Goal: Task Accomplishment & Management: Use online tool/utility

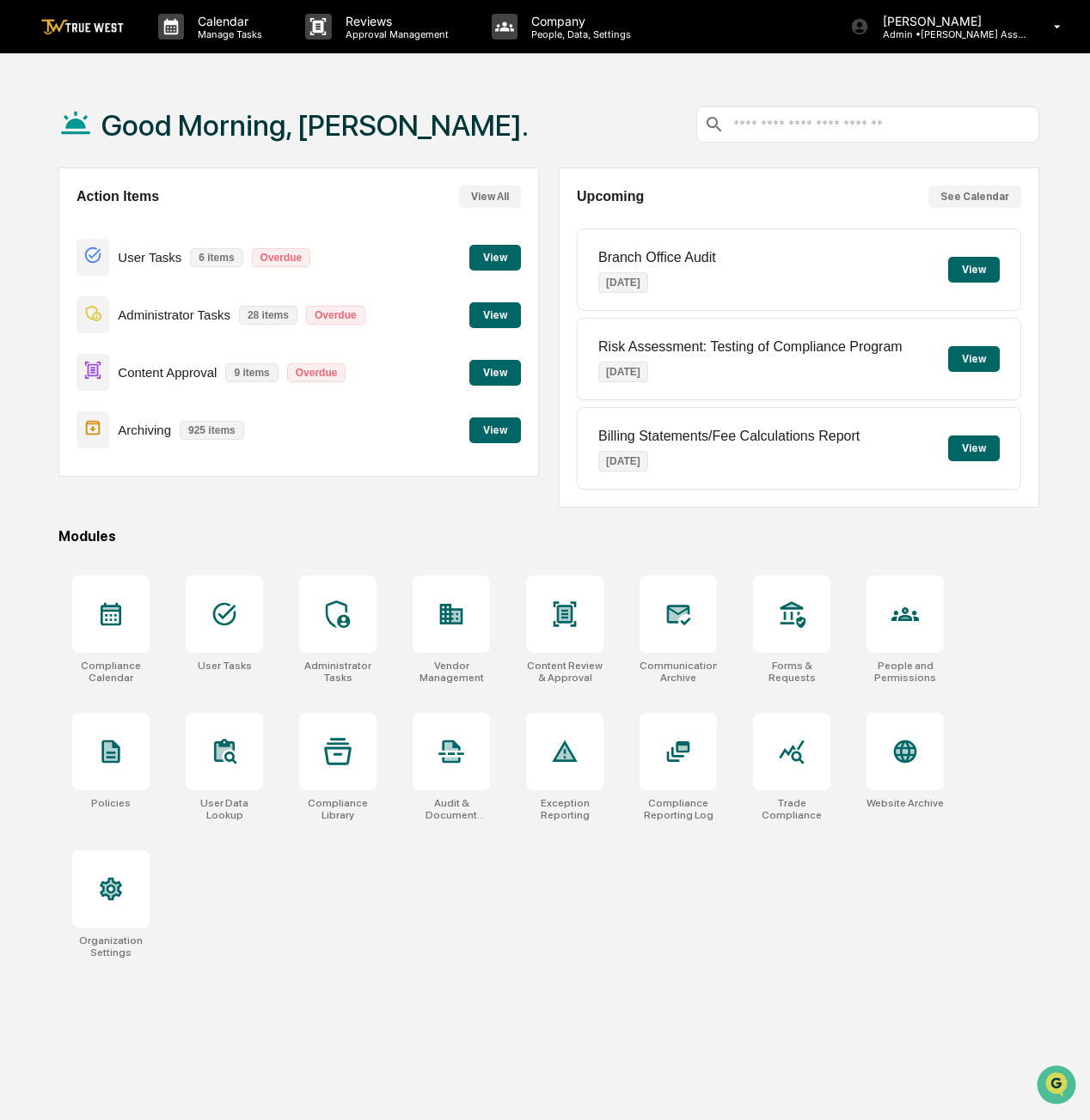
click at [238, 35] on p "Manage Tasks" at bounding box center [227, 34] width 86 height 12
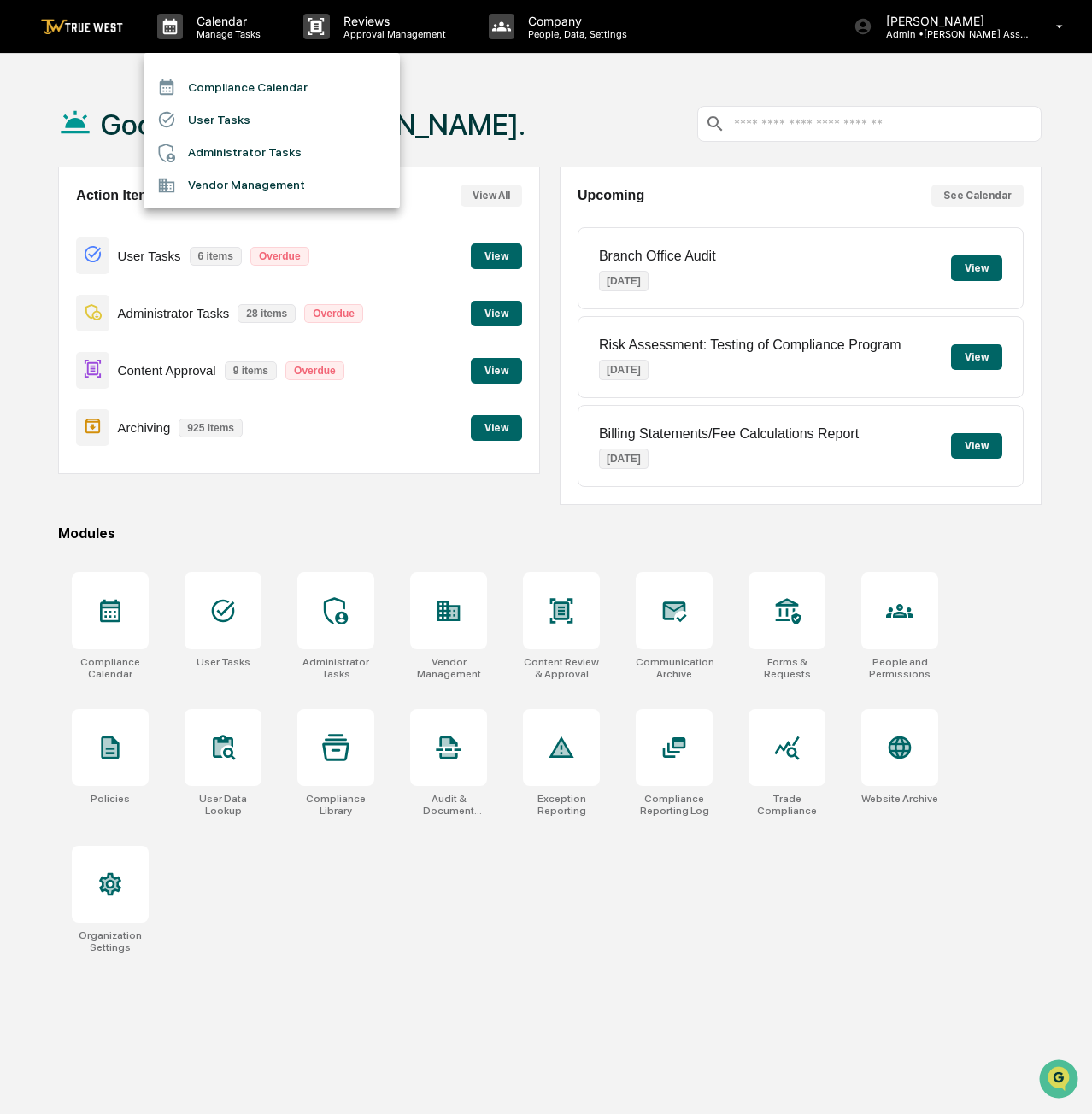
click at [244, 88] on li "Compliance Calendar" at bounding box center [272, 87] width 257 height 32
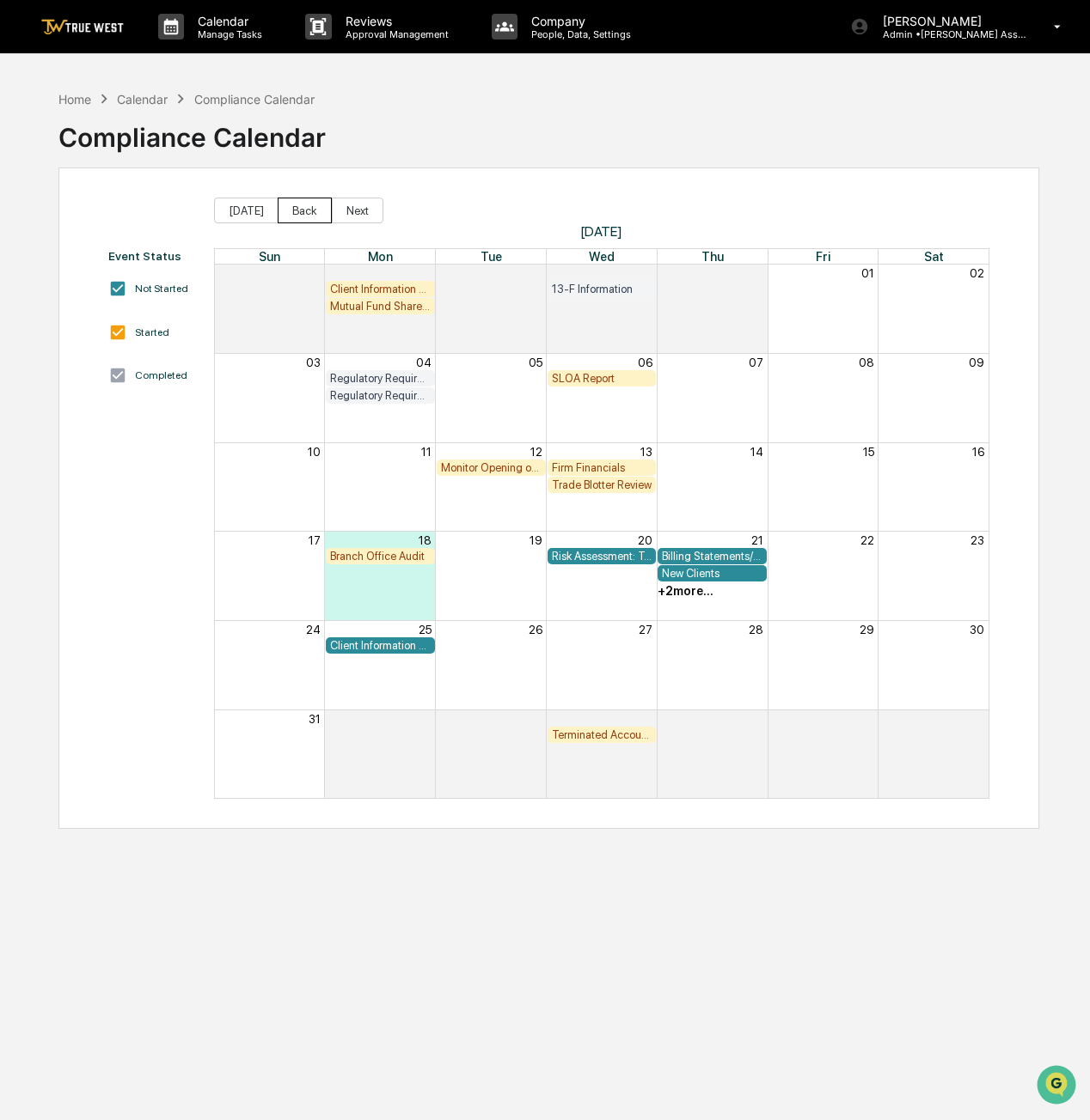
click at [294, 207] on button "Back" at bounding box center [304, 210] width 54 height 26
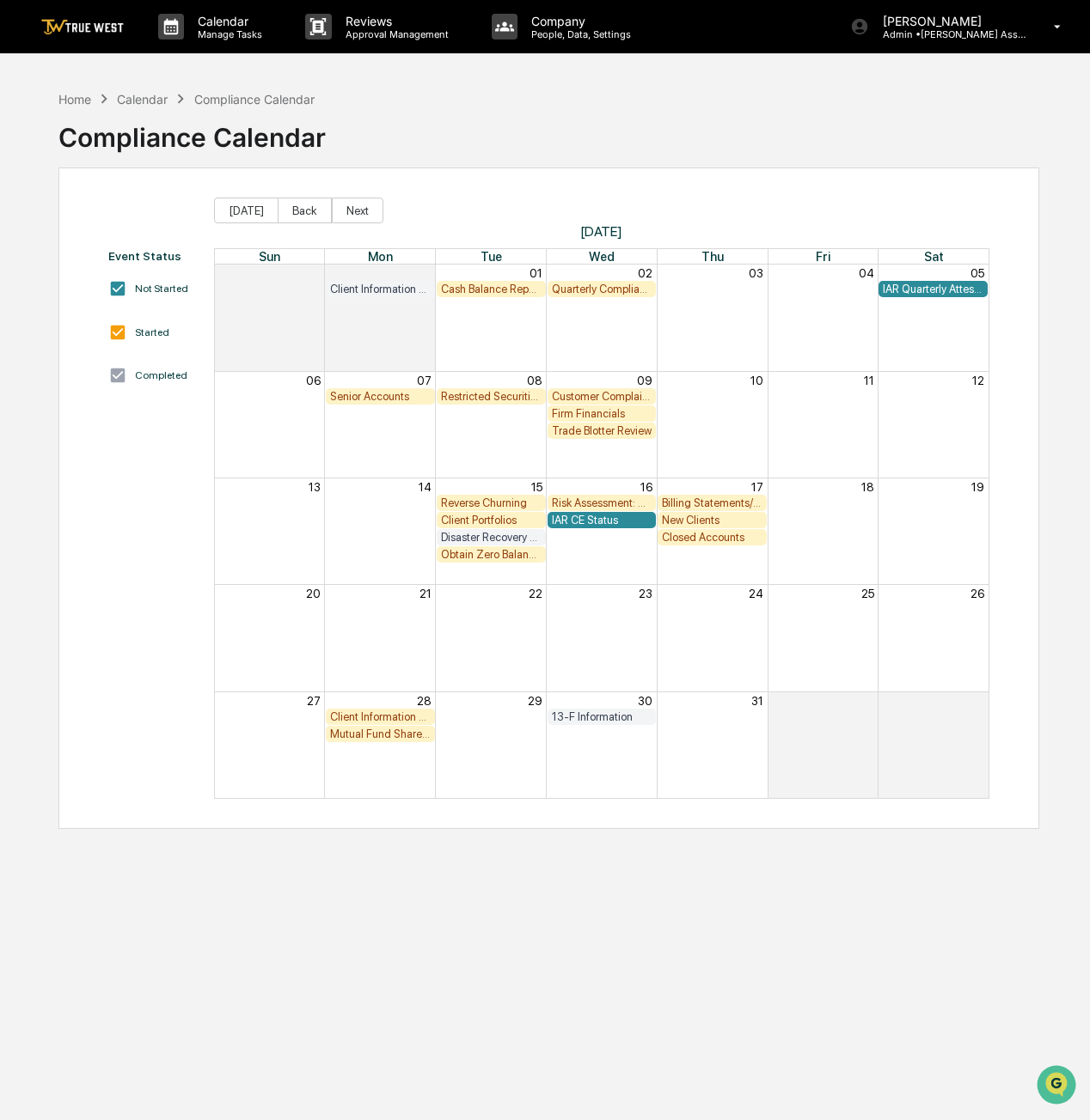
click at [698, 540] on div "Closed Accounts" at bounding box center [712, 537] width 100 height 13
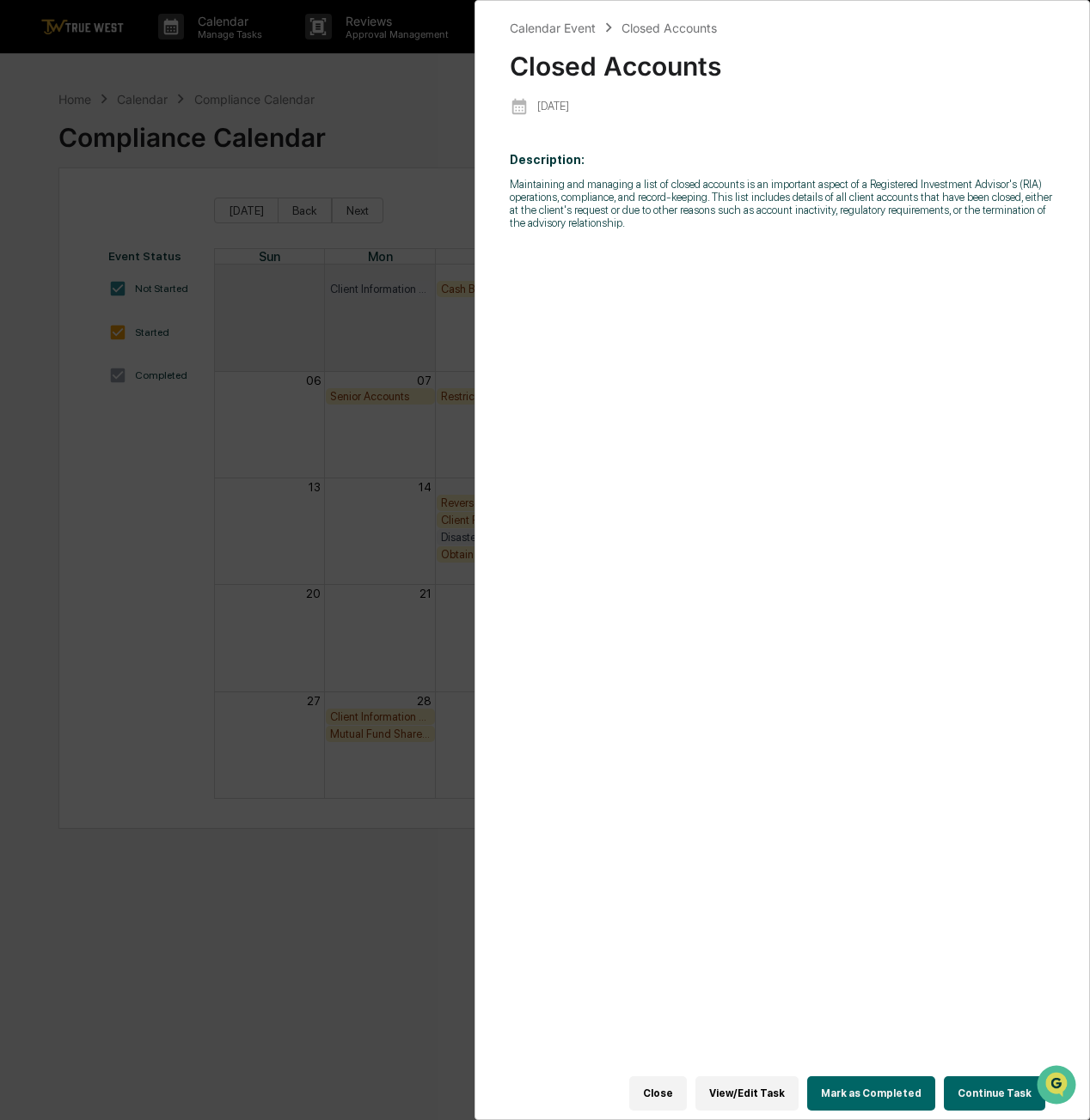
click at [677, 1088] on button "Close" at bounding box center [658, 1093] width 58 height 34
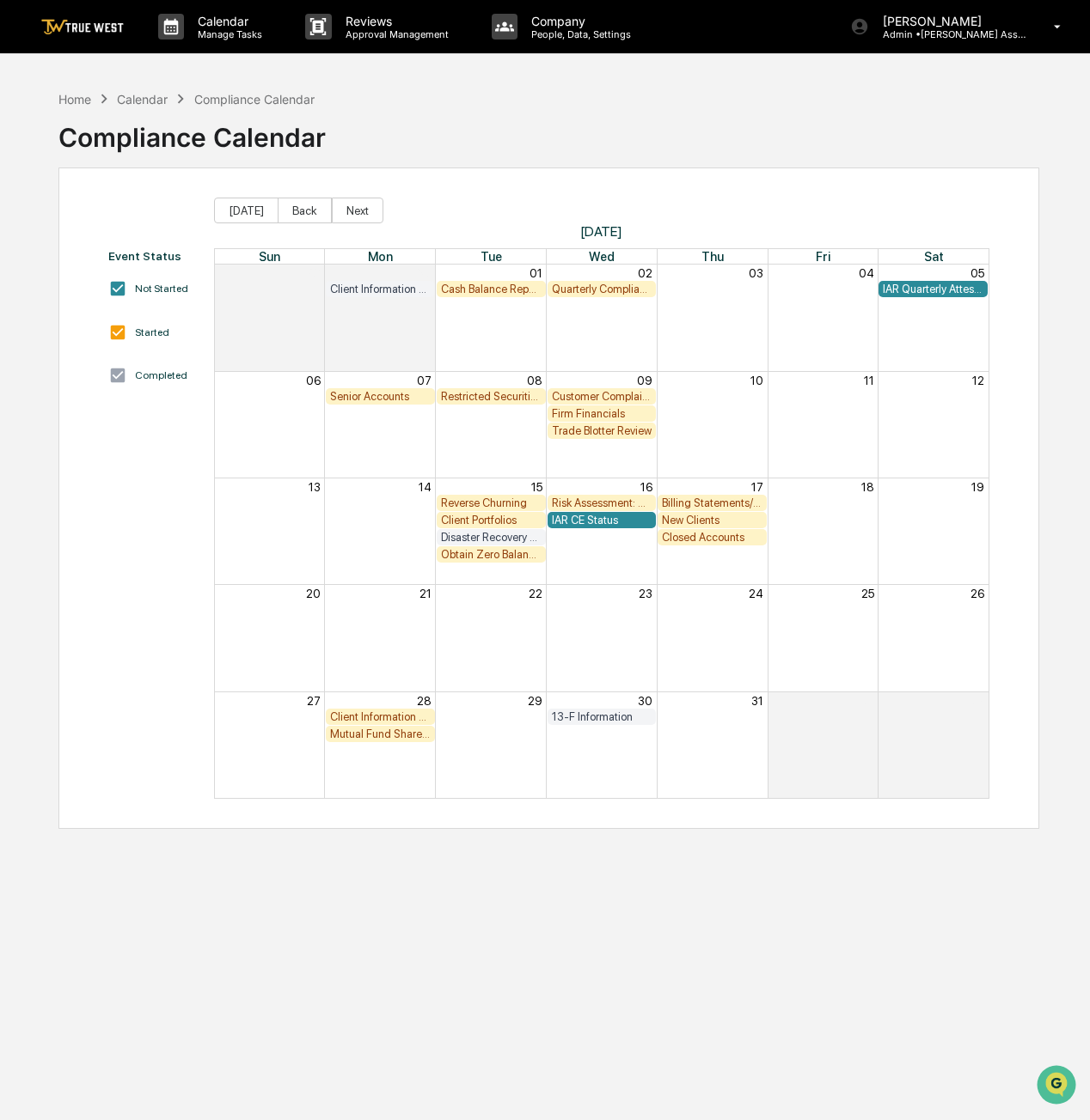
click at [712, 519] on div "New Clients" at bounding box center [712, 519] width 100 height 13
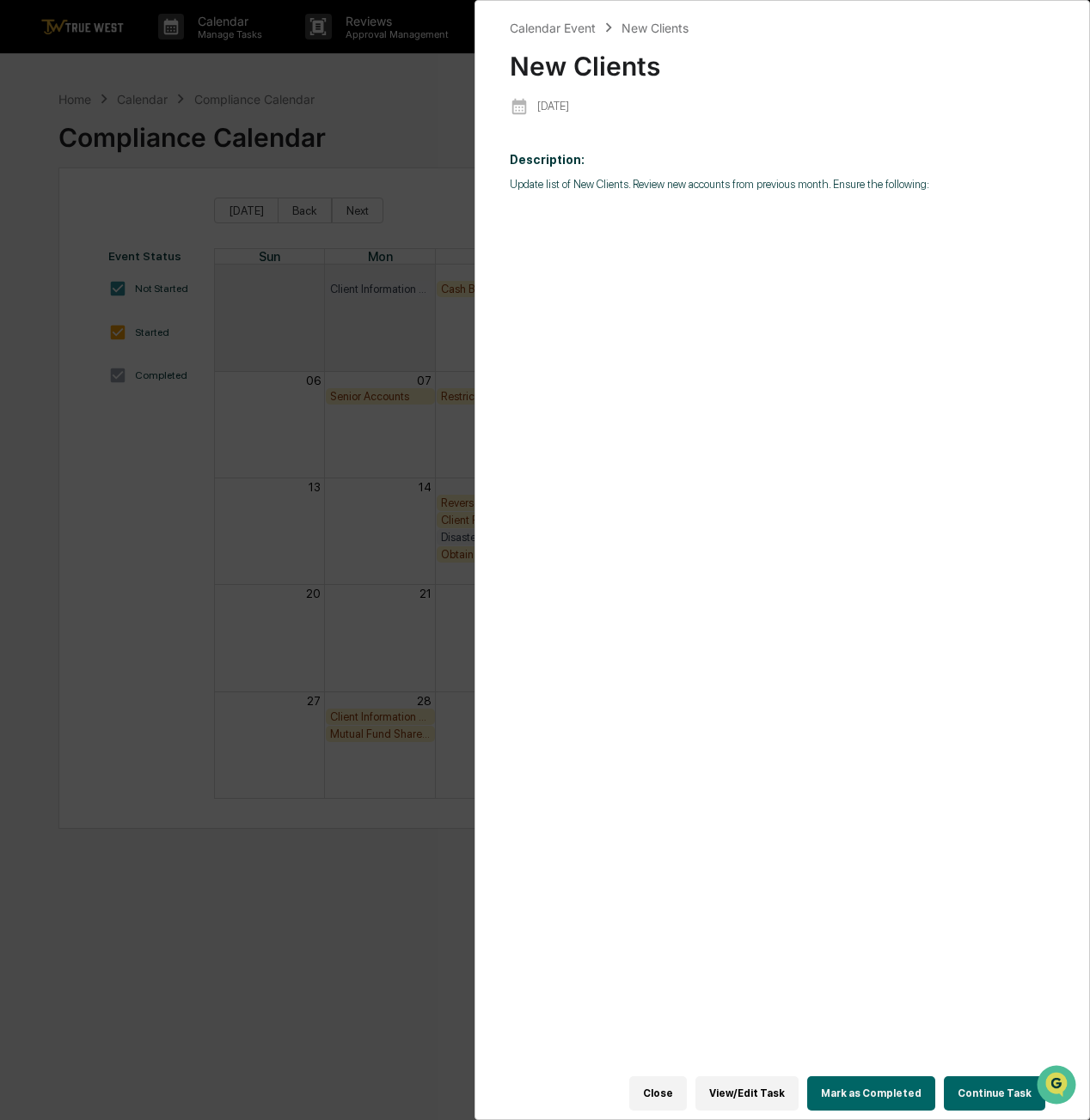
click at [416, 133] on div "Calendar Event New Clients New Clients 2025-07-17 Description: Update list of N…" at bounding box center [545, 560] width 1090 height 1120
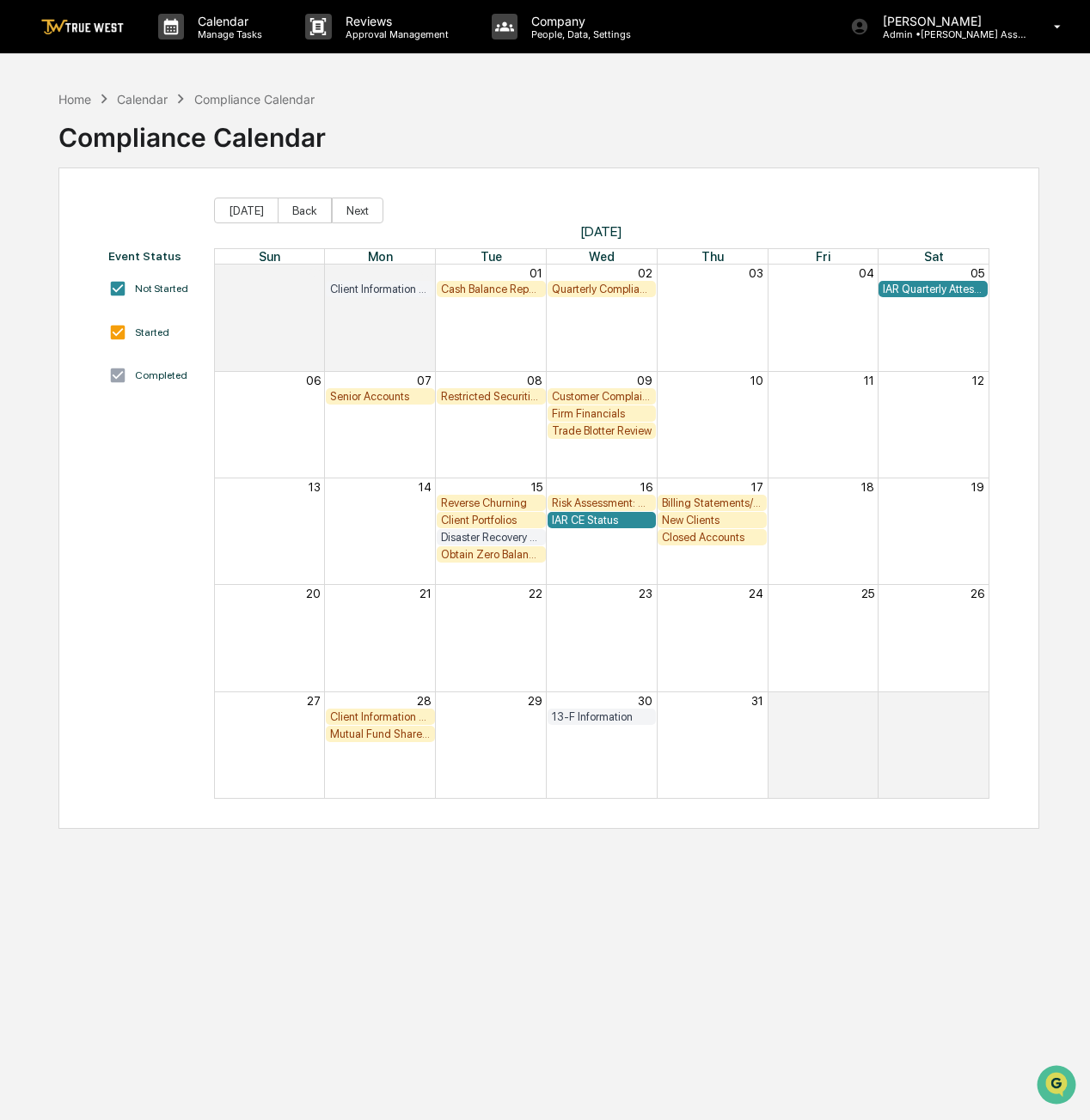
click at [81, 97] on div "Home" at bounding box center [75, 99] width 32 height 15
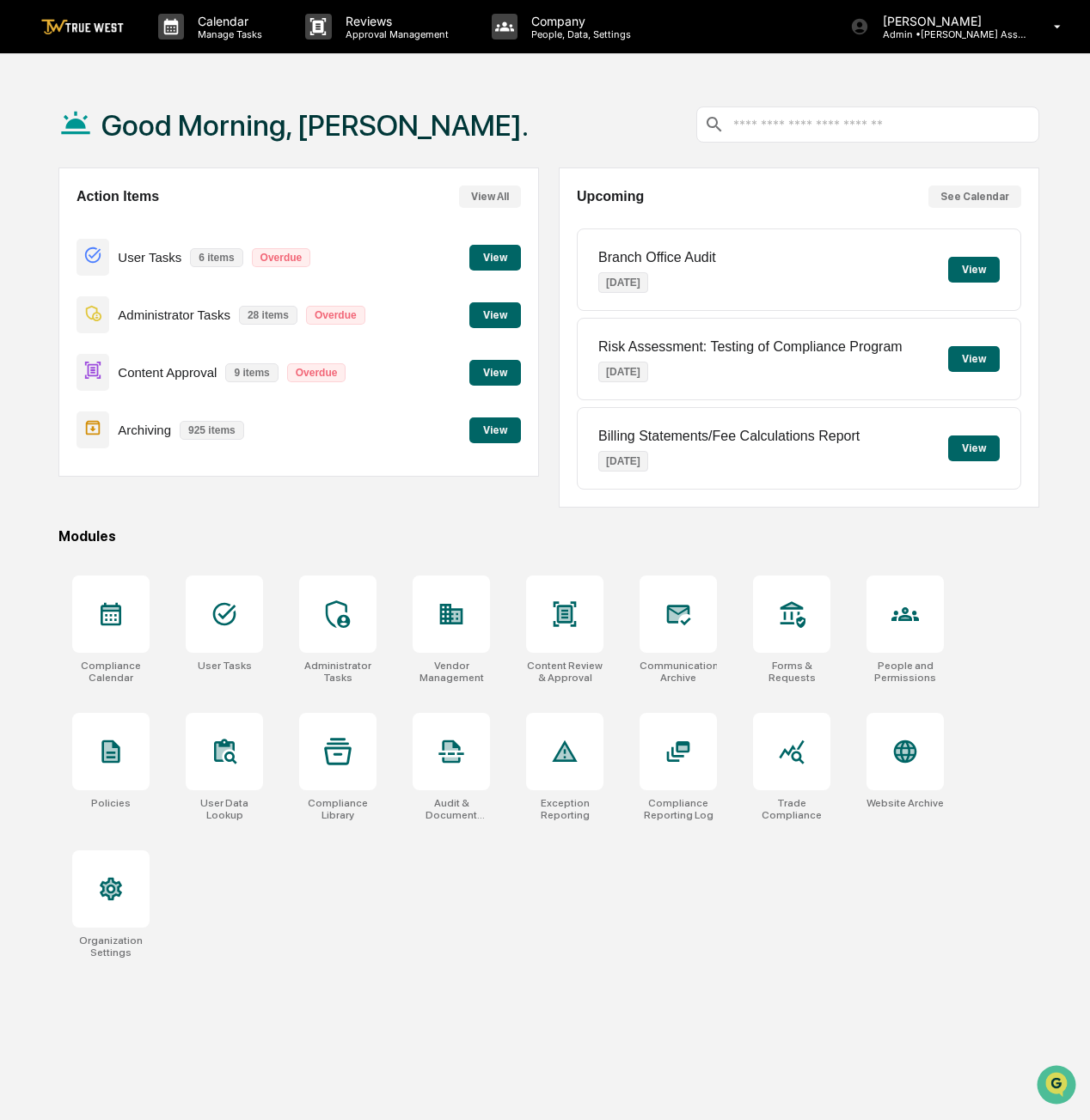
click at [502, 364] on button "View" at bounding box center [495, 373] width 52 height 26
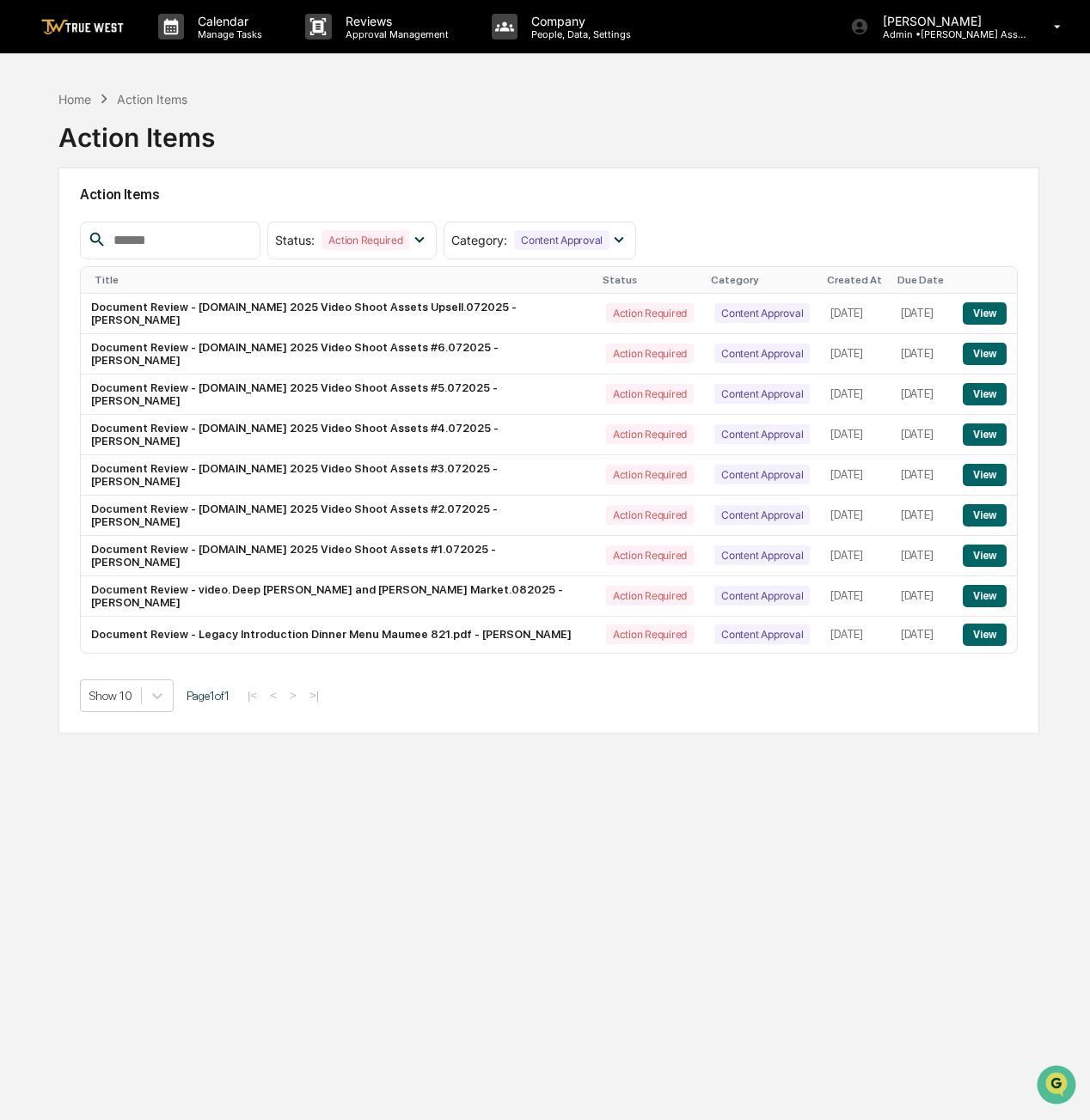
click at [981, 585] on button "View" at bounding box center [984, 596] width 44 height 23
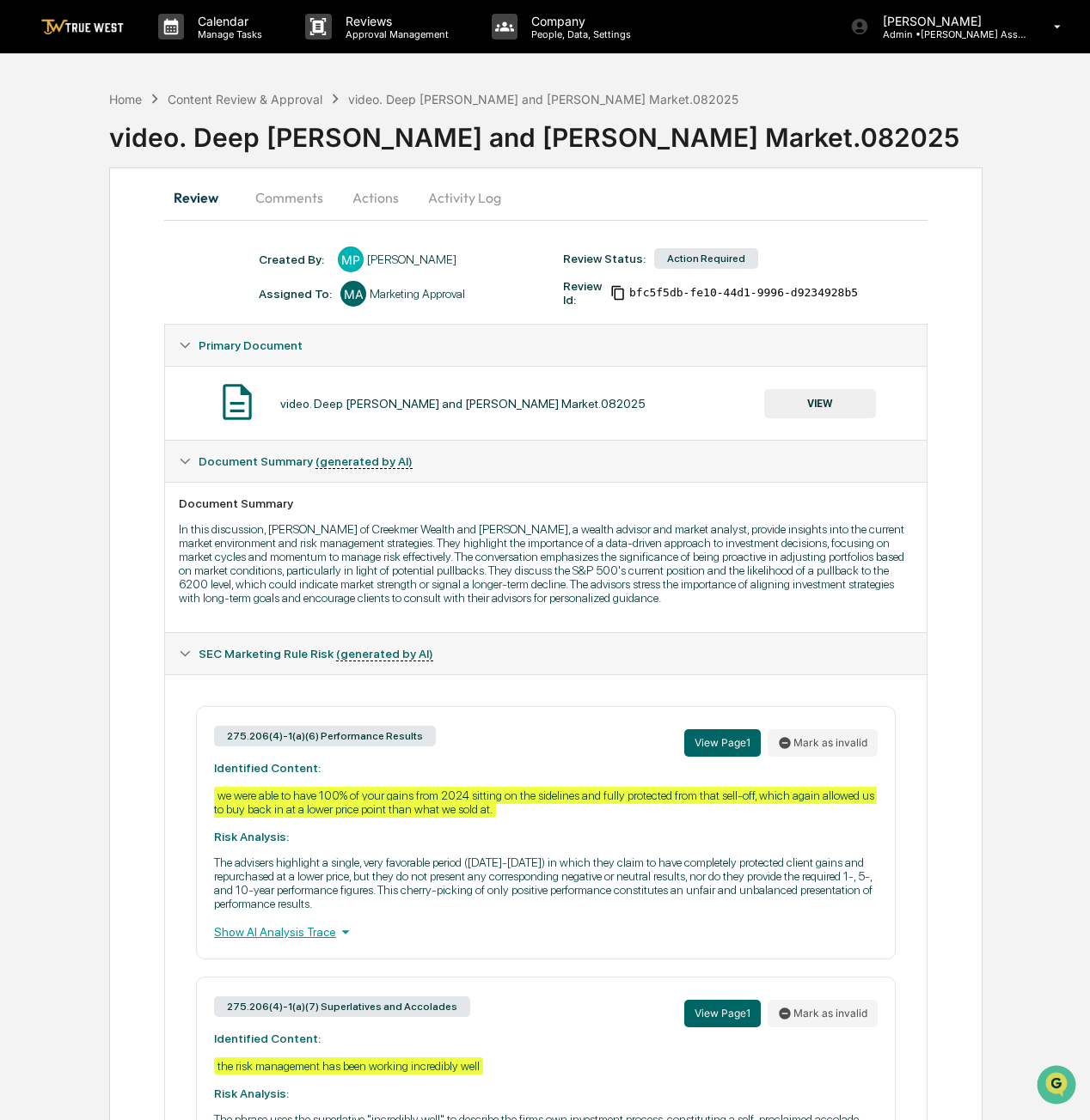
click at [392, 196] on button "Actions" at bounding box center [375, 197] width 78 height 41
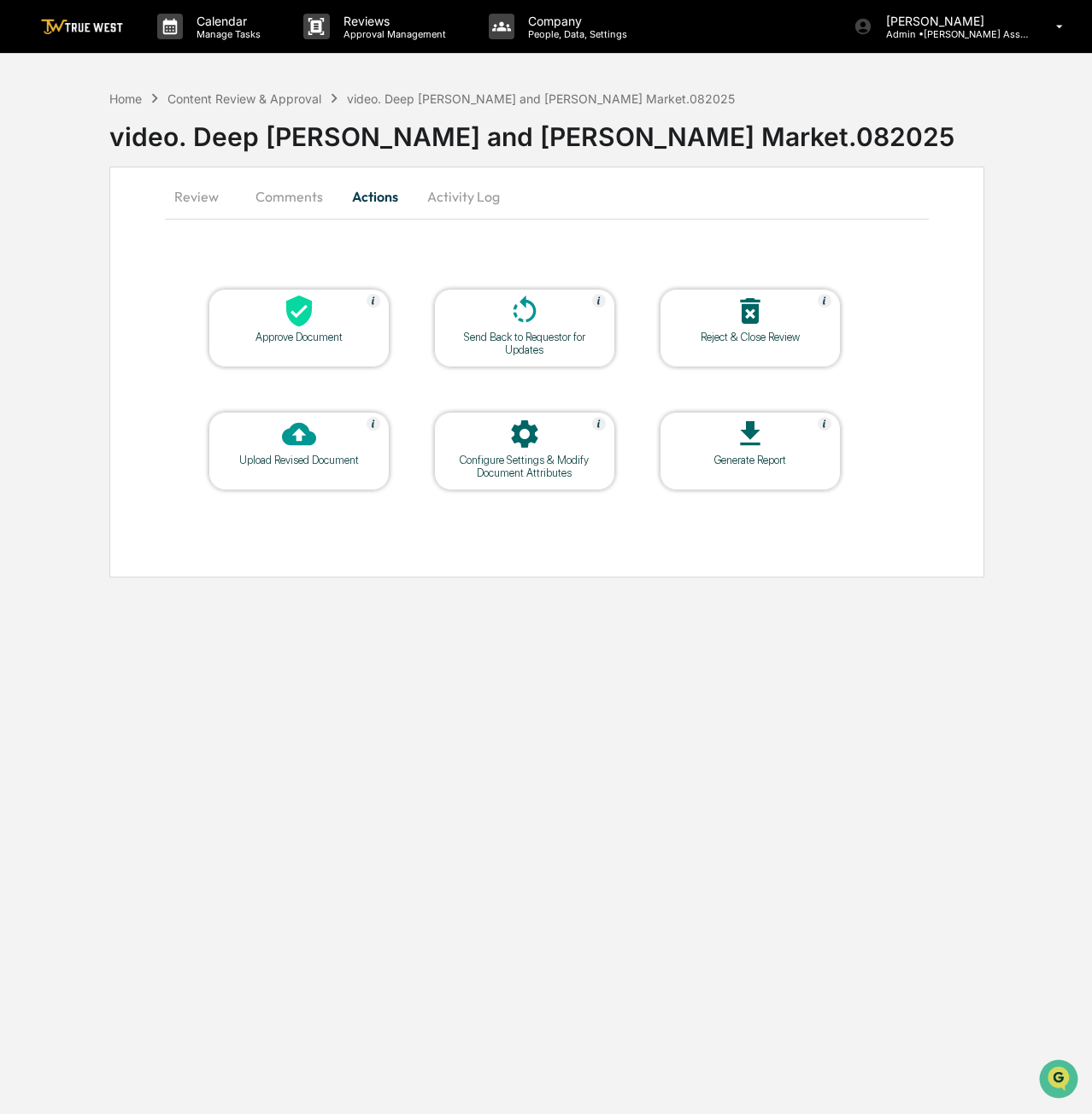
click at [339, 325] on div at bounding box center [299, 312] width 171 height 37
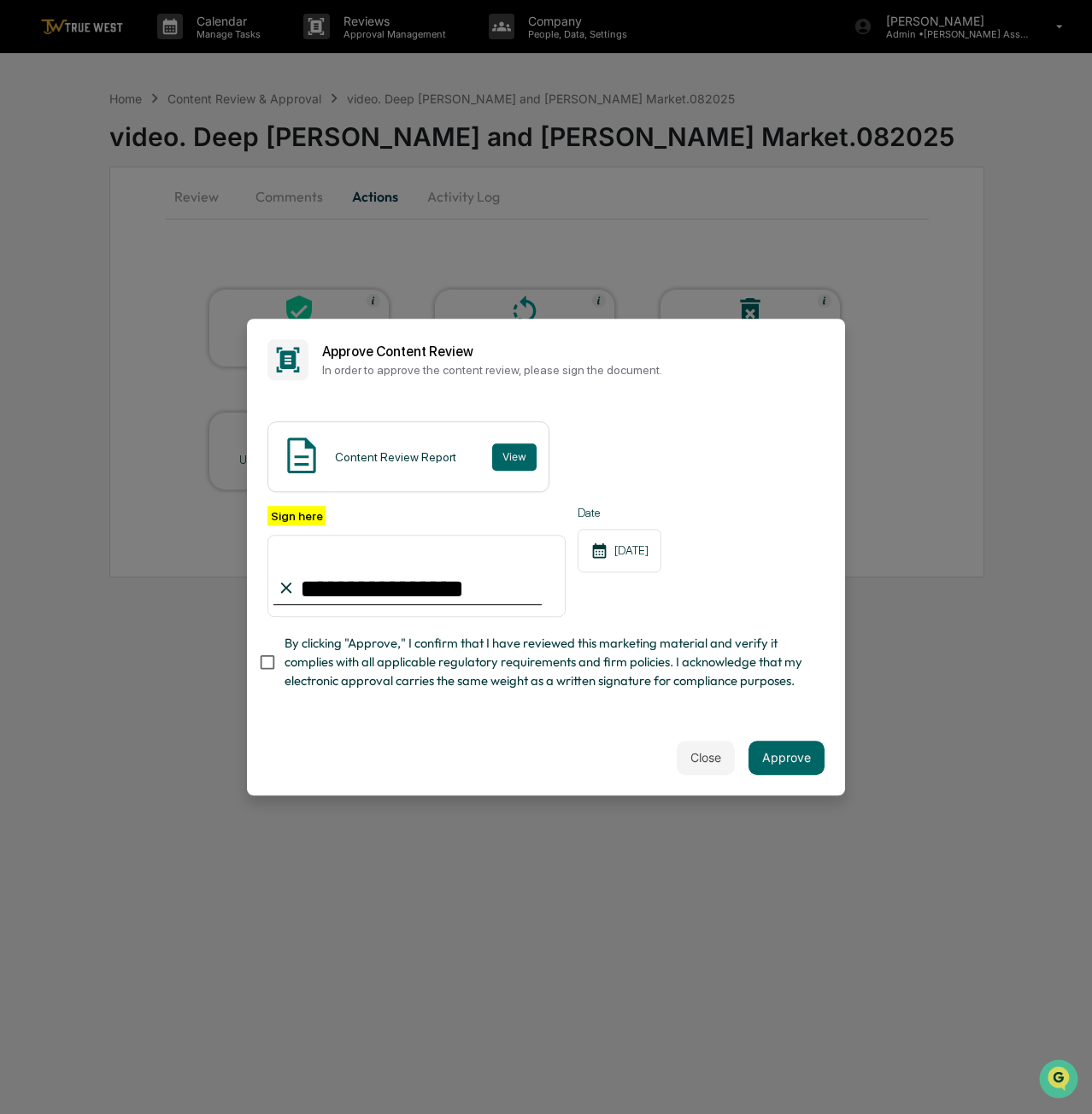
type input "**********"
click at [344, 731] on div "Close Approve" at bounding box center [546, 758] width 599 height 75
click at [797, 756] on button "Approve" at bounding box center [787, 758] width 76 height 34
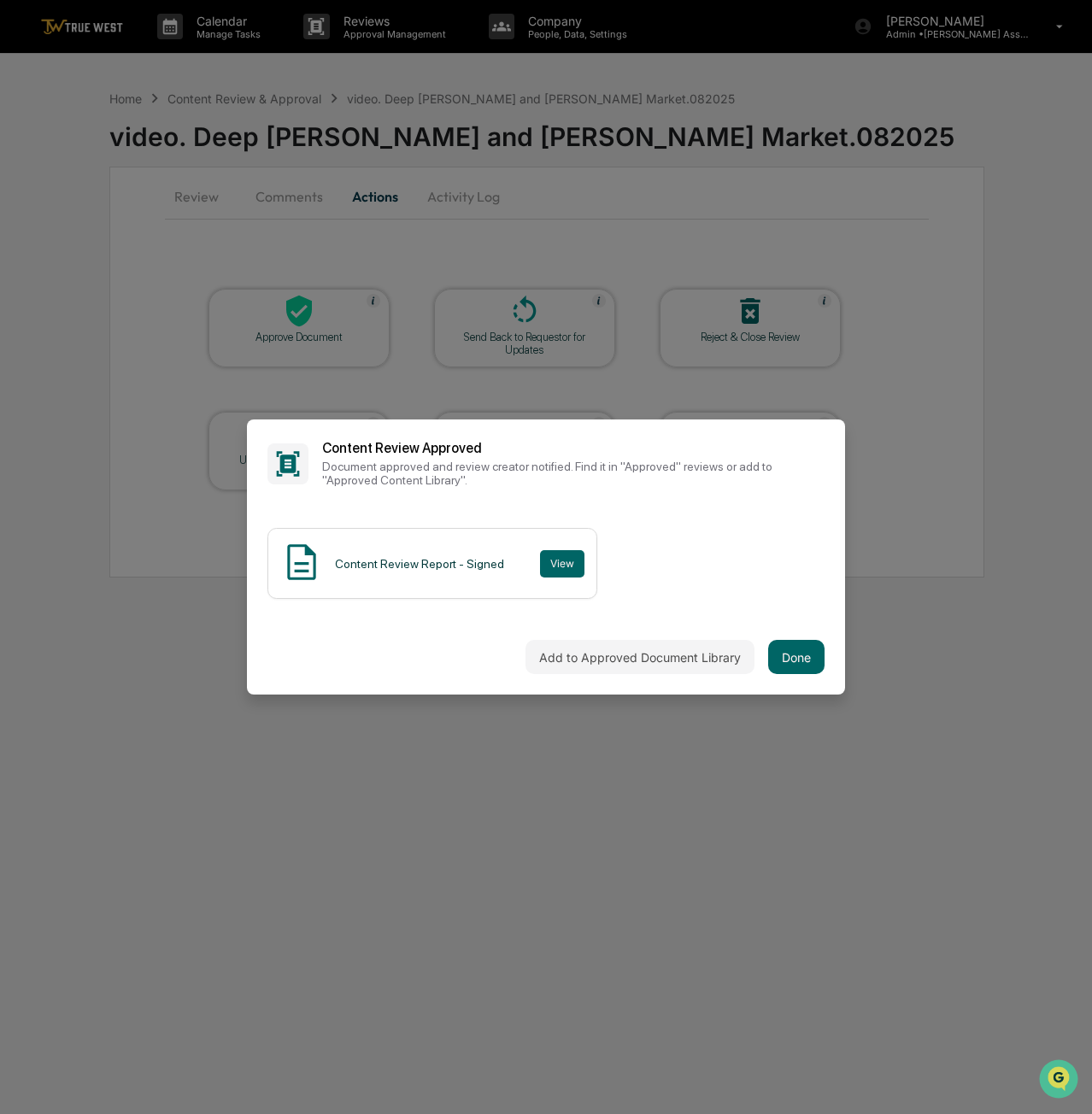
click at [785, 648] on button "Done" at bounding box center [797, 656] width 57 height 34
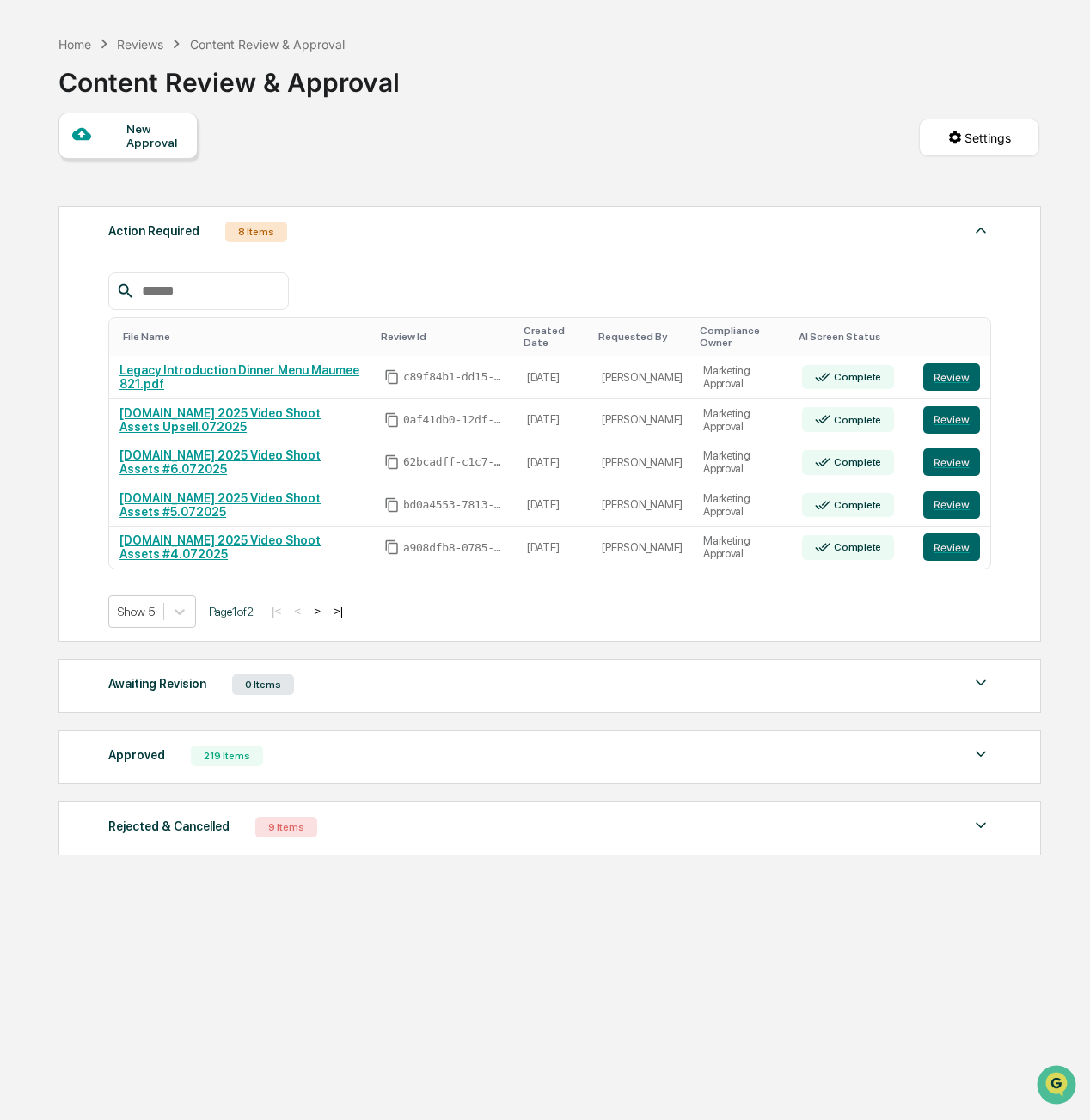
scroll to position [80, 0]
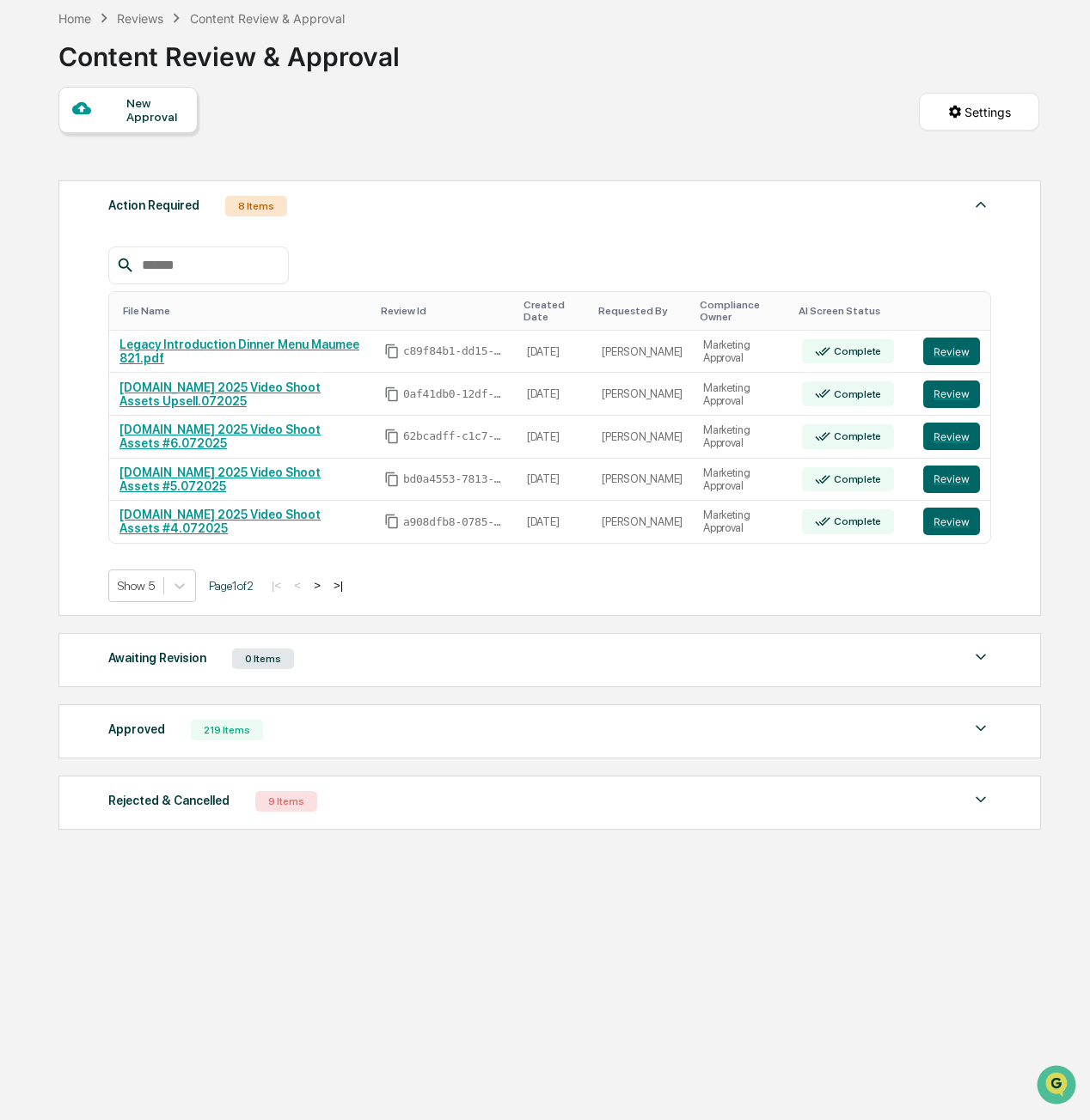
drag, startPoint x: 328, startPoint y: 574, endPoint x: 766, endPoint y: 468, distance: 450.6
click at [642, 597] on div "Action Required 8 Items File Name Review Id Created Date Requested By Complianc…" at bounding box center [550, 399] width 982 height 436
click at [947, 342] on button "Review" at bounding box center [952, 351] width 57 height 27
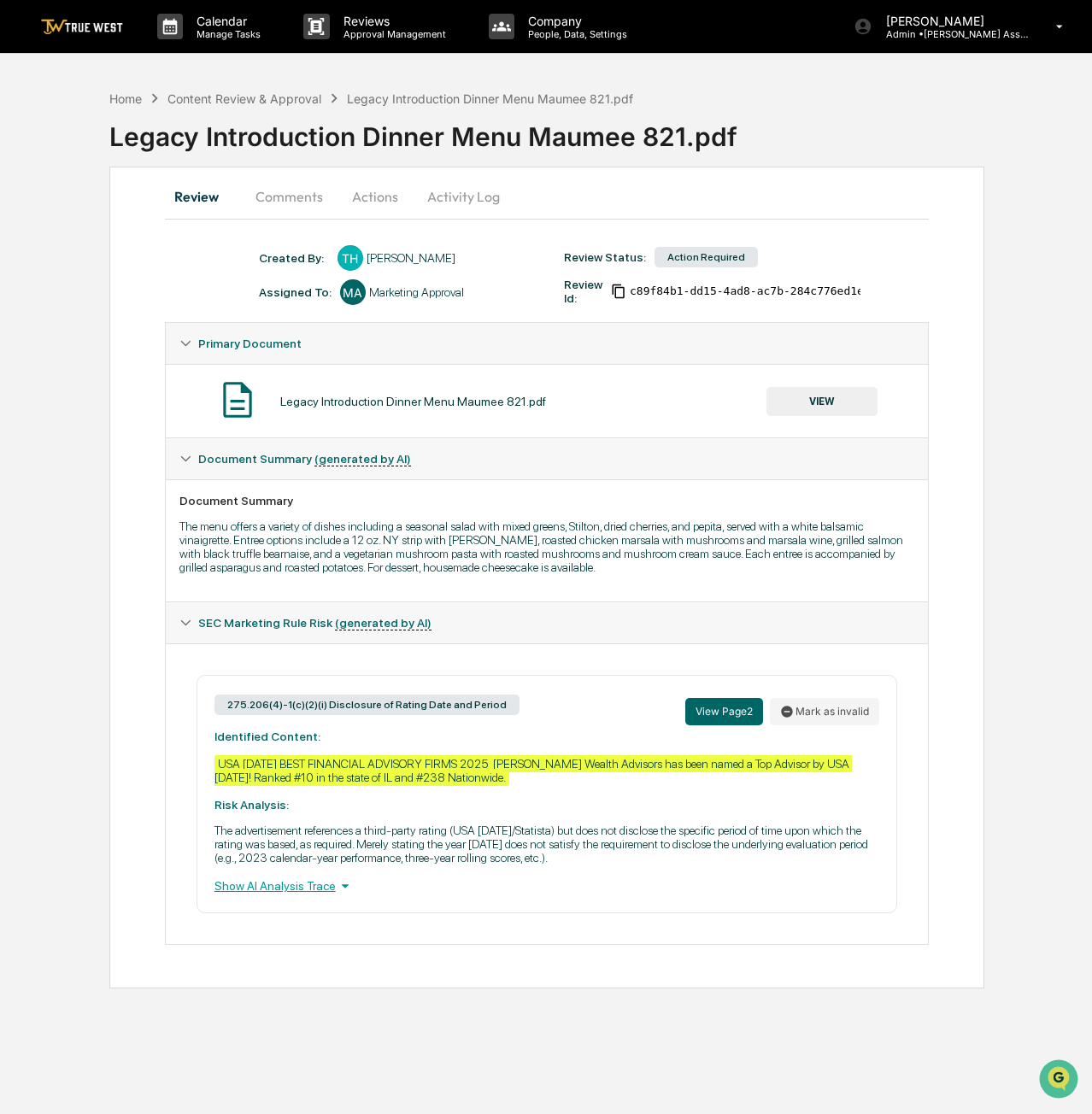
click at [831, 401] on button "VIEW" at bounding box center [822, 401] width 111 height 29
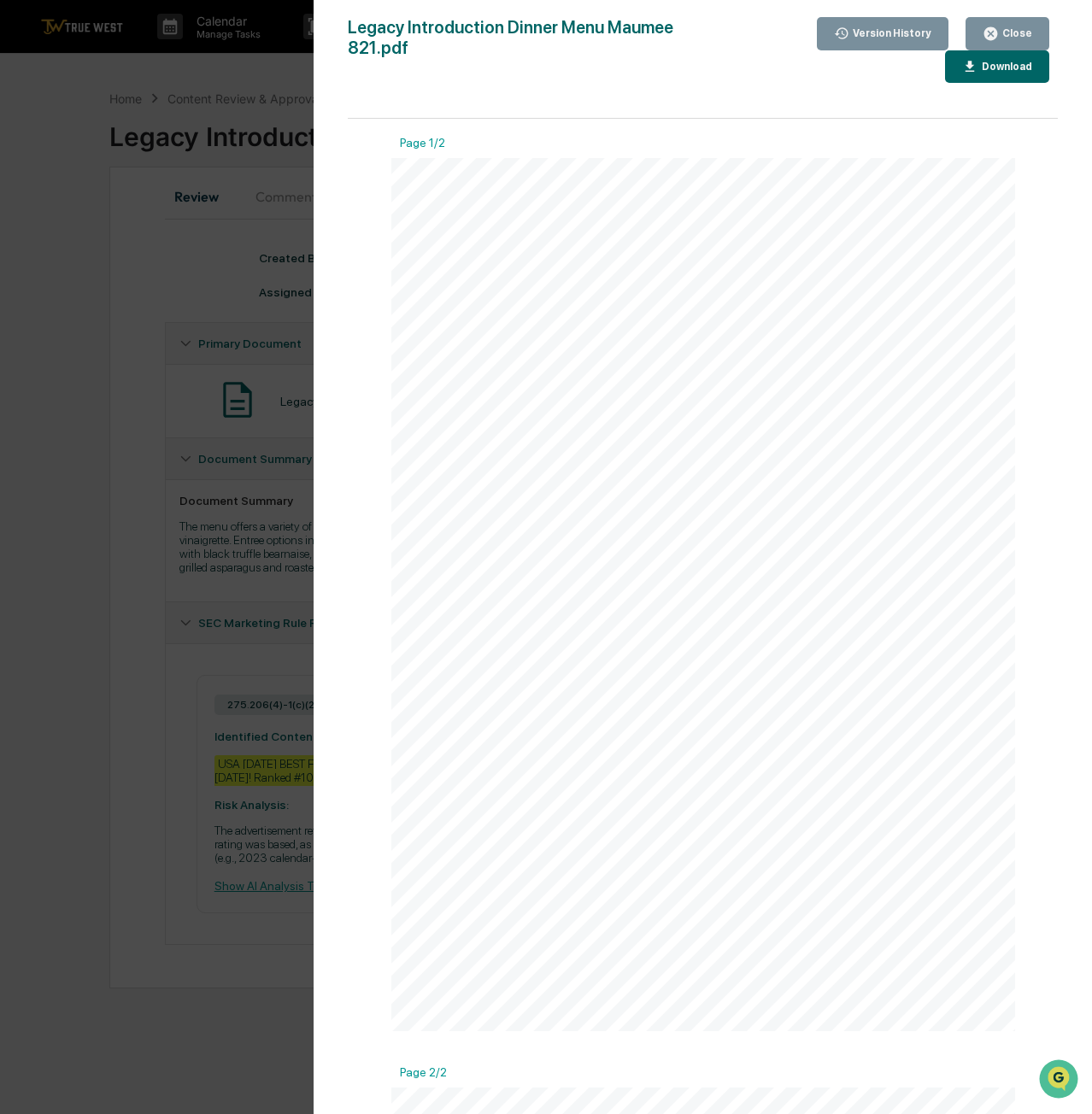
click at [1007, 44] on button "Close" at bounding box center [1008, 34] width 84 height 33
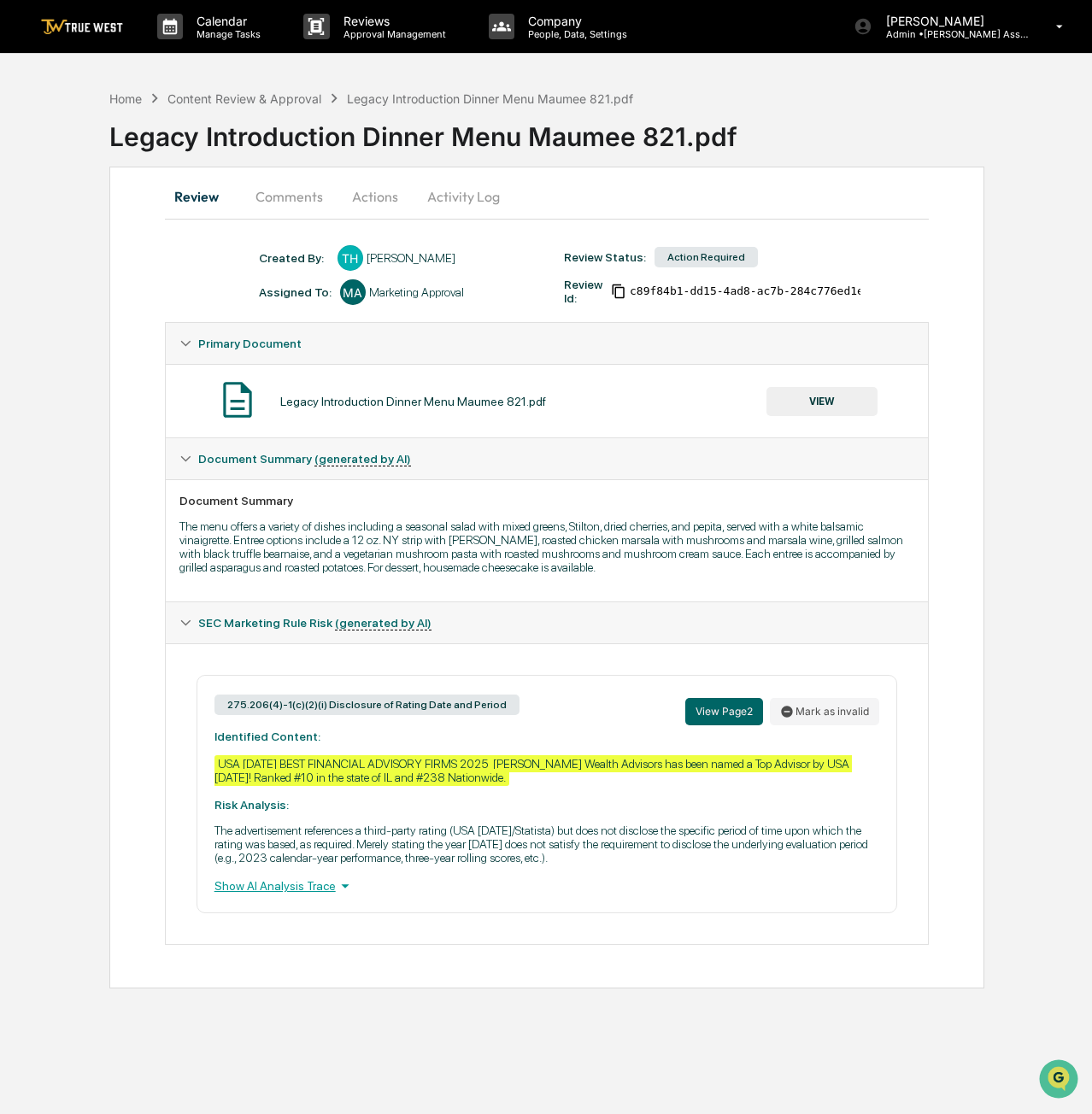
click at [376, 193] on button "Actions" at bounding box center [375, 196] width 77 height 41
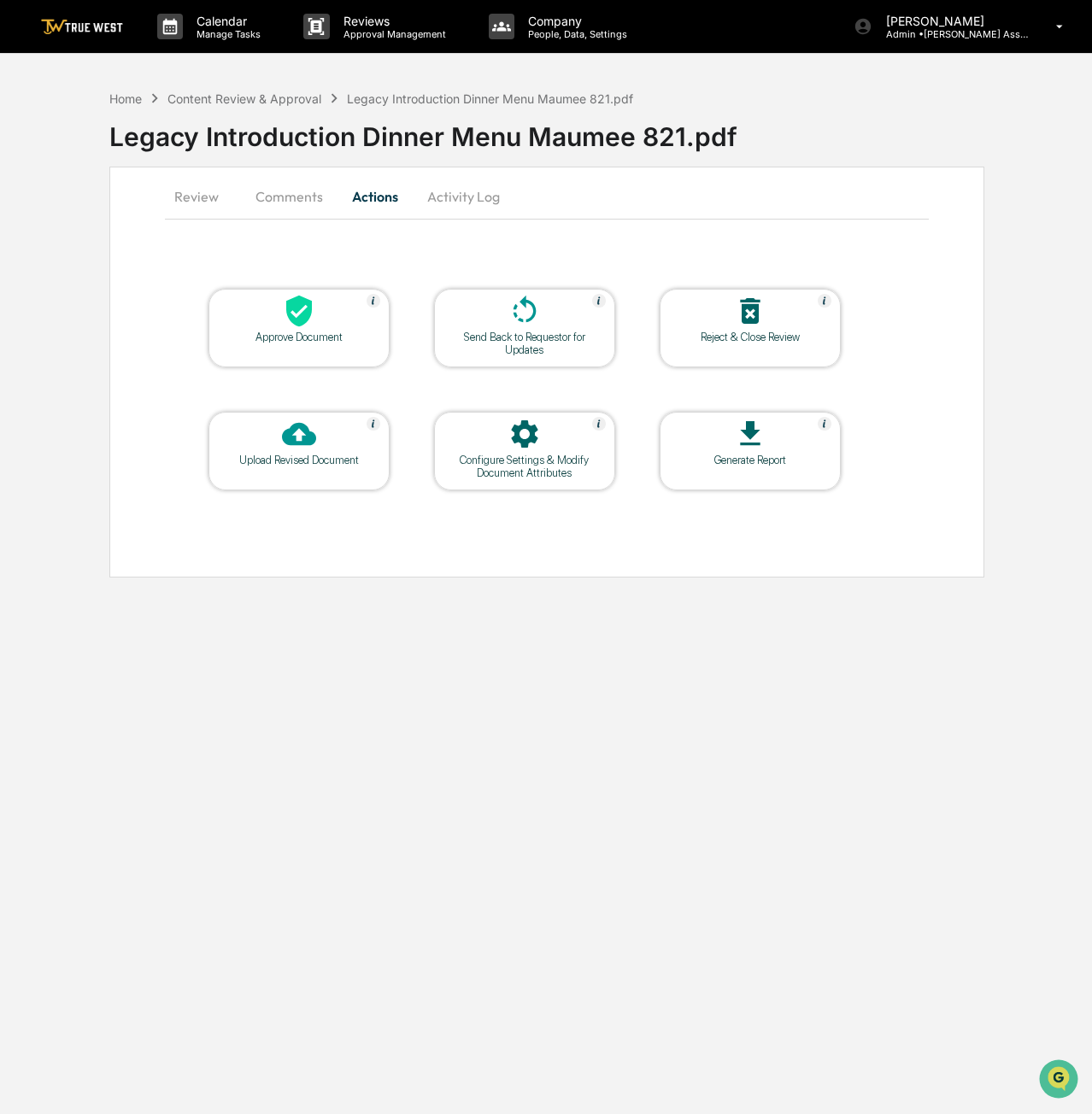
click at [307, 308] on icon at bounding box center [299, 311] width 25 height 31
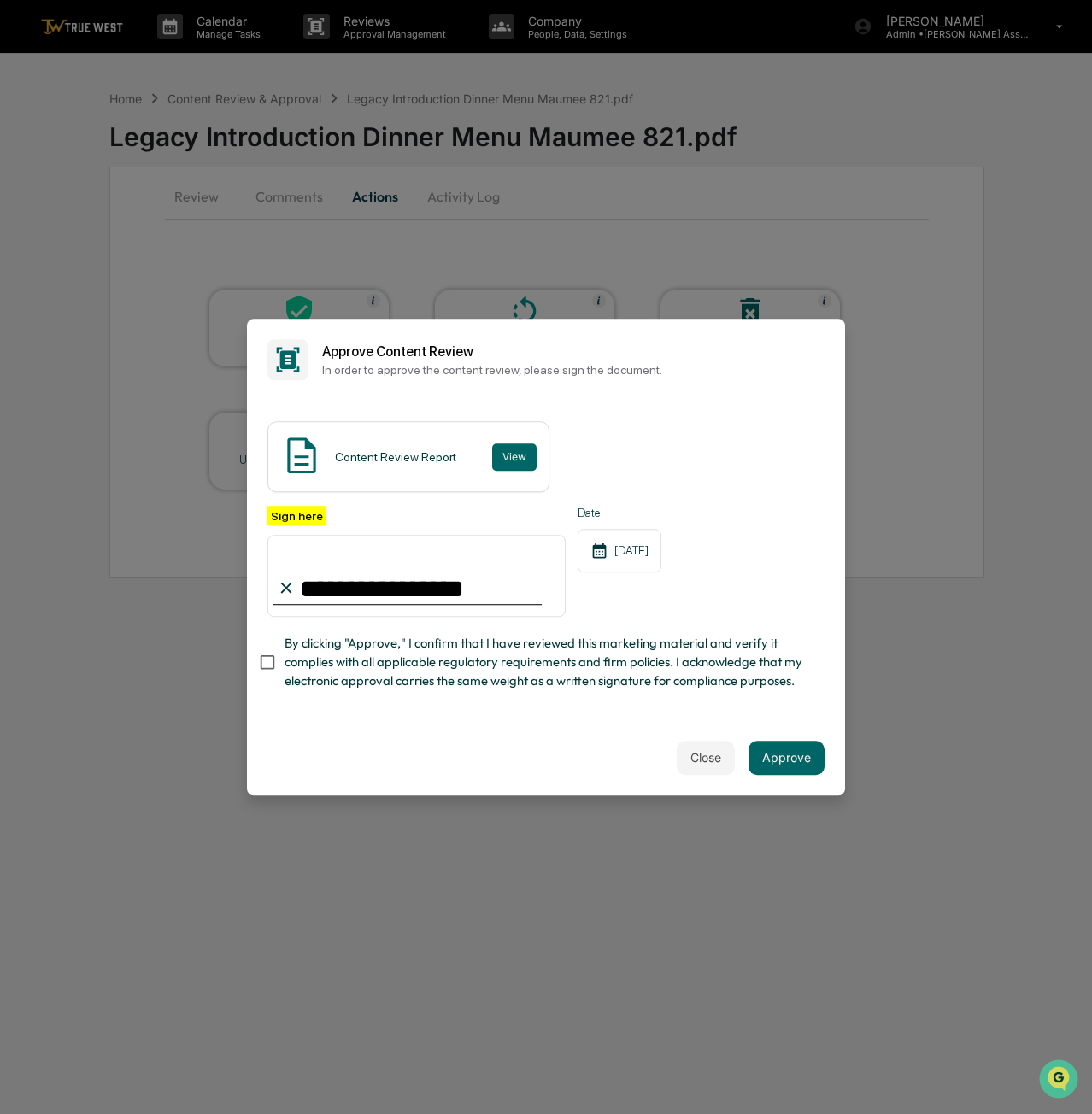
type input "**********"
click at [367, 705] on div "**********" at bounding box center [546, 559] width 599 height 319
click at [812, 756] on button "Approve" at bounding box center [787, 758] width 76 height 34
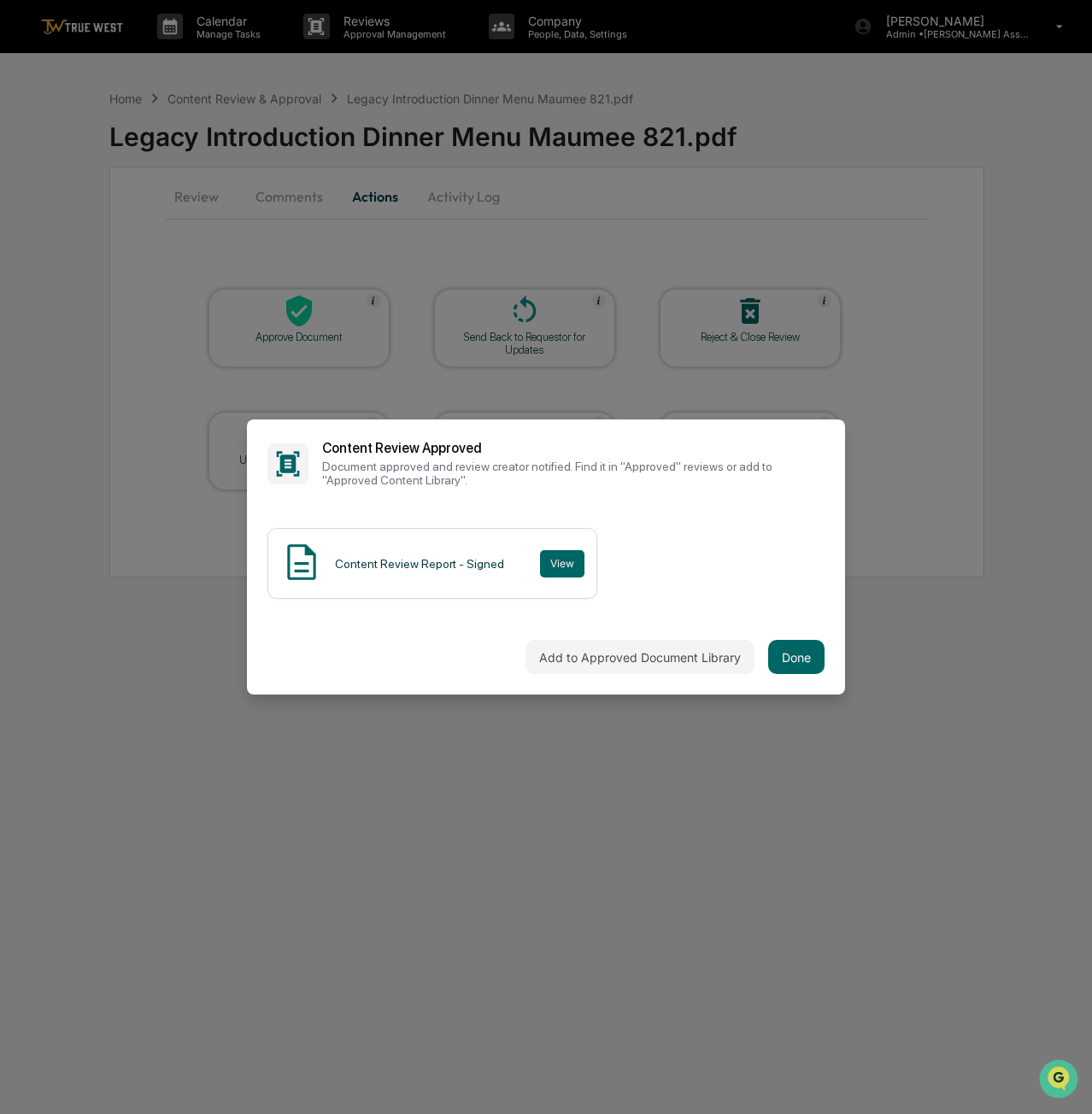
click at [800, 669] on button "Done" at bounding box center [797, 656] width 57 height 34
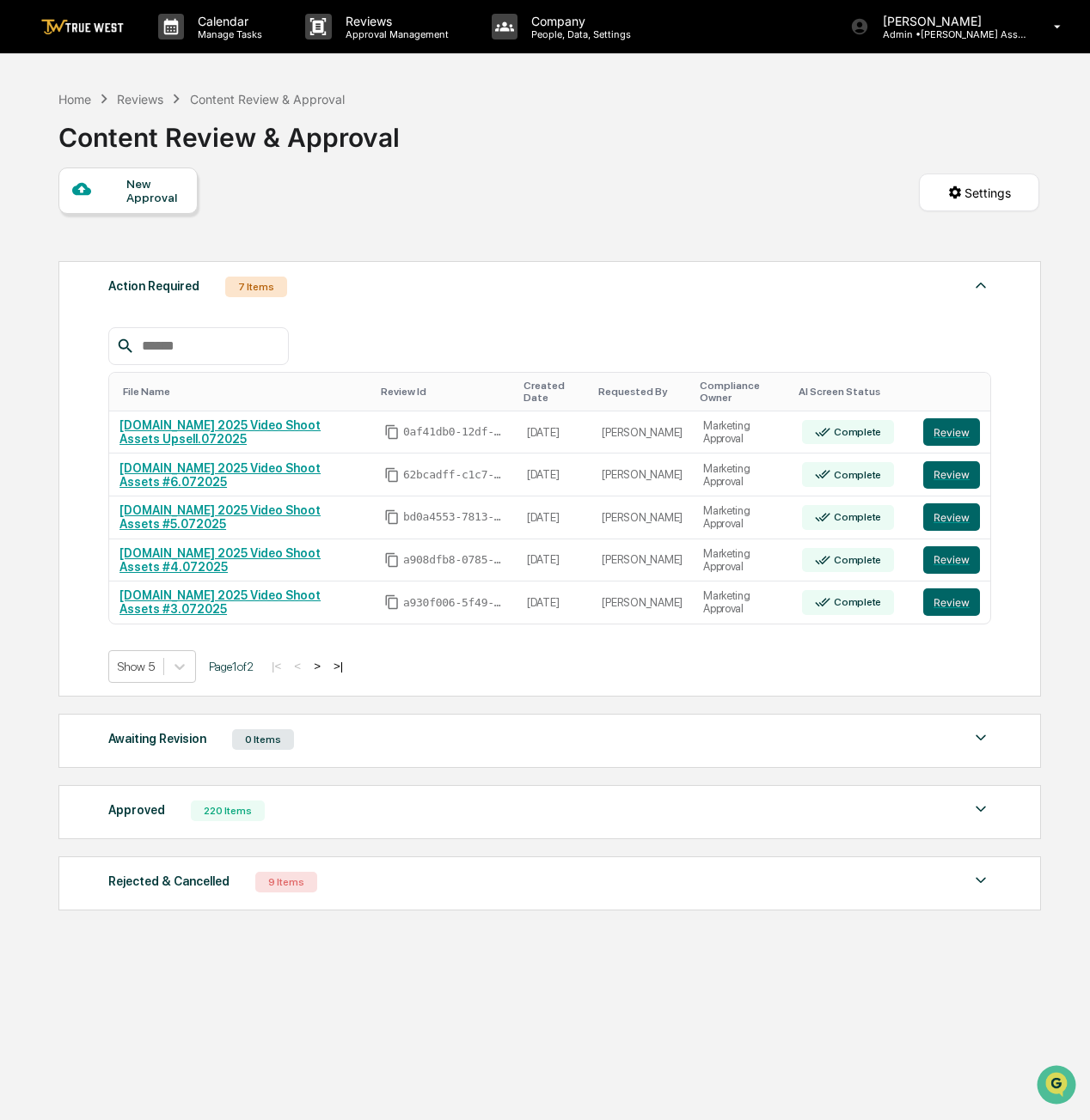
click at [321, 659] on button ">" at bounding box center [317, 666] width 18 height 15
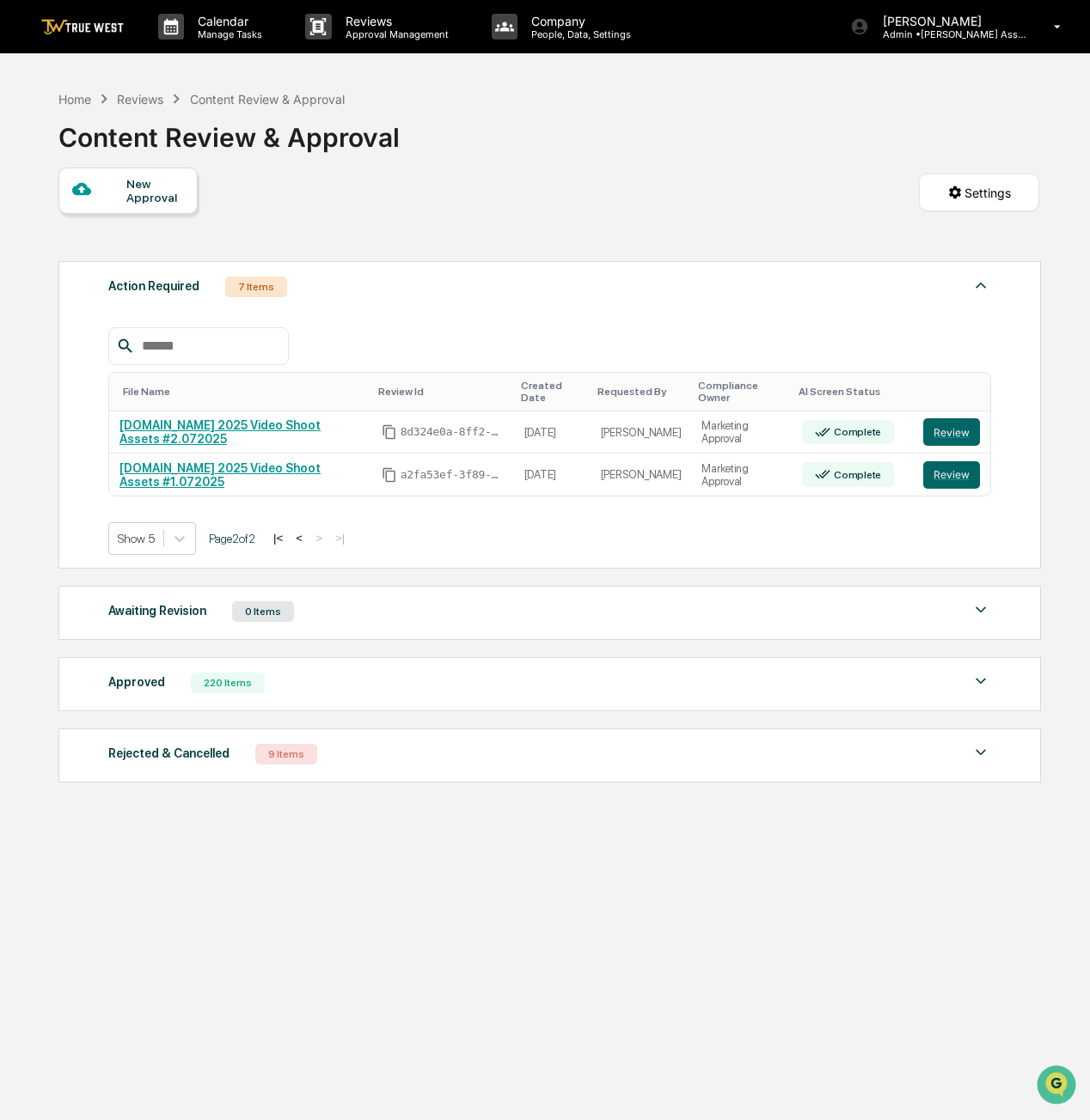
click at [955, 464] on button "Review" at bounding box center [952, 475] width 57 height 27
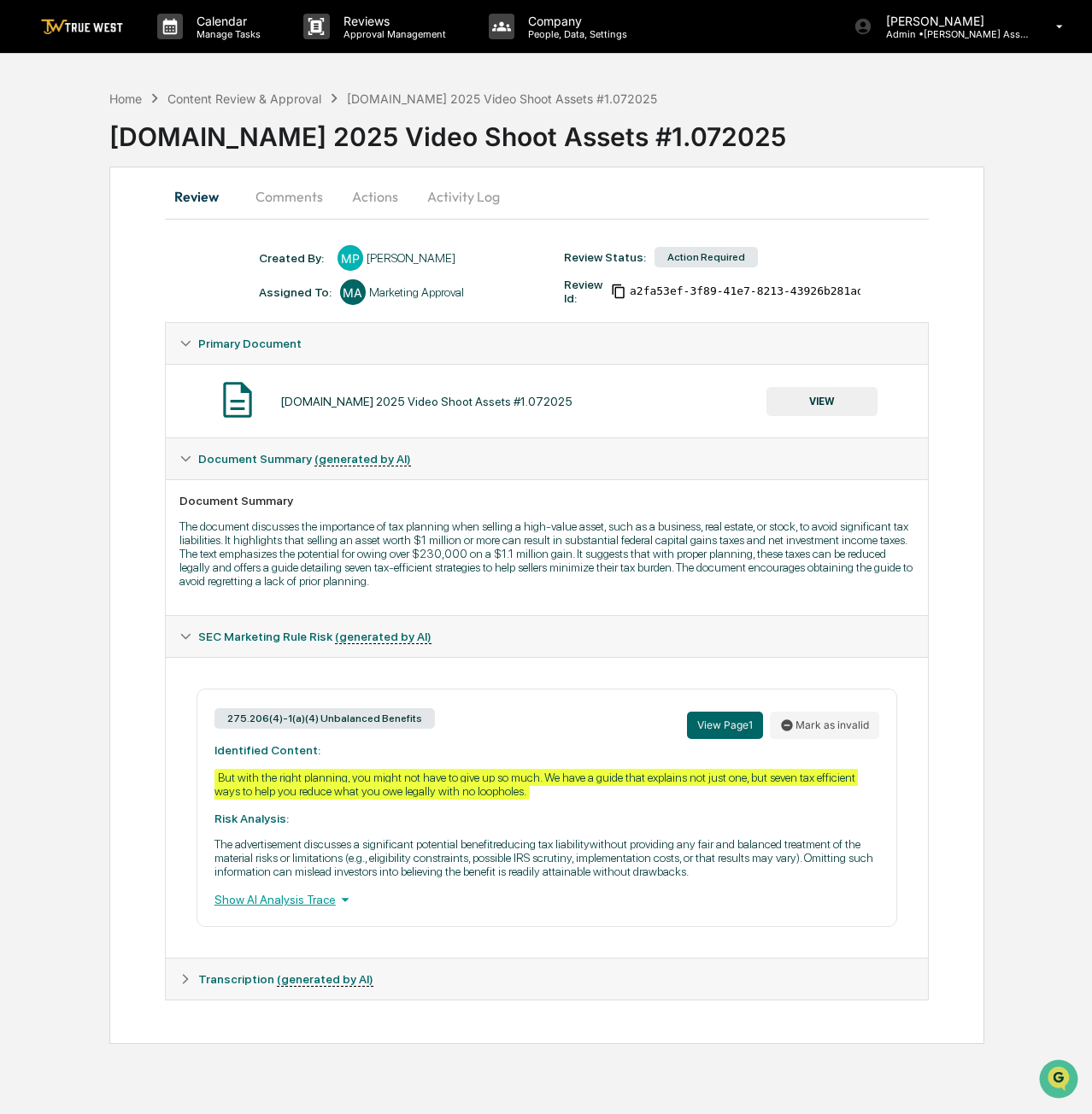
click at [372, 194] on button "Actions" at bounding box center [375, 196] width 77 height 41
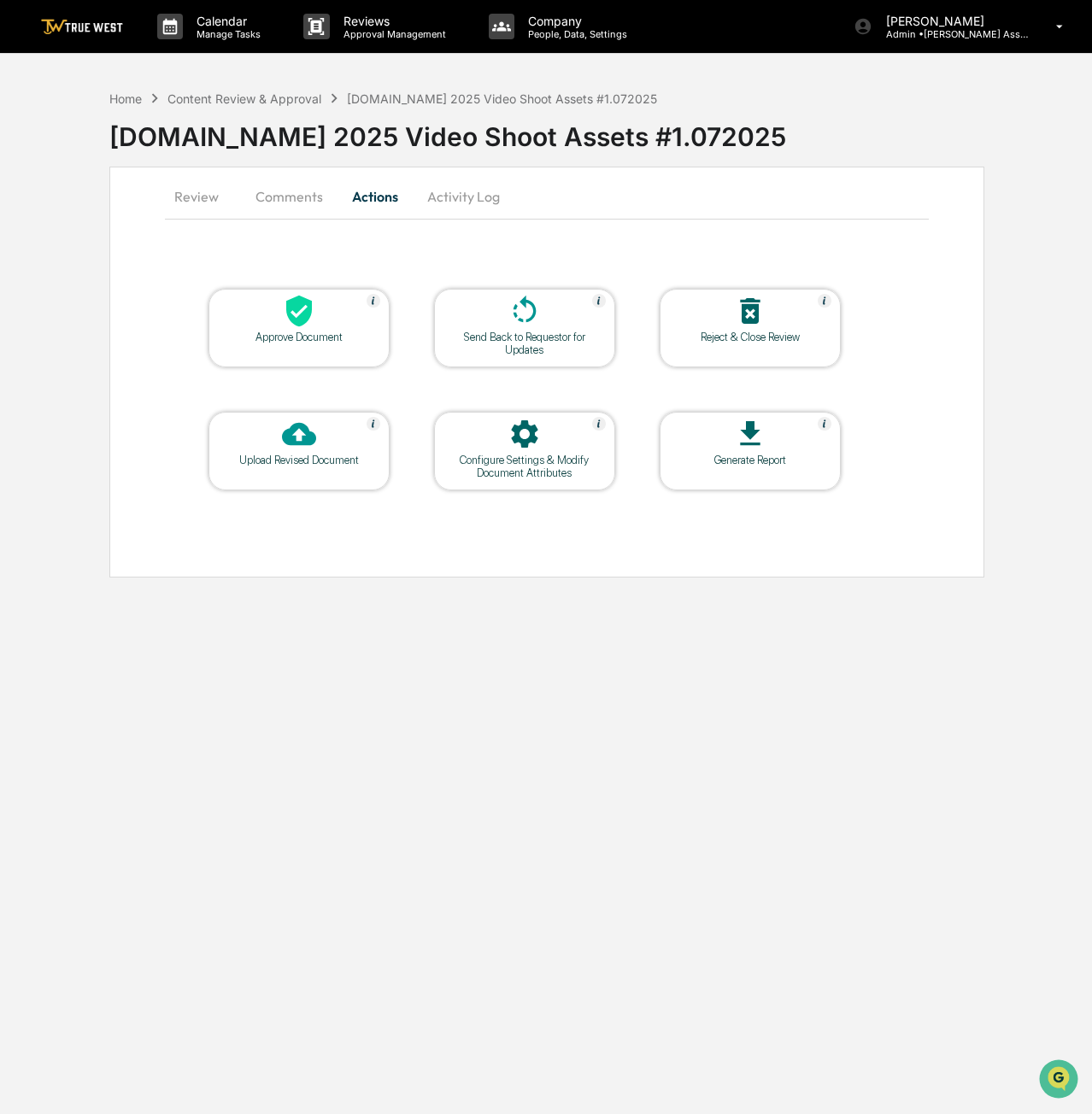
click at [313, 331] on div "Approve Document" at bounding box center [300, 337] width 154 height 13
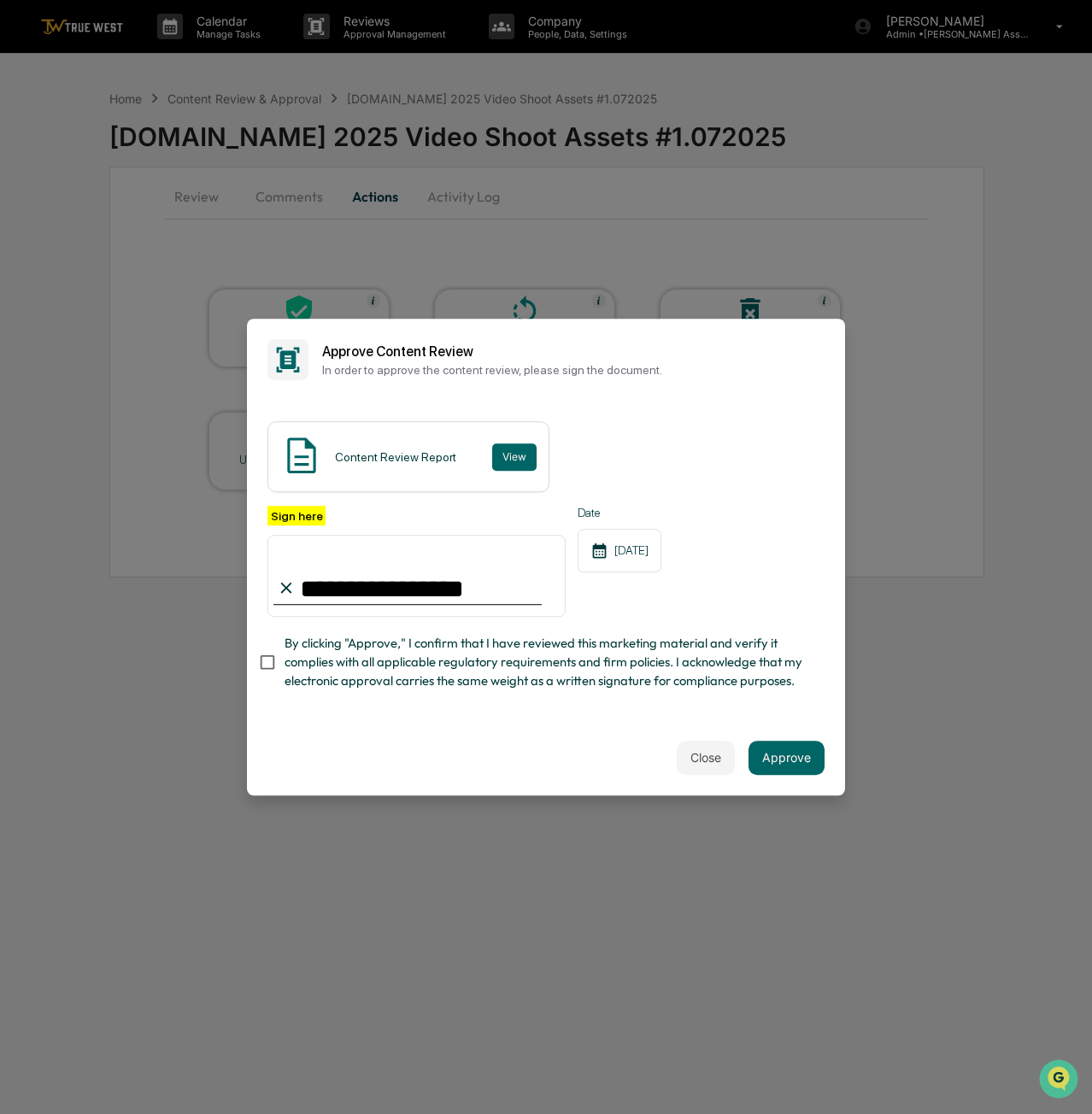
type input "**********"
drag, startPoint x: 296, startPoint y: 741, endPoint x: 239, endPoint y: 663, distance: 96.6
click at [278, 722] on div "**********" at bounding box center [546, 557] width 599 height 476
click at [257, 659] on div "**********" at bounding box center [546, 559] width 599 height 319
click at [809, 760] on button "Approve" at bounding box center [787, 758] width 76 height 34
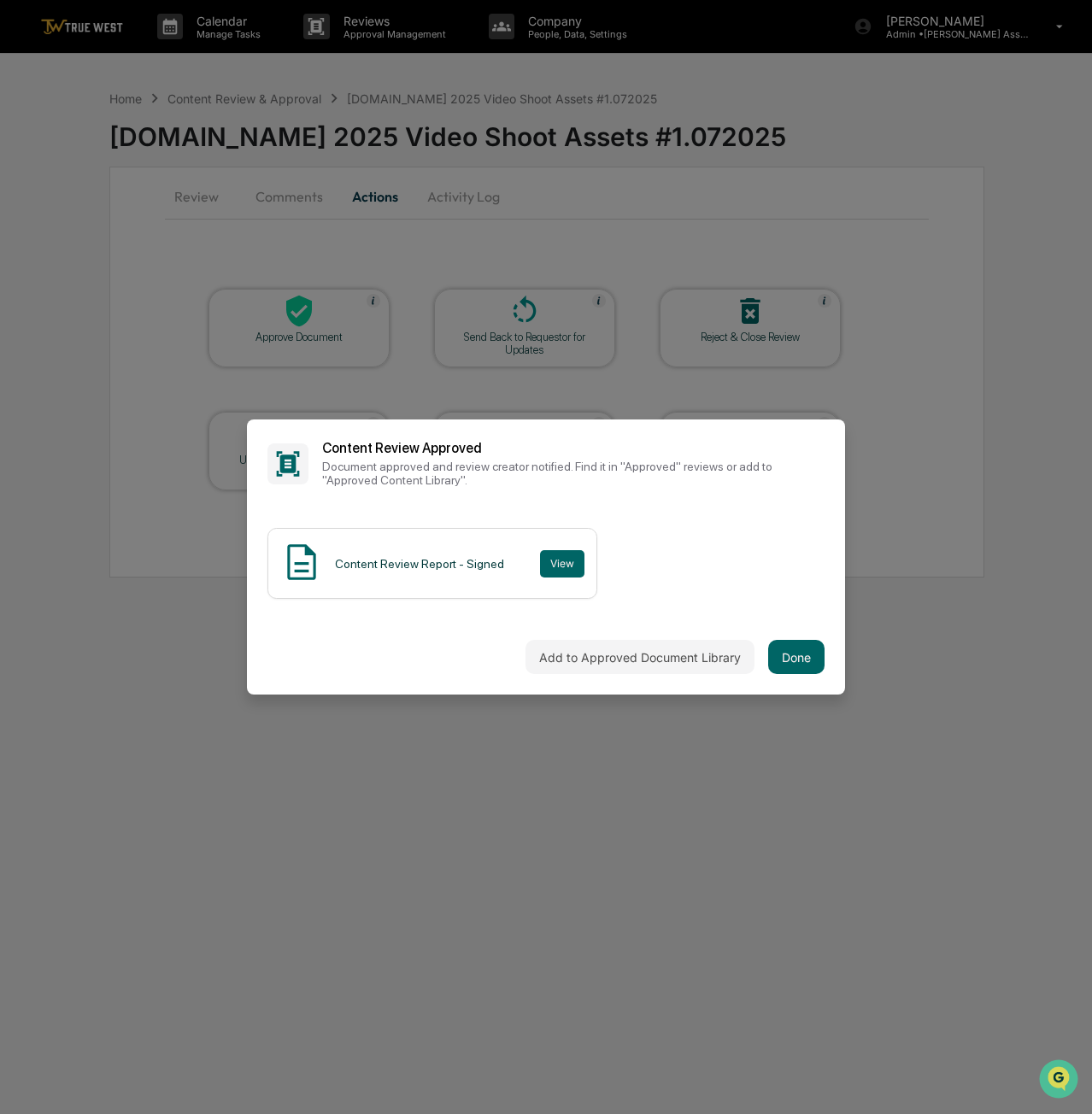
click at [818, 643] on button "Done" at bounding box center [797, 656] width 57 height 34
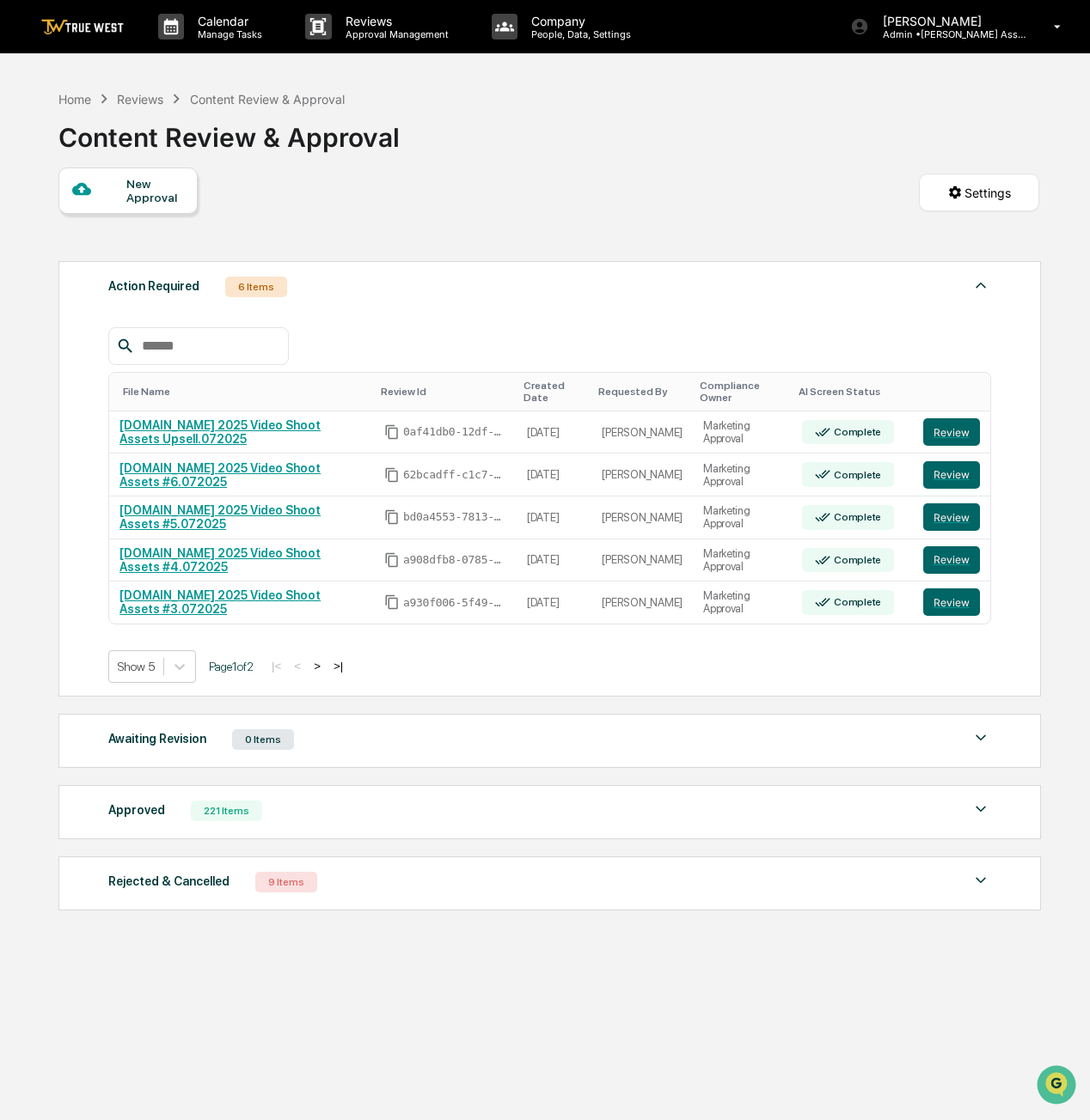
click at [322, 659] on button ">" at bounding box center [317, 666] width 18 height 15
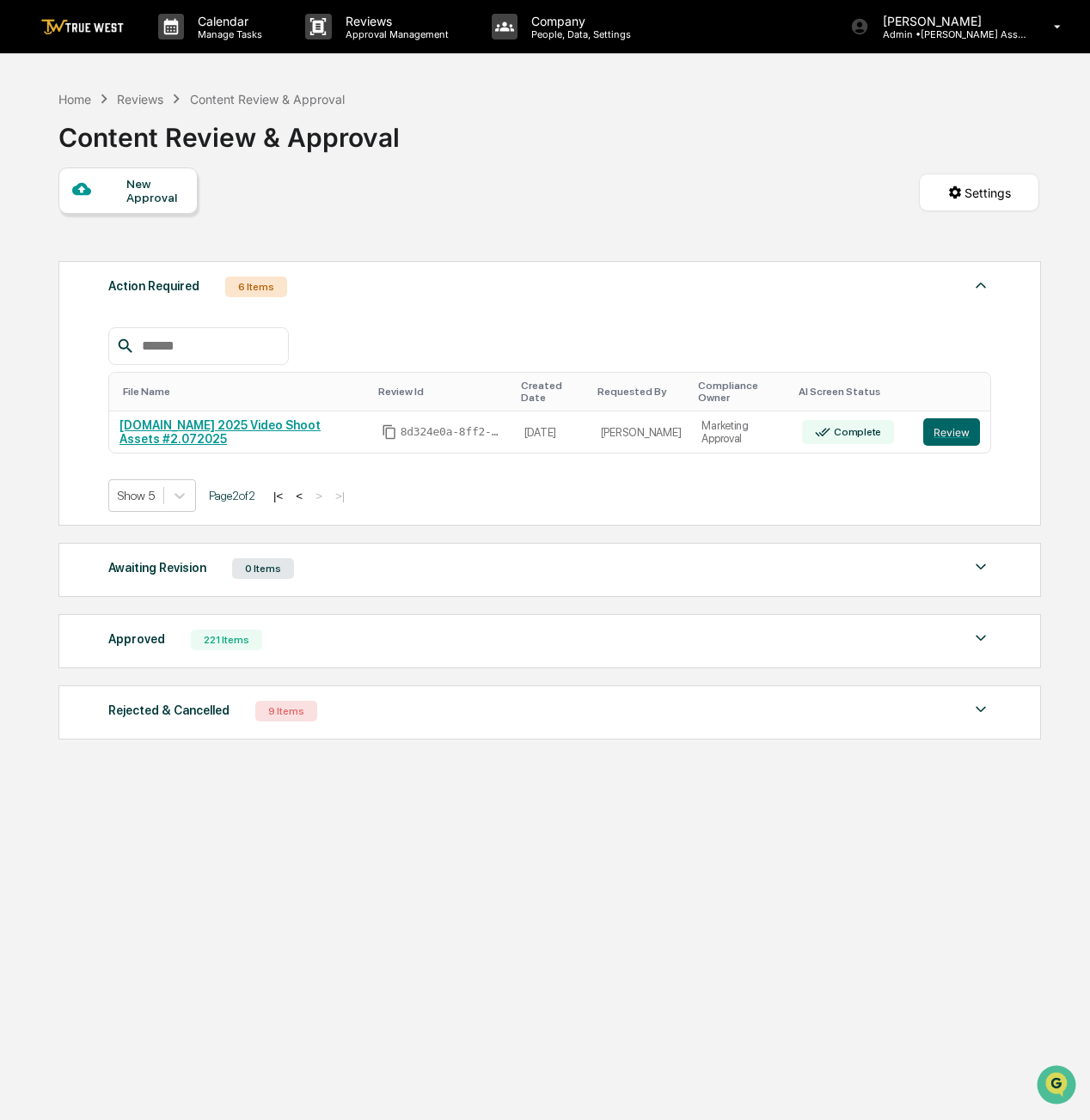
click at [959, 418] on button "Review" at bounding box center [952, 432] width 57 height 27
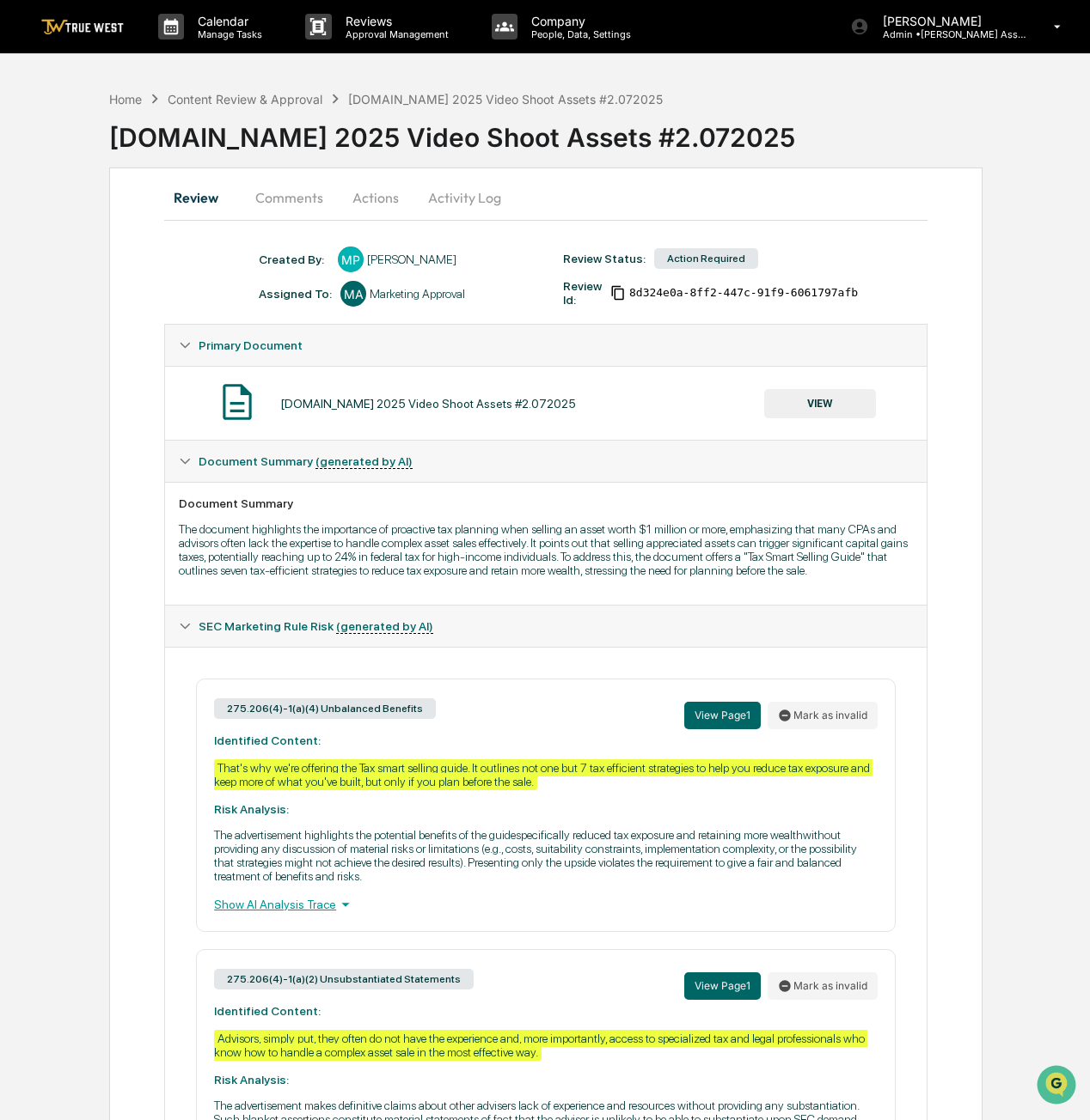
click at [396, 203] on button "Actions" at bounding box center [375, 197] width 78 height 41
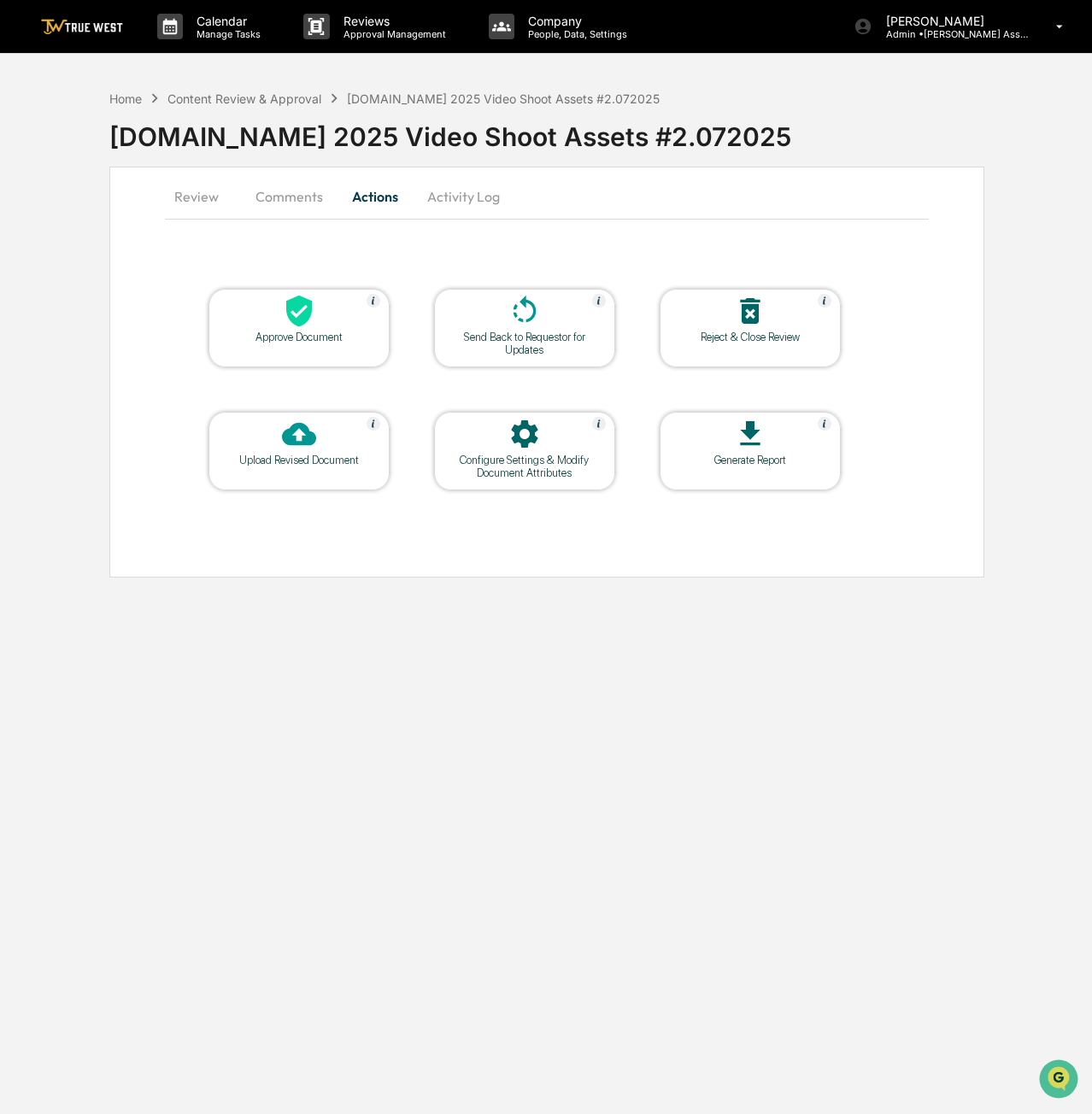
click at [305, 321] on icon at bounding box center [299, 311] width 25 height 31
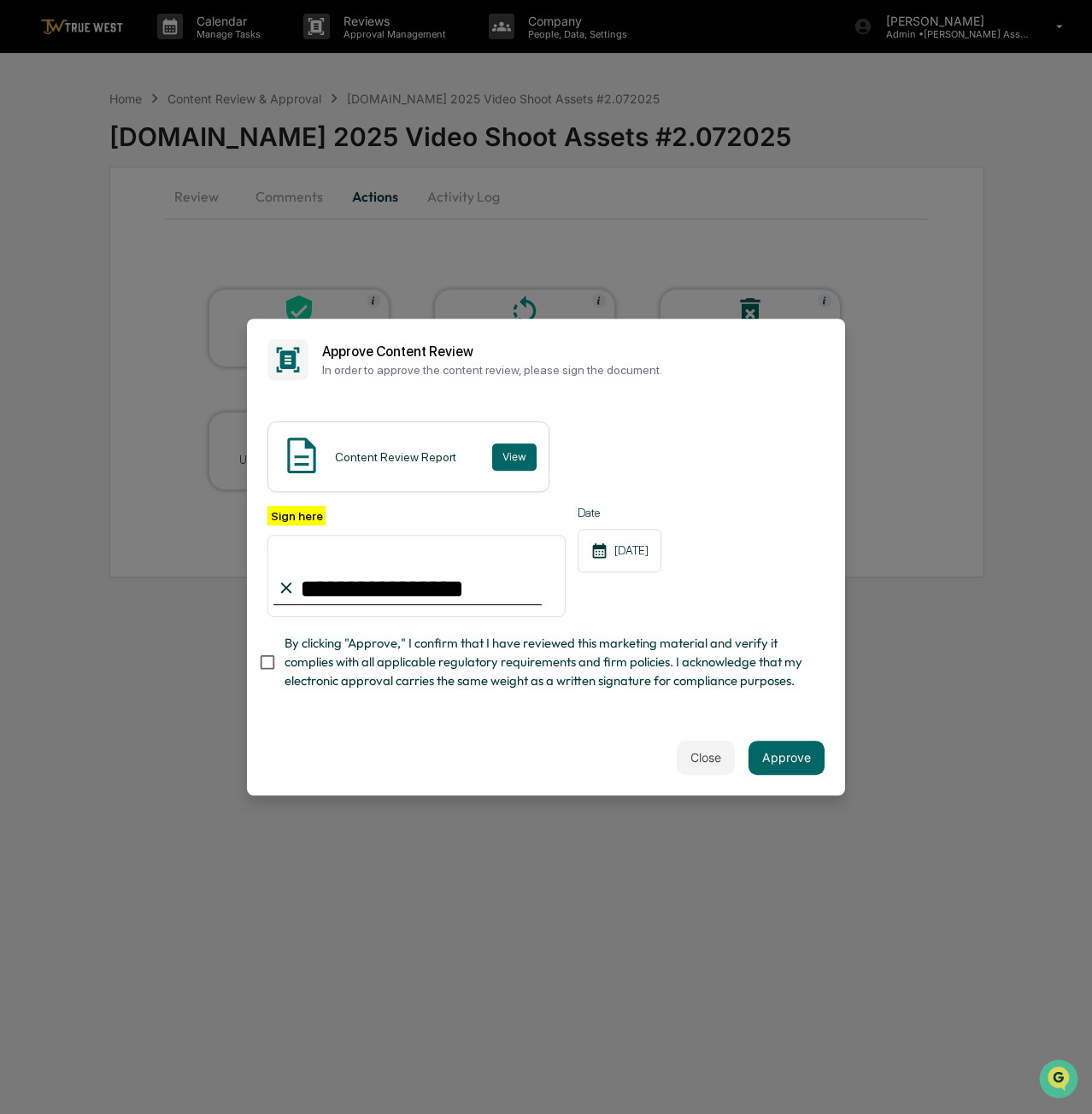
type input "**********"
click at [329, 691] on span "By clicking "Approve," I confirm that I have reviewed this marketing material a…" at bounding box center [547, 662] width 526 height 58
click at [768, 748] on button "Approve" at bounding box center [787, 758] width 76 height 34
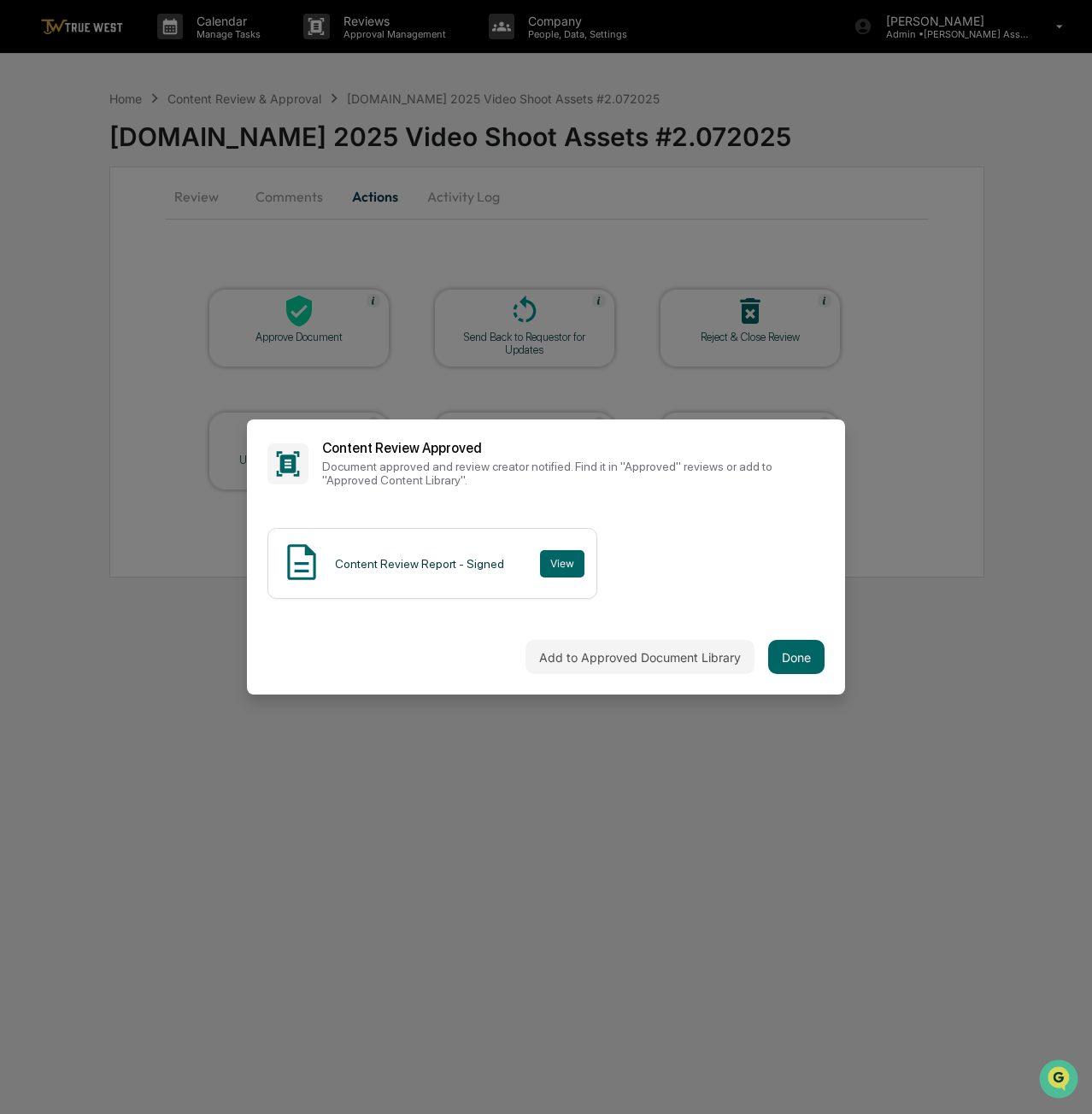
click at [797, 667] on button "Done" at bounding box center [797, 656] width 57 height 34
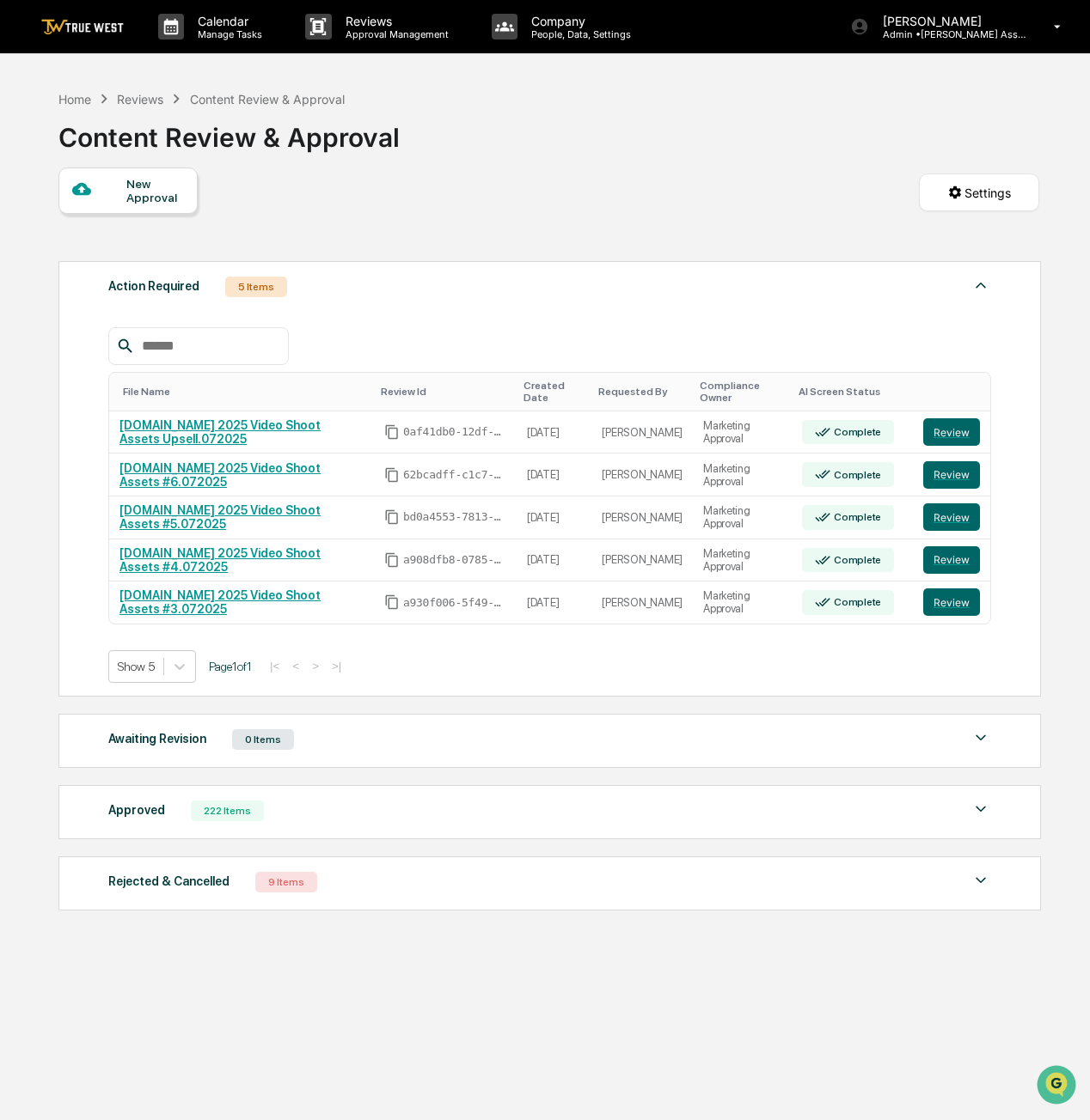
click at [972, 601] on button "Review" at bounding box center [952, 602] width 57 height 27
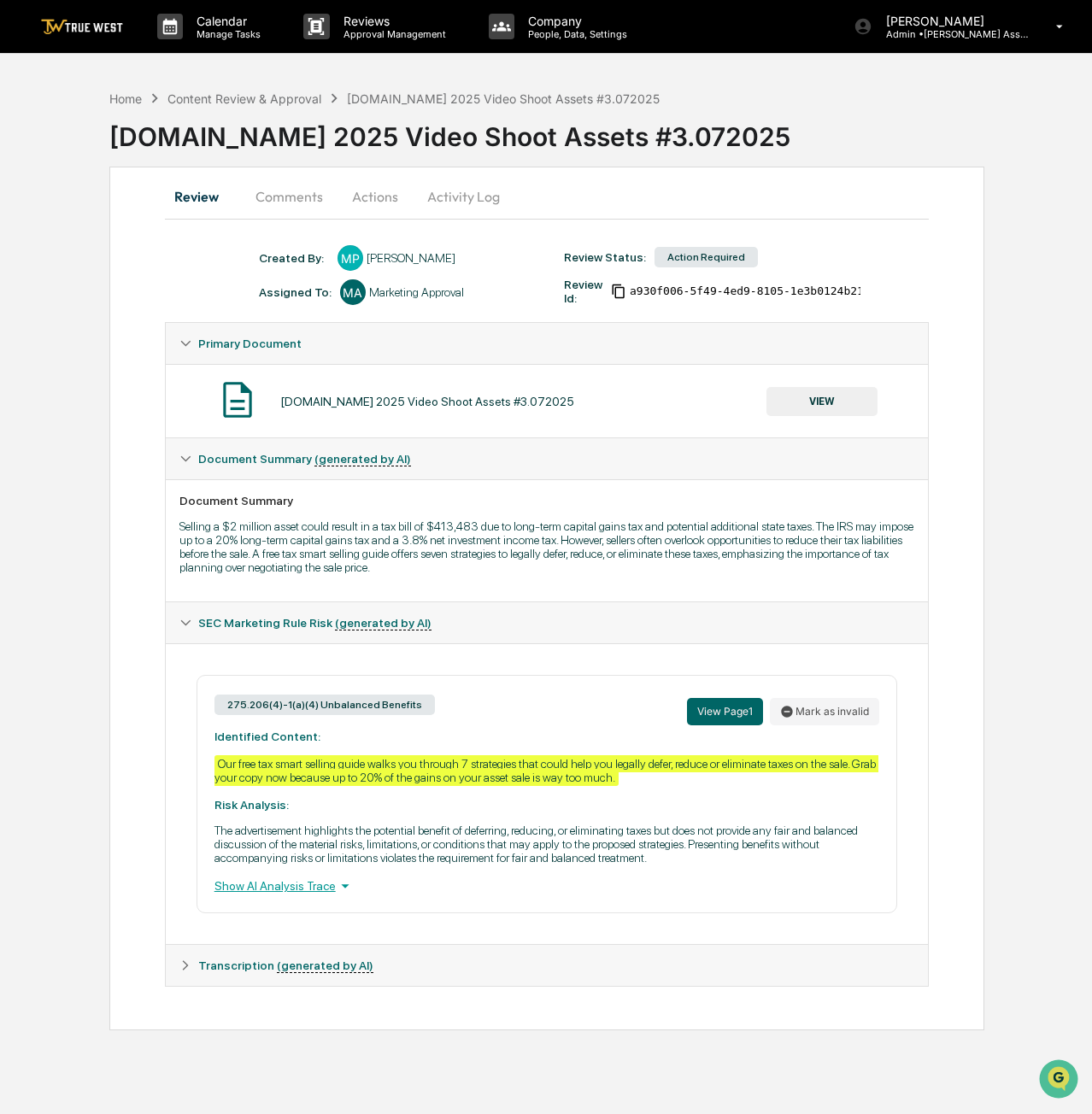
click at [384, 199] on button "Actions" at bounding box center [375, 196] width 77 height 41
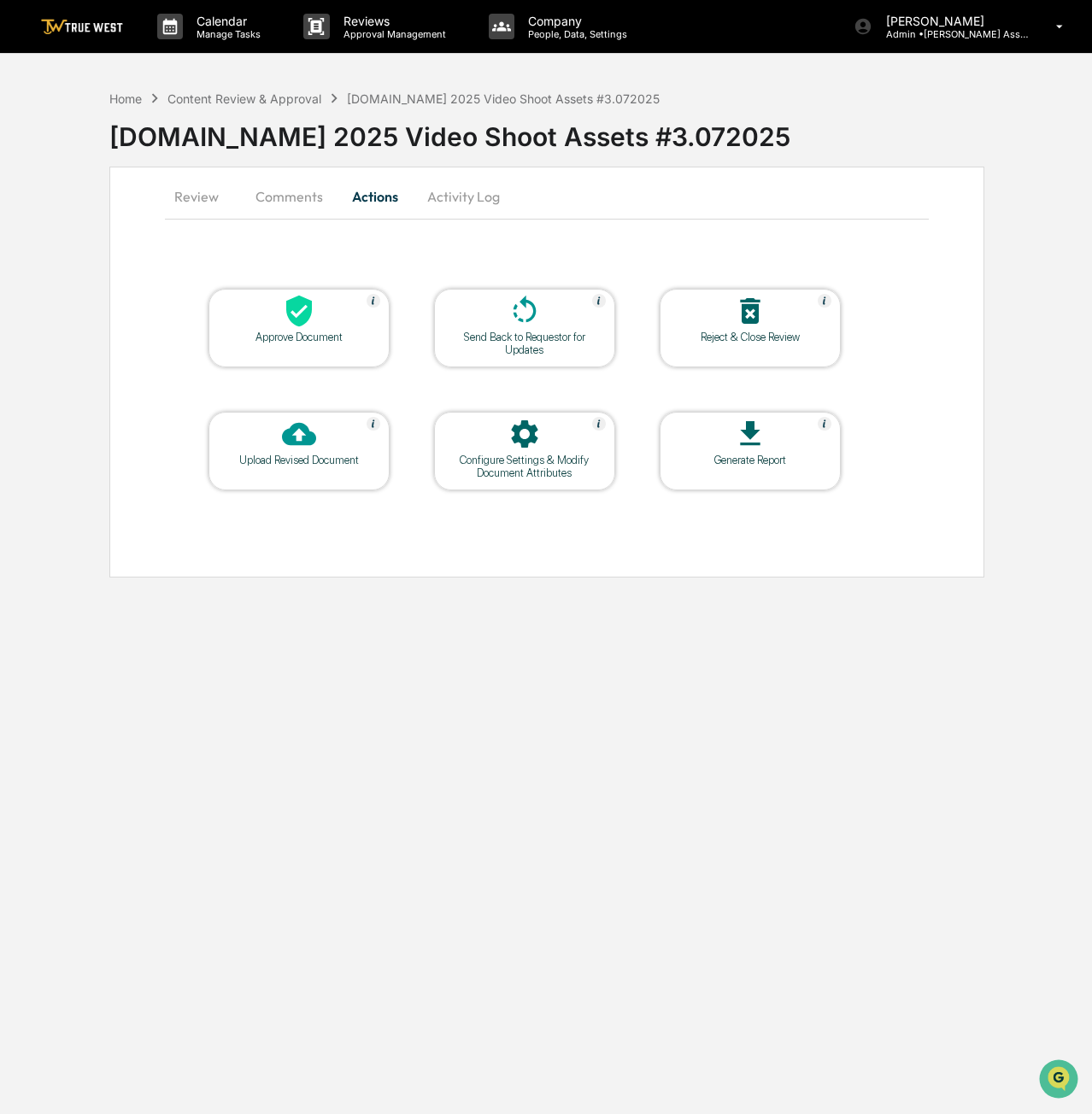
click at [308, 341] on div "Approve Document" at bounding box center [300, 337] width 154 height 13
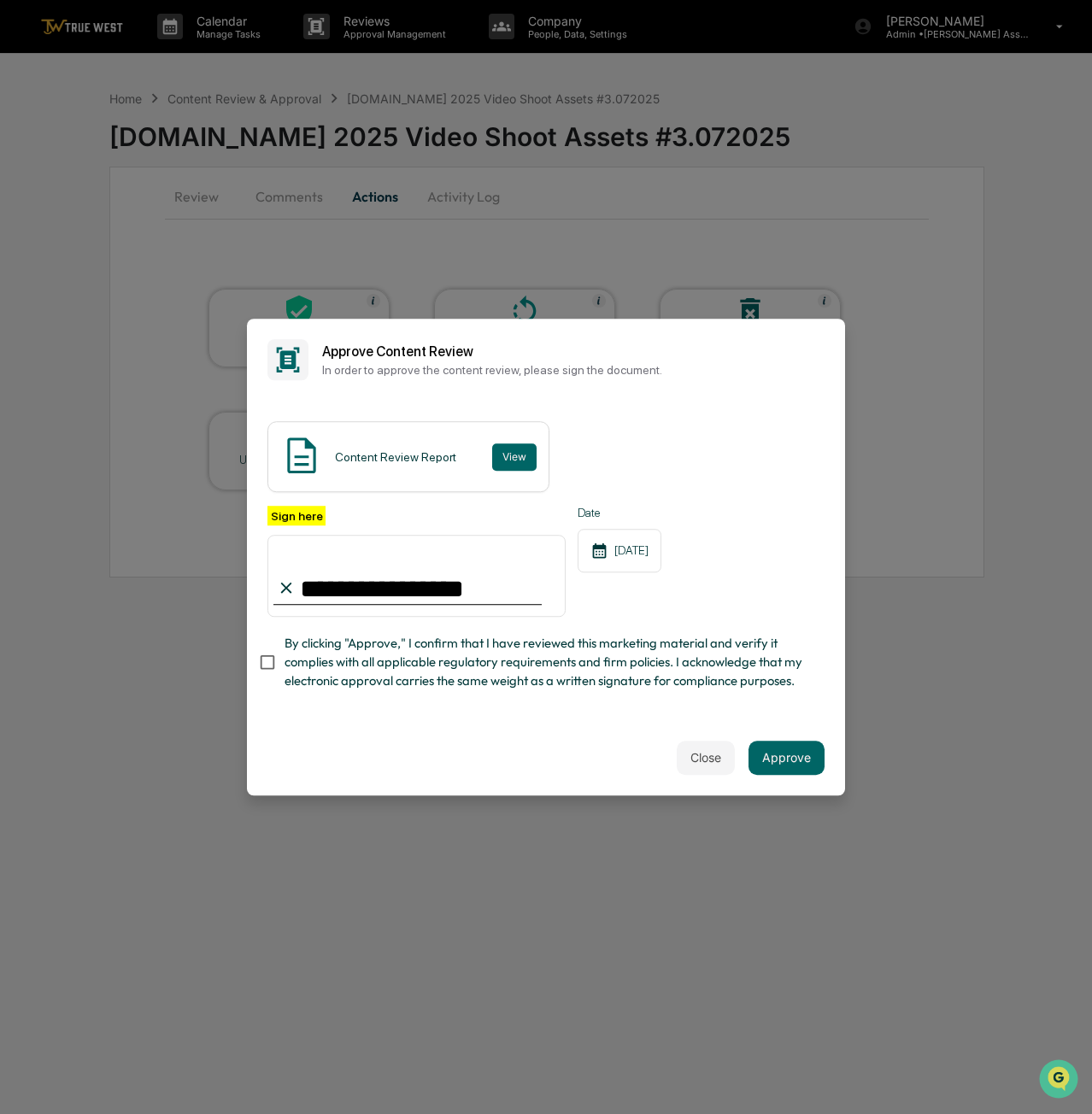
type input "**********"
click at [467, 720] on div "**********" at bounding box center [546, 559] width 599 height 319
click at [799, 766] on button "Approve" at bounding box center [787, 758] width 76 height 34
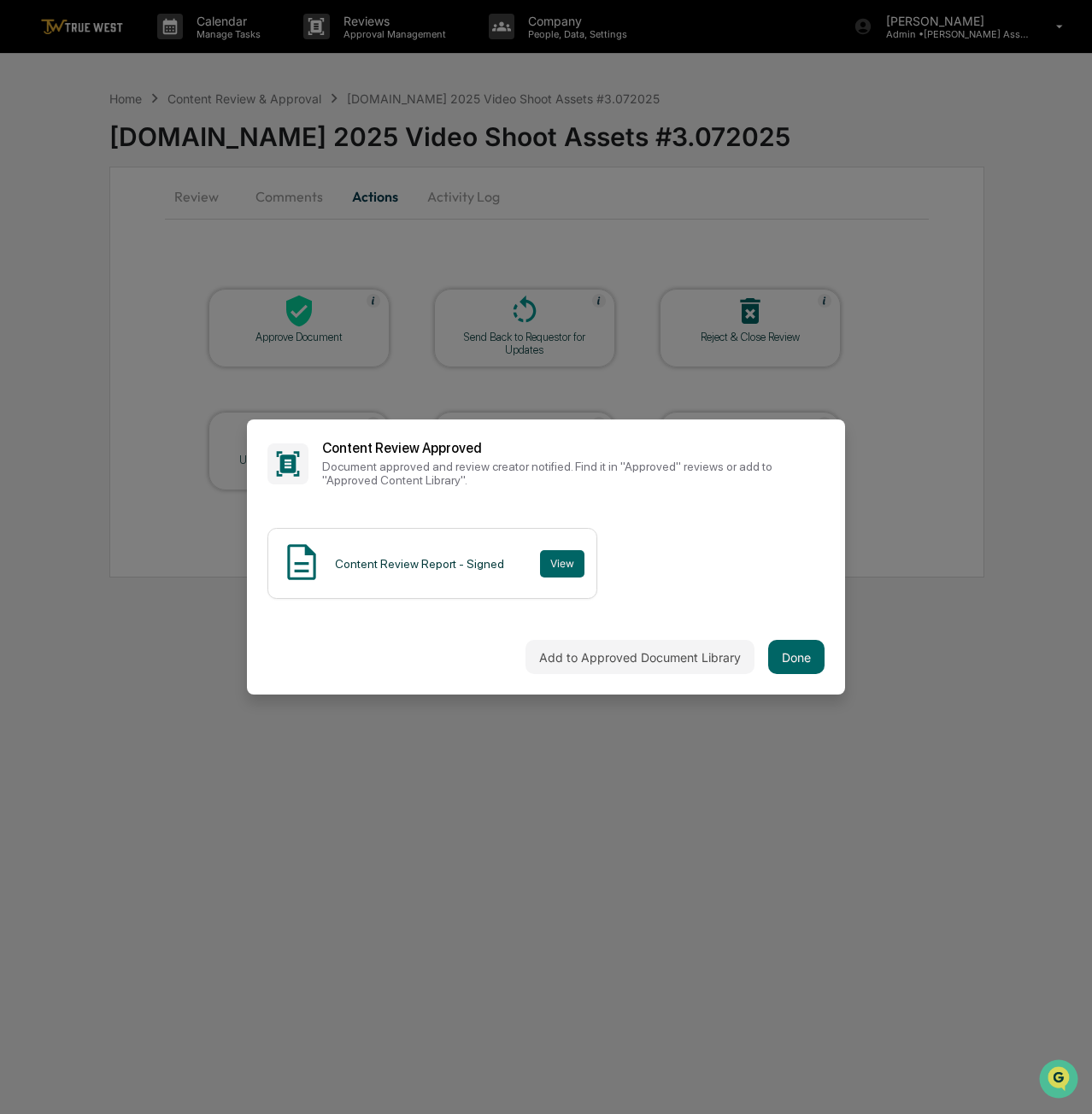
click at [804, 660] on button "Done" at bounding box center [797, 656] width 57 height 34
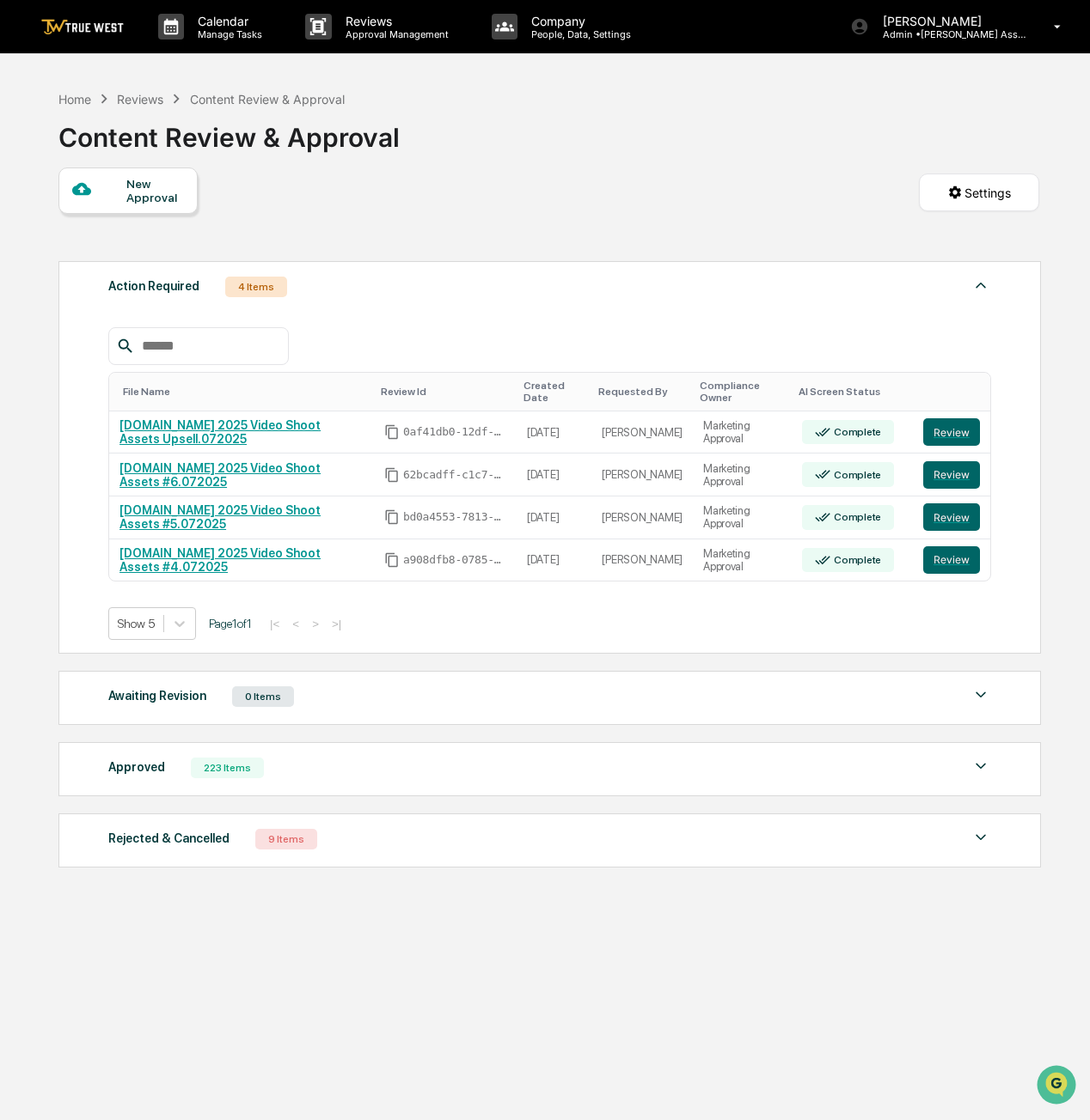
click at [960, 427] on button "Review" at bounding box center [952, 432] width 57 height 27
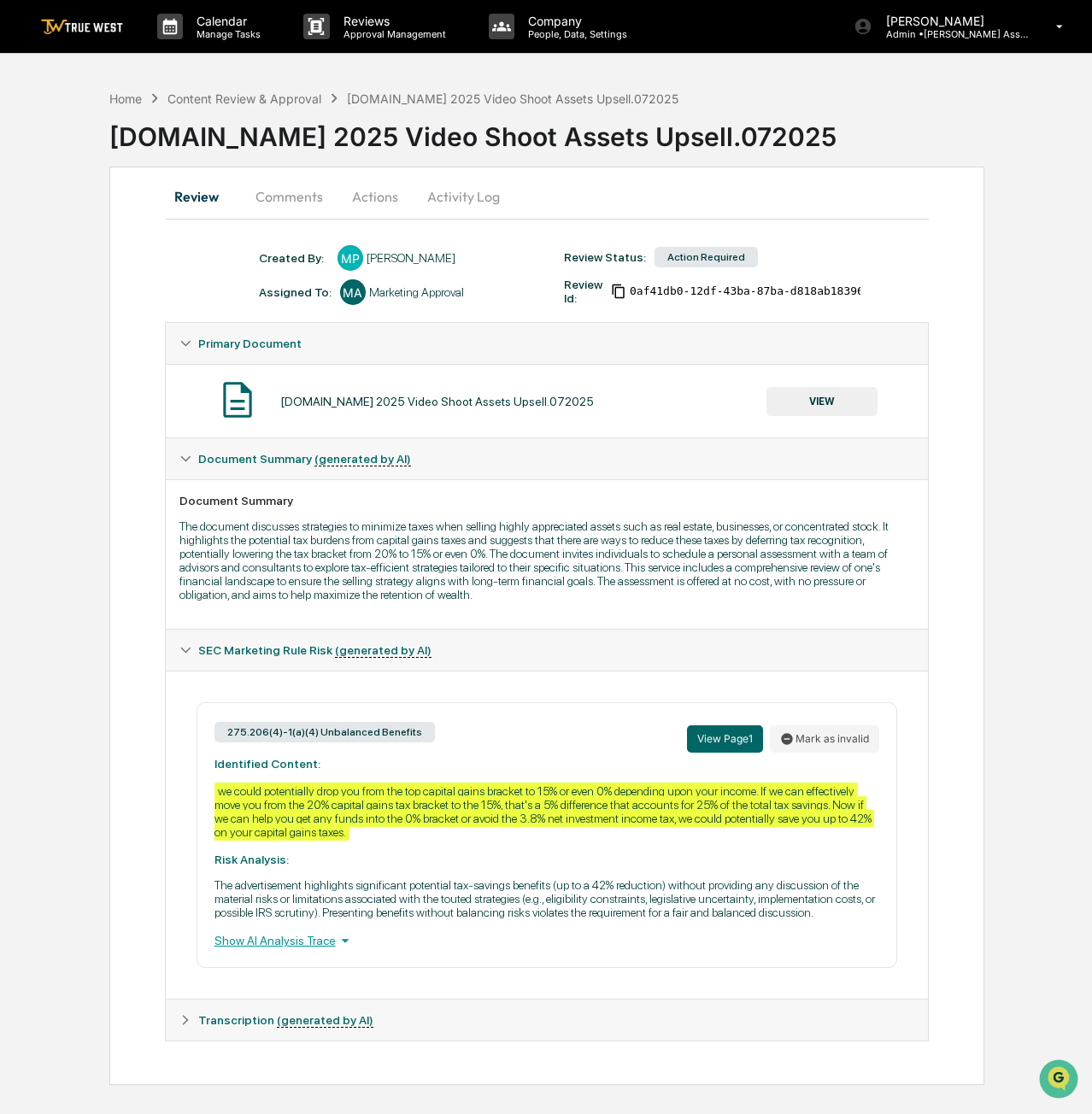
click at [364, 194] on button "Actions" at bounding box center [375, 196] width 77 height 41
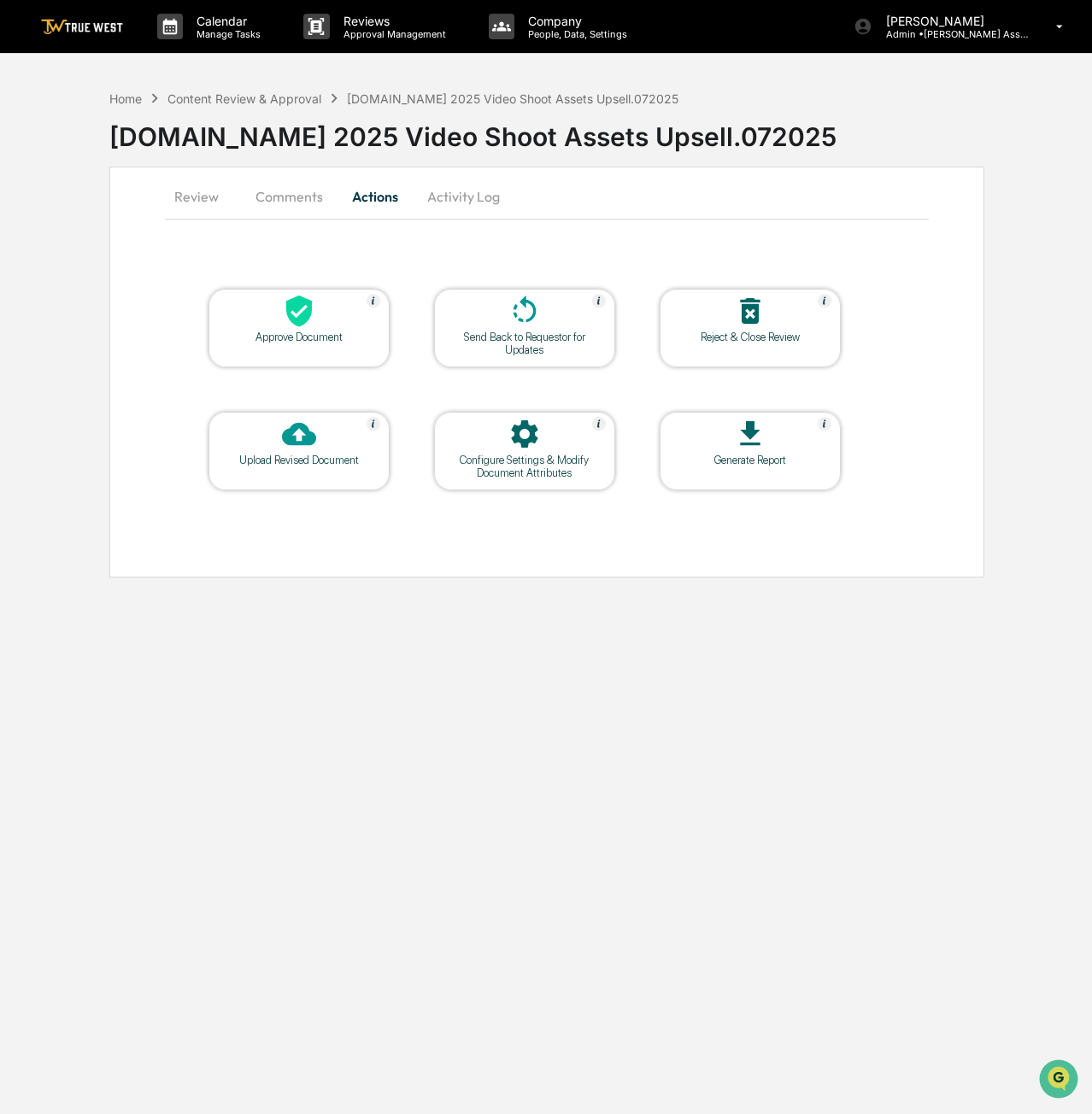
click at [313, 328] on div at bounding box center [299, 312] width 171 height 37
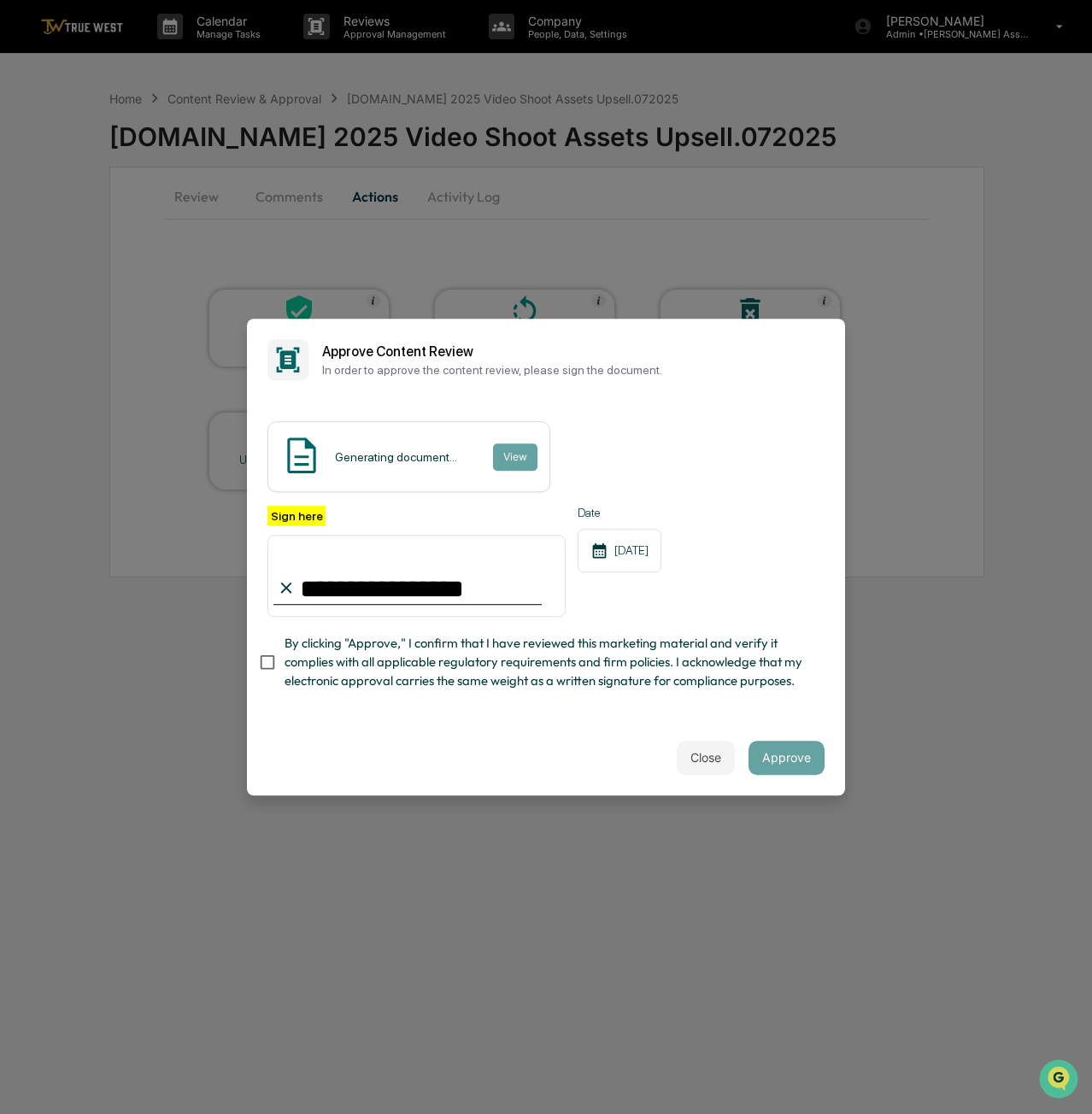
type input "**********"
drag, startPoint x: 363, startPoint y: 785, endPoint x: 344, endPoint y: 725, distance: 62.9
click at [363, 779] on div "Close Approve" at bounding box center [546, 758] width 599 height 75
click at [799, 744] on button "Approve" at bounding box center [787, 758] width 76 height 34
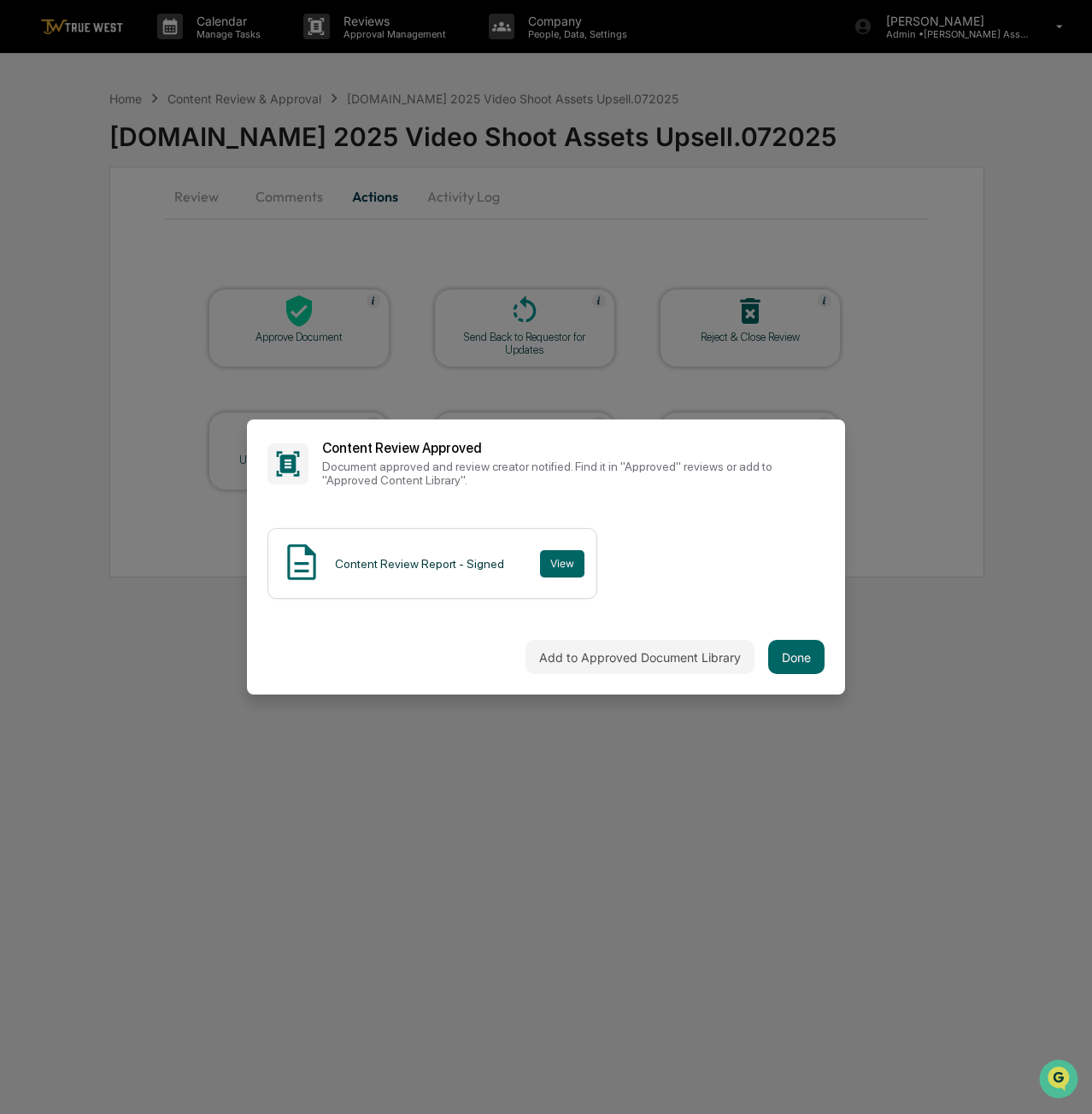
click at [808, 659] on button "Done" at bounding box center [797, 656] width 57 height 34
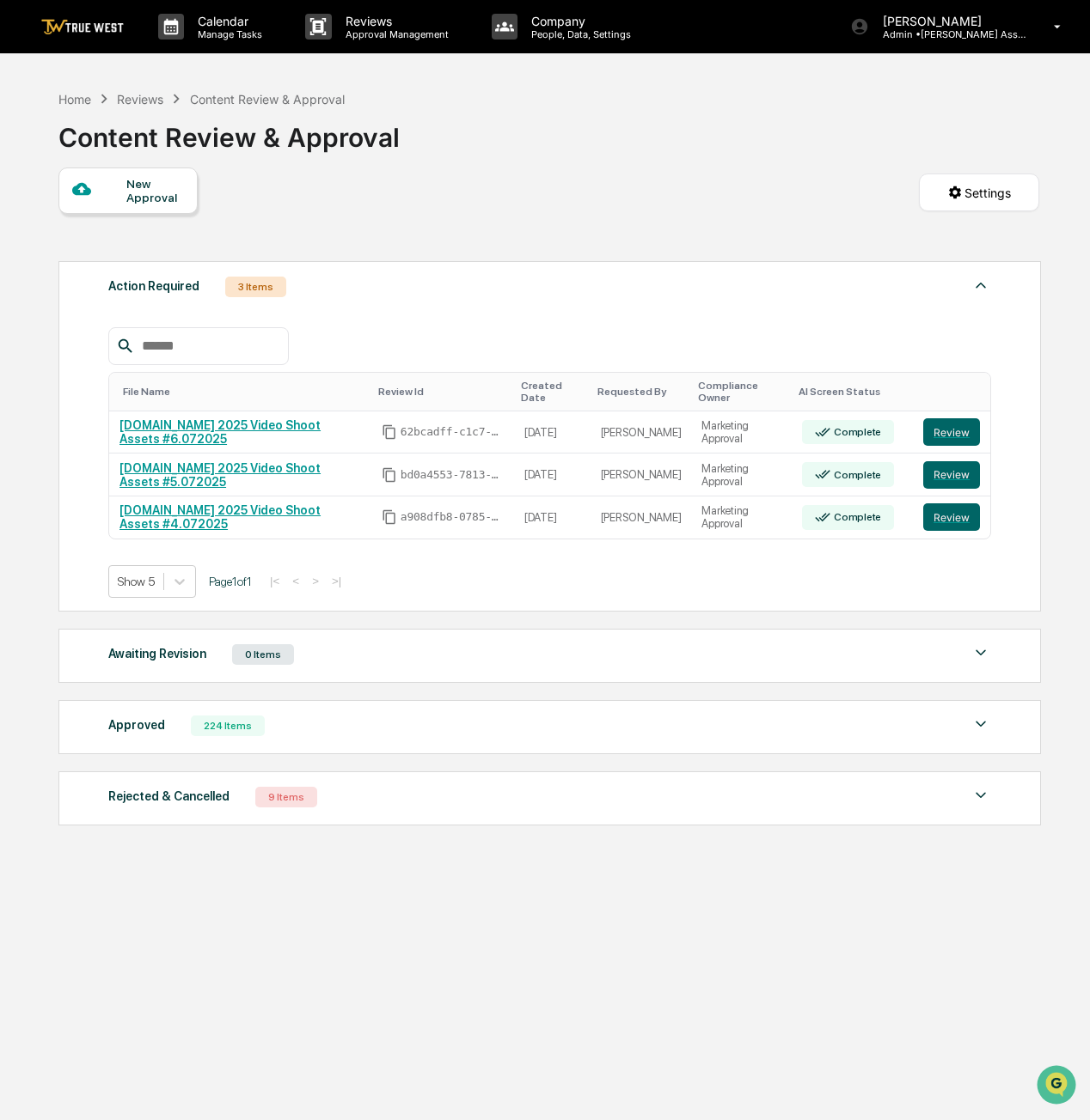
click at [217, 418] on link "[DOMAIN_NAME] 2025 Video Shoot Assets #6.072025" at bounding box center [220, 432] width 201 height 27
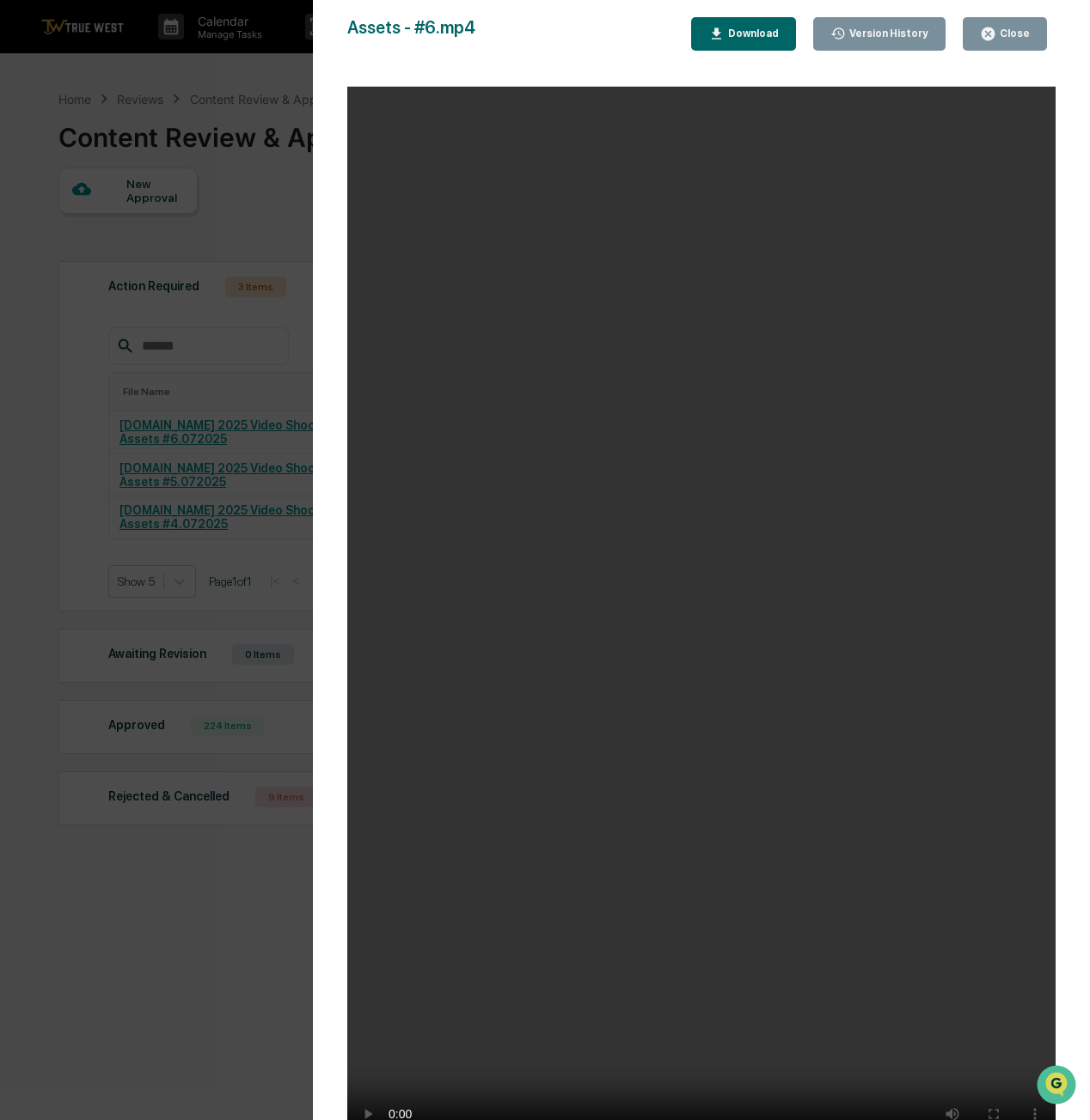
click at [1014, 28] on div "Close" at bounding box center [1012, 33] width 33 height 12
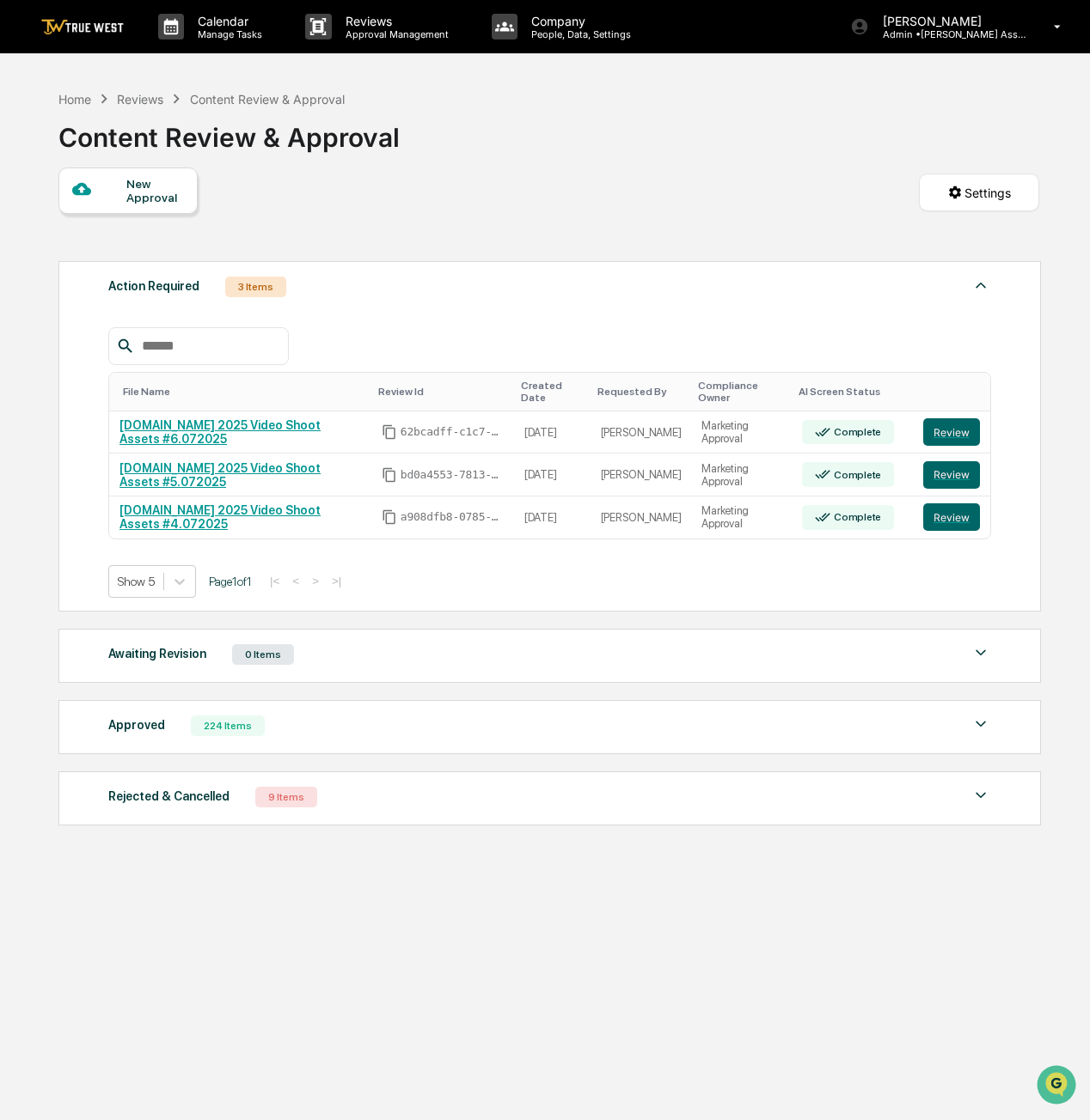
click at [942, 427] on button "Review" at bounding box center [952, 432] width 57 height 27
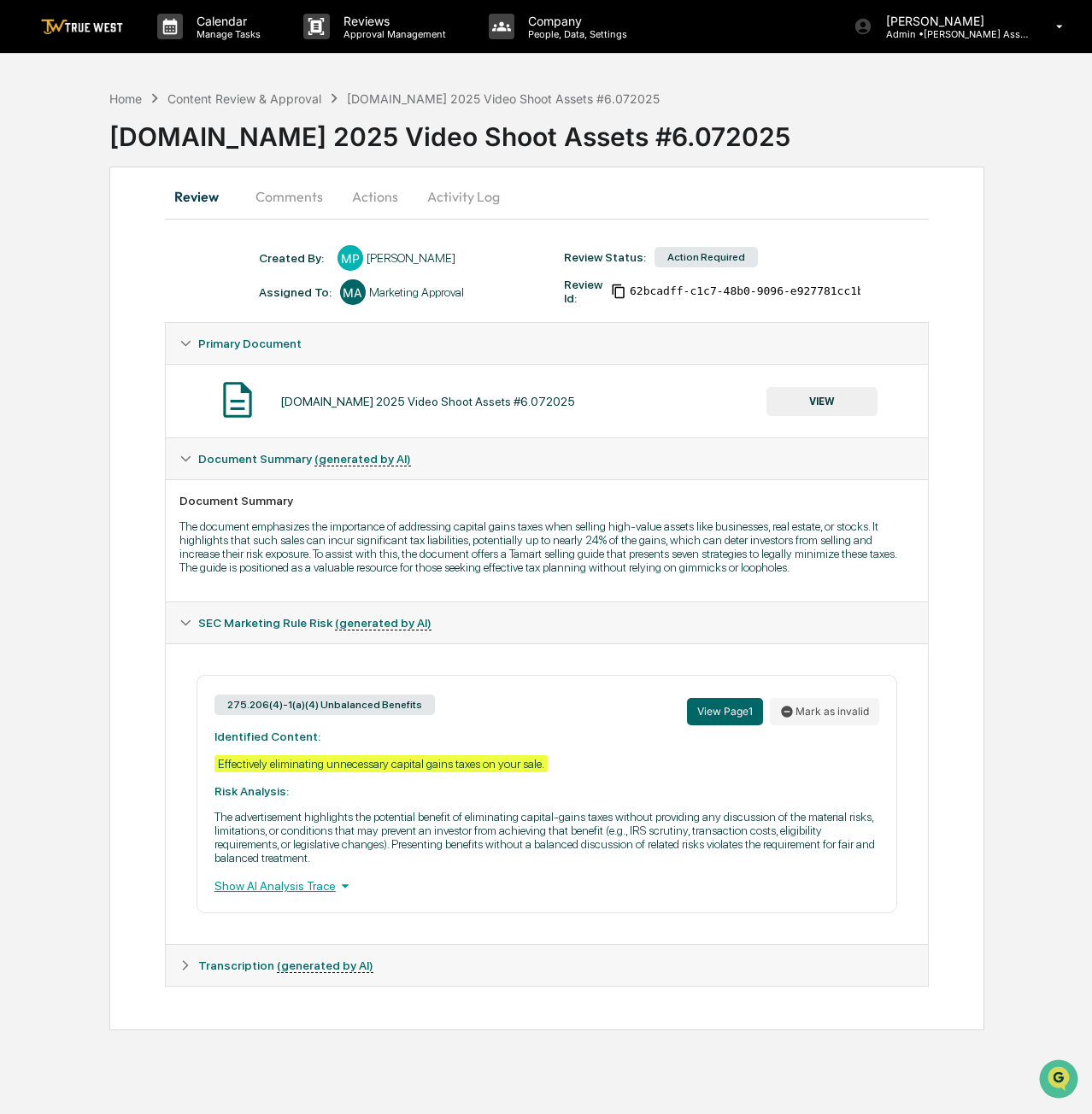
click at [388, 200] on button "Actions" at bounding box center [375, 196] width 77 height 41
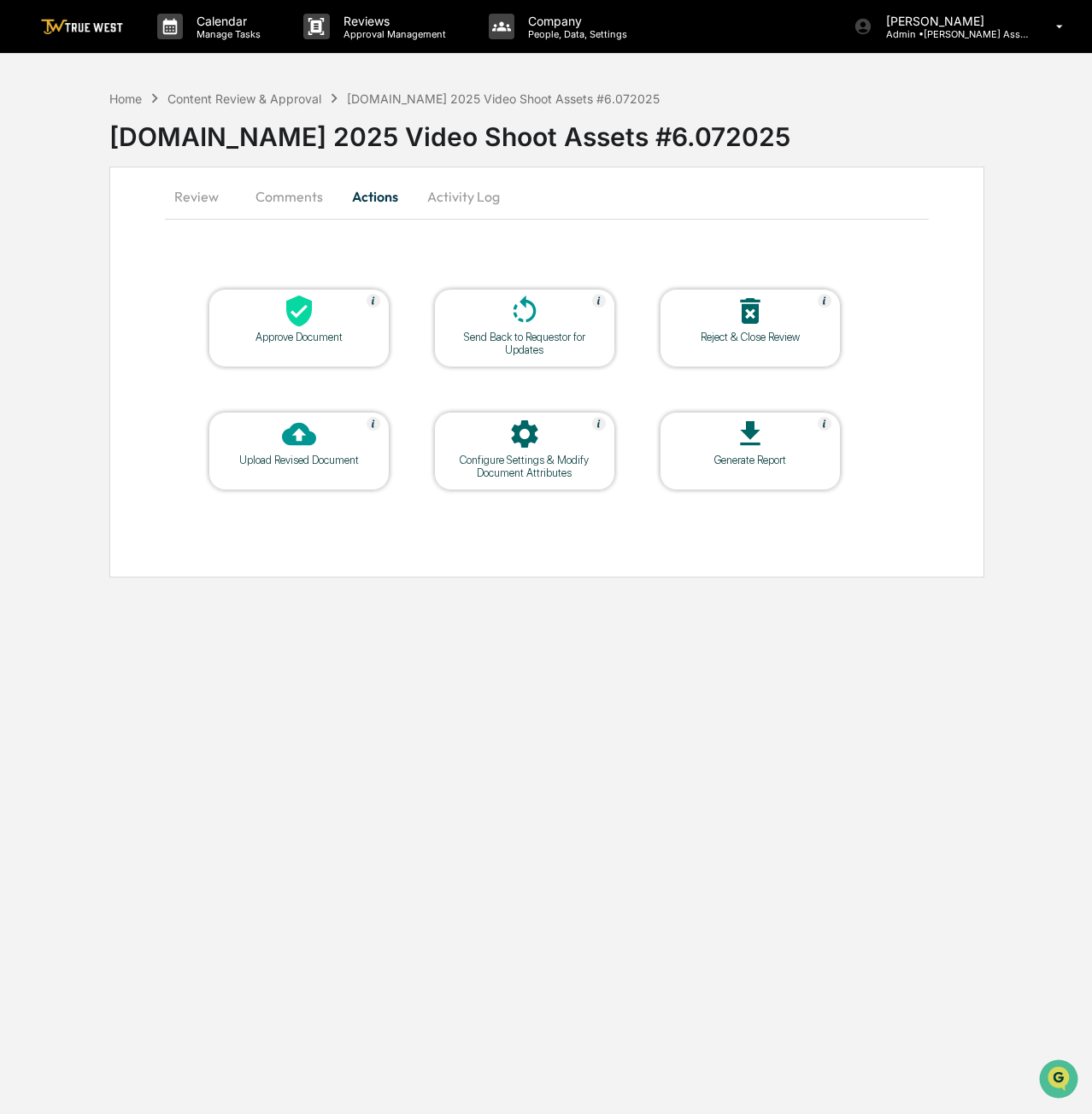
click at [318, 320] on div at bounding box center [299, 312] width 171 height 37
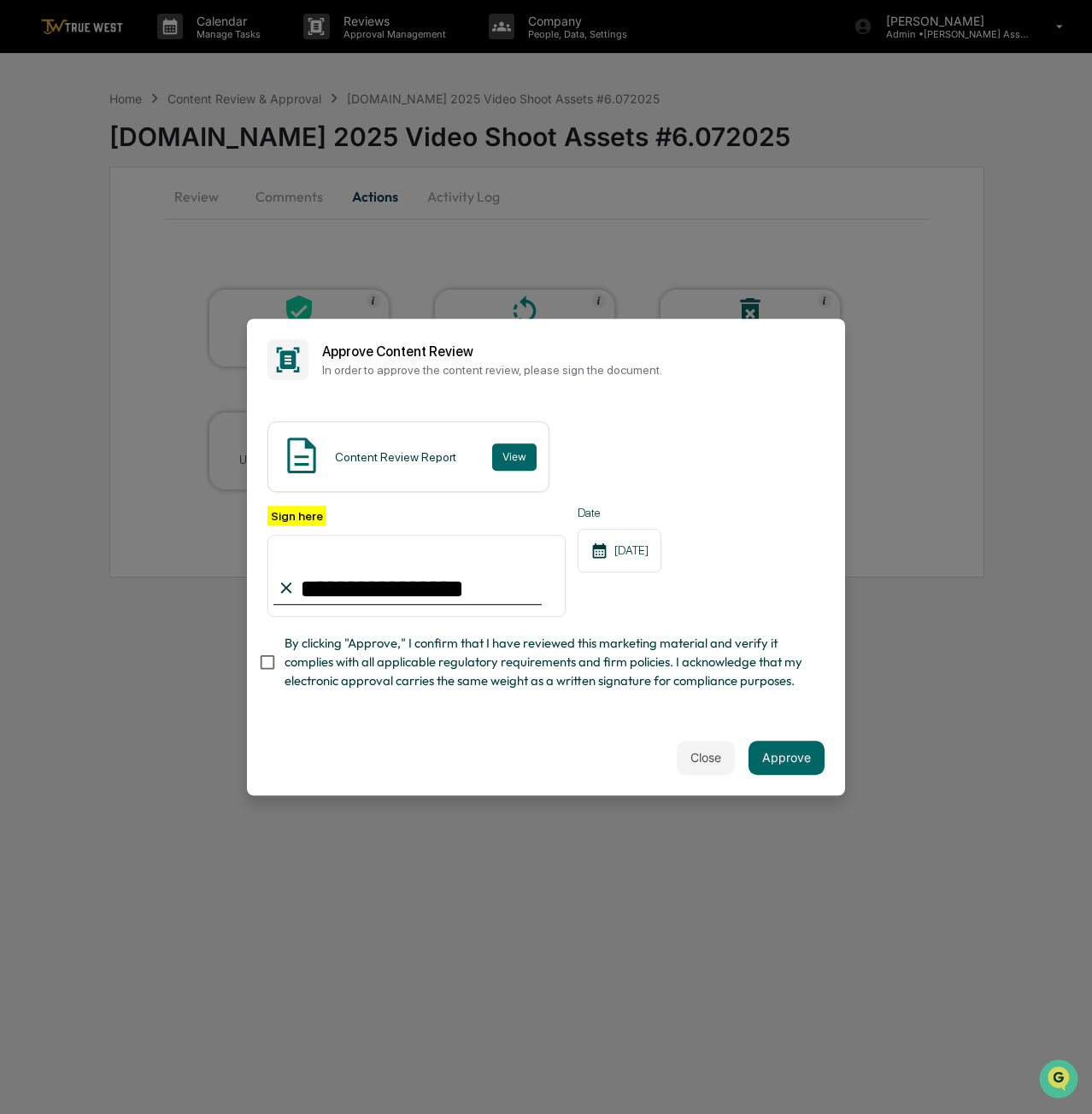
type input "**********"
click at [424, 711] on div "**********" at bounding box center [546, 559] width 599 height 319
click at [816, 772] on button "Approve" at bounding box center [787, 758] width 76 height 34
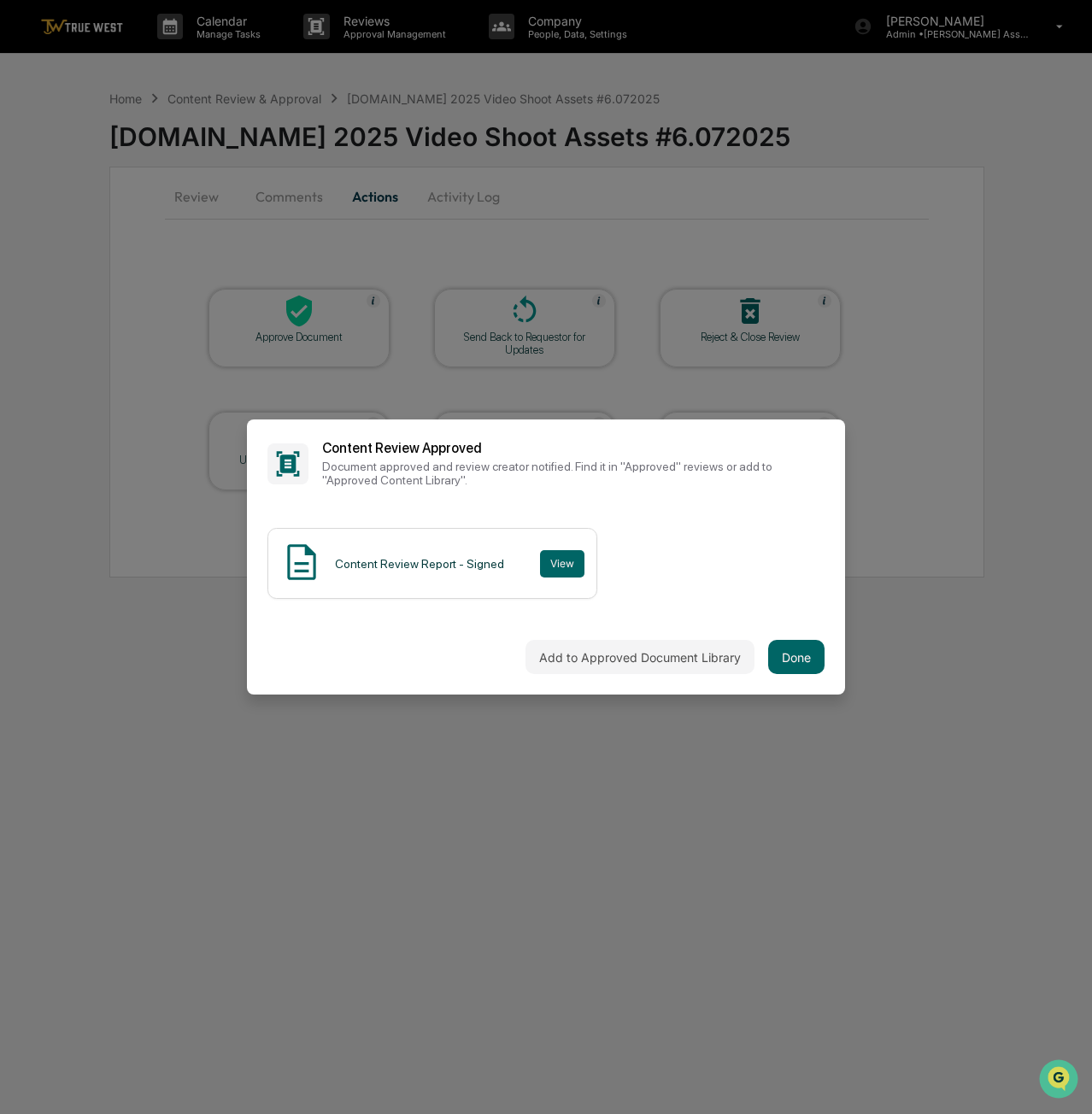
click at [798, 669] on button "Done" at bounding box center [797, 656] width 57 height 34
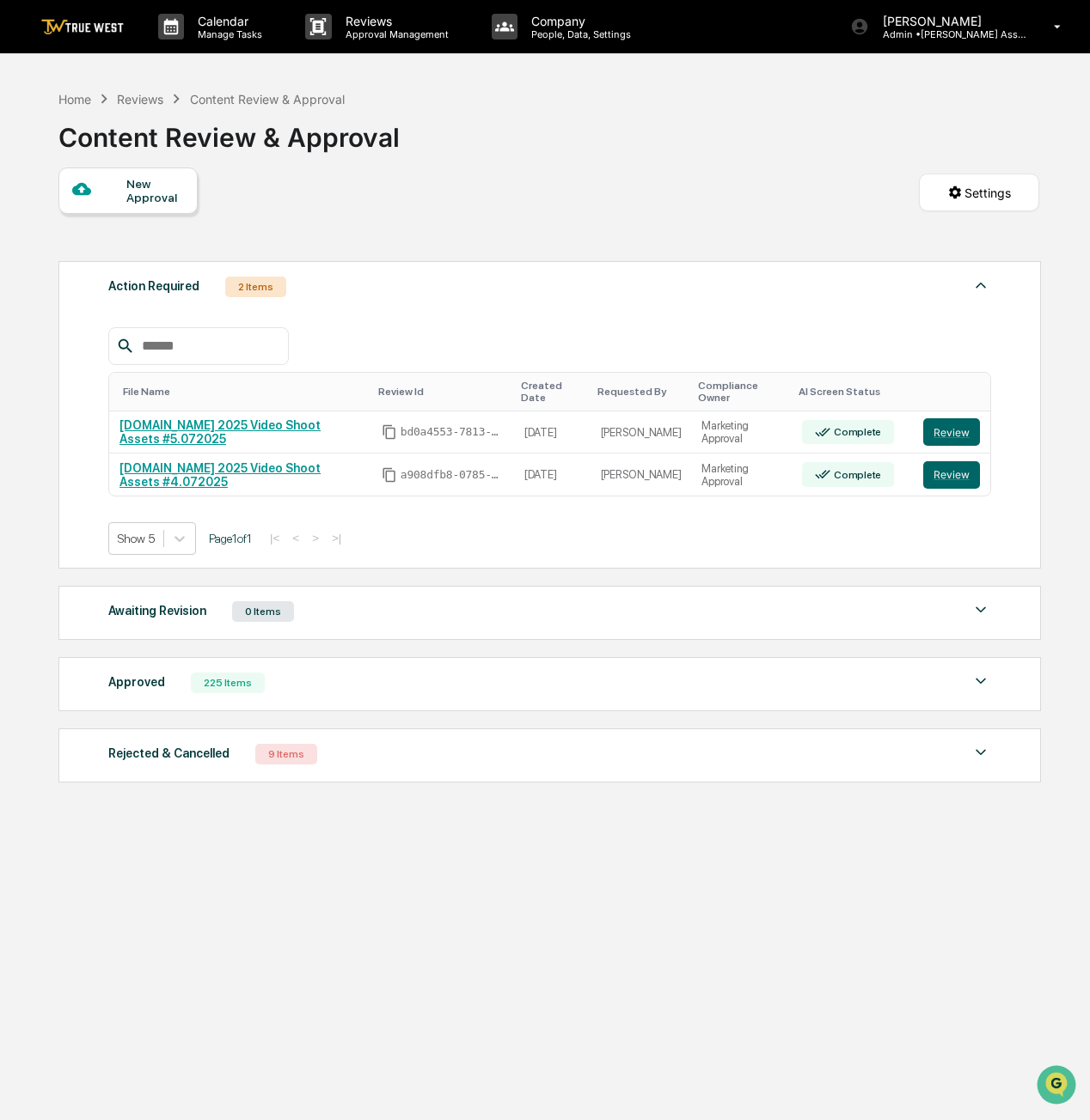
click at [258, 418] on link "video.AE 2025 Video Shoot Assets #5.072025" at bounding box center [220, 432] width 201 height 27
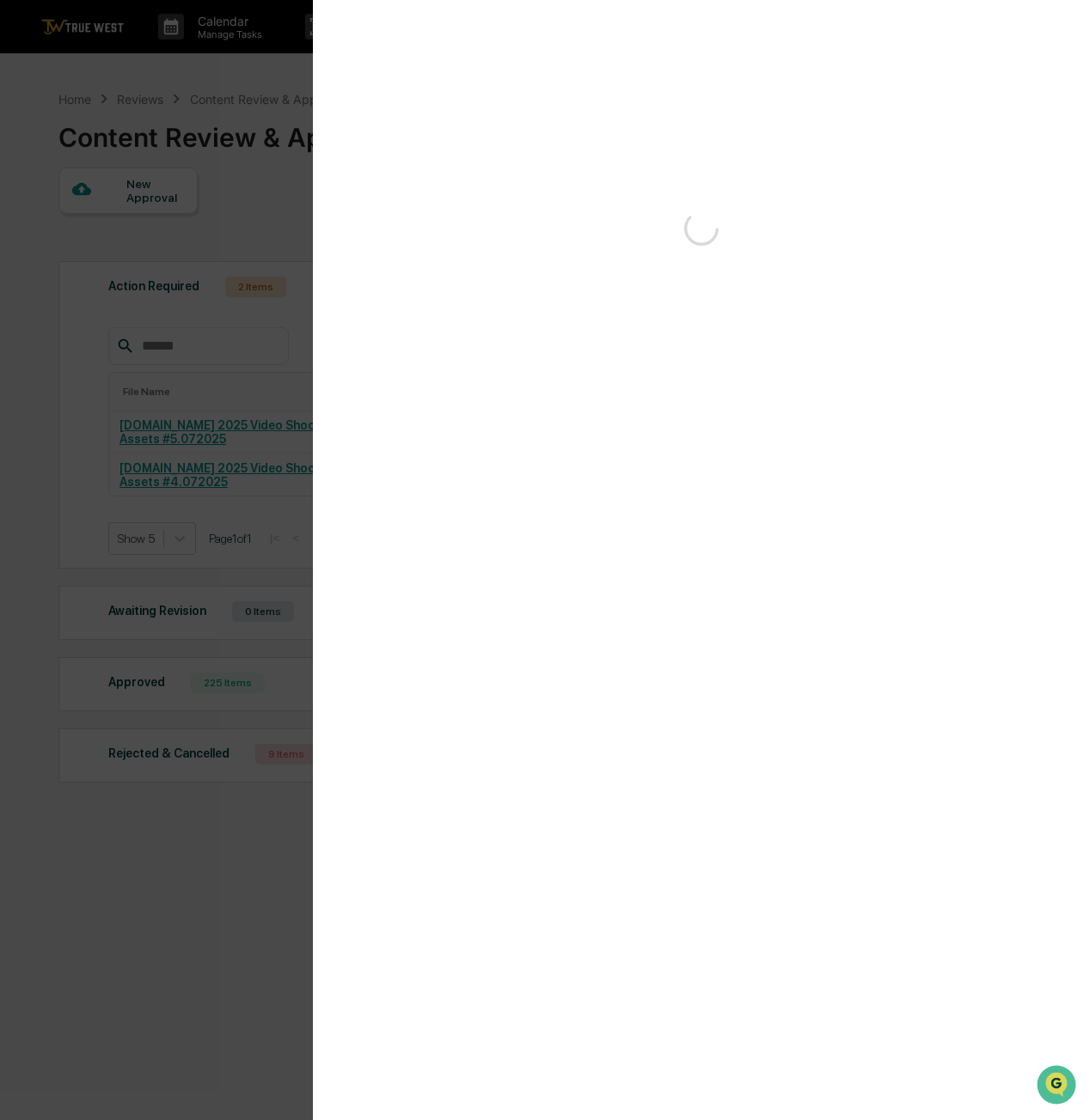
click at [258, 410] on div "Version History" at bounding box center [545, 560] width 1090 height 1120
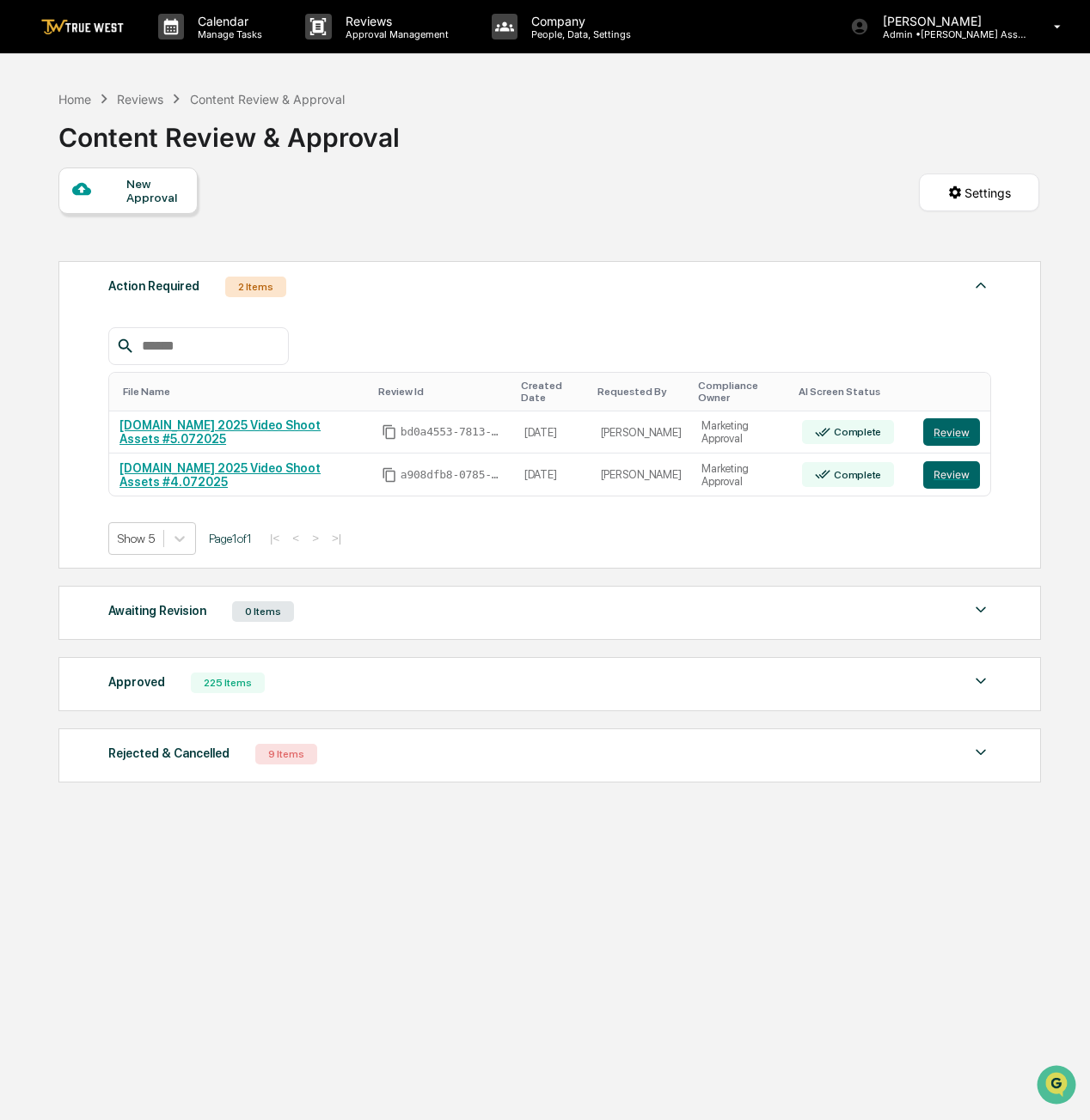
click at [960, 418] on button "Review" at bounding box center [952, 432] width 57 height 27
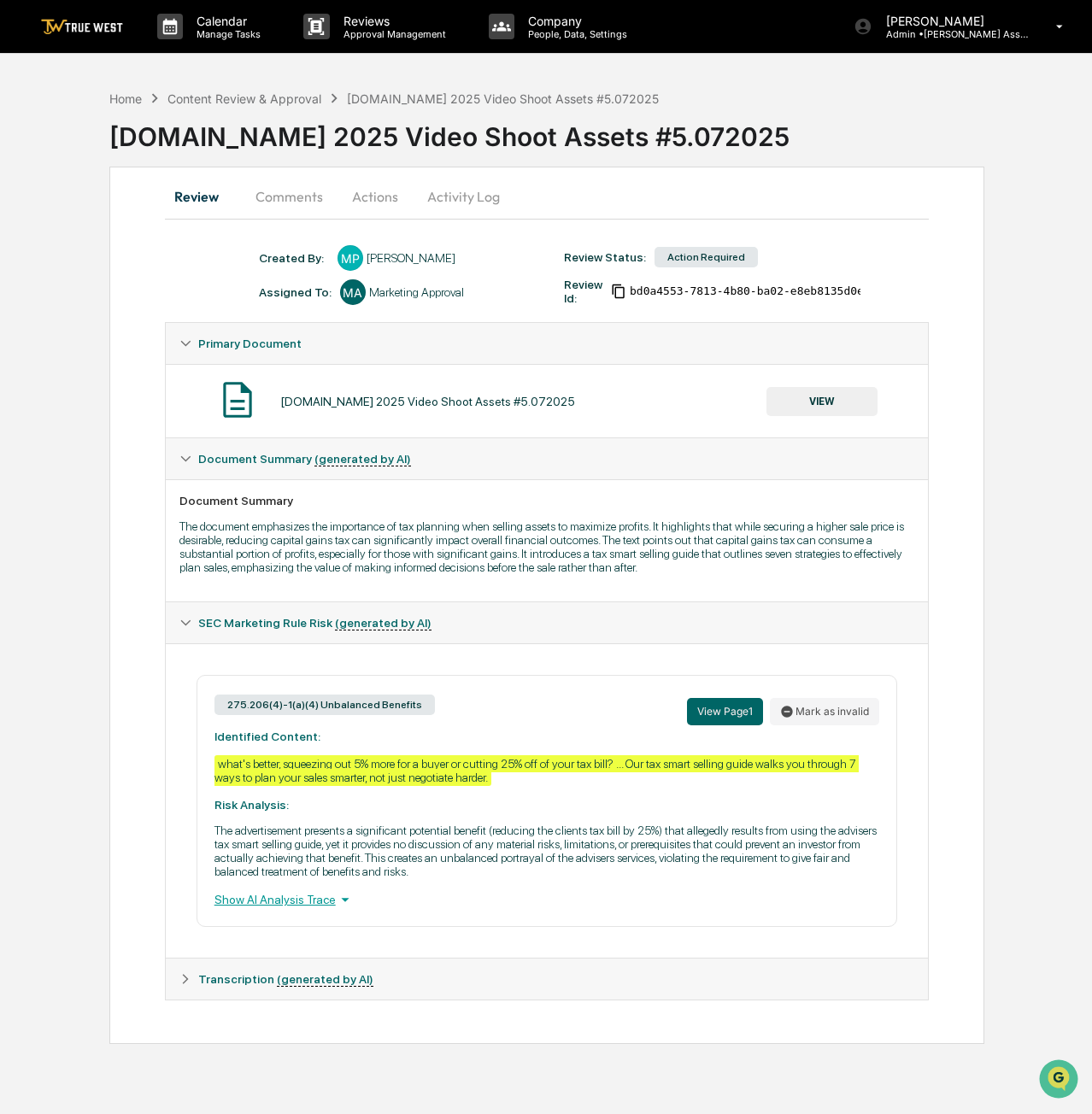
click at [366, 194] on button "Actions" at bounding box center [375, 196] width 77 height 41
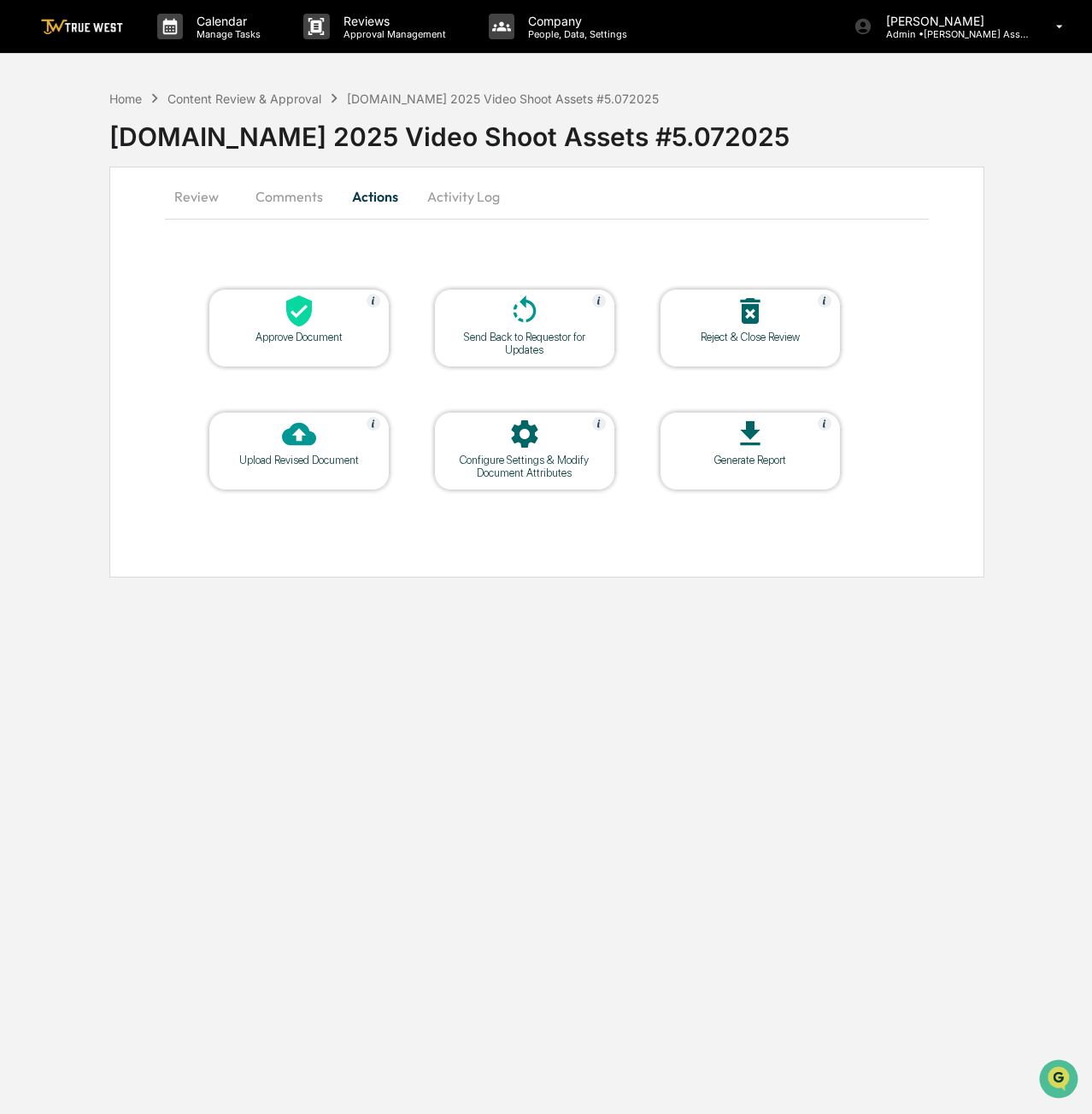
click at [298, 339] on div "Approve Document" at bounding box center [300, 337] width 154 height 13
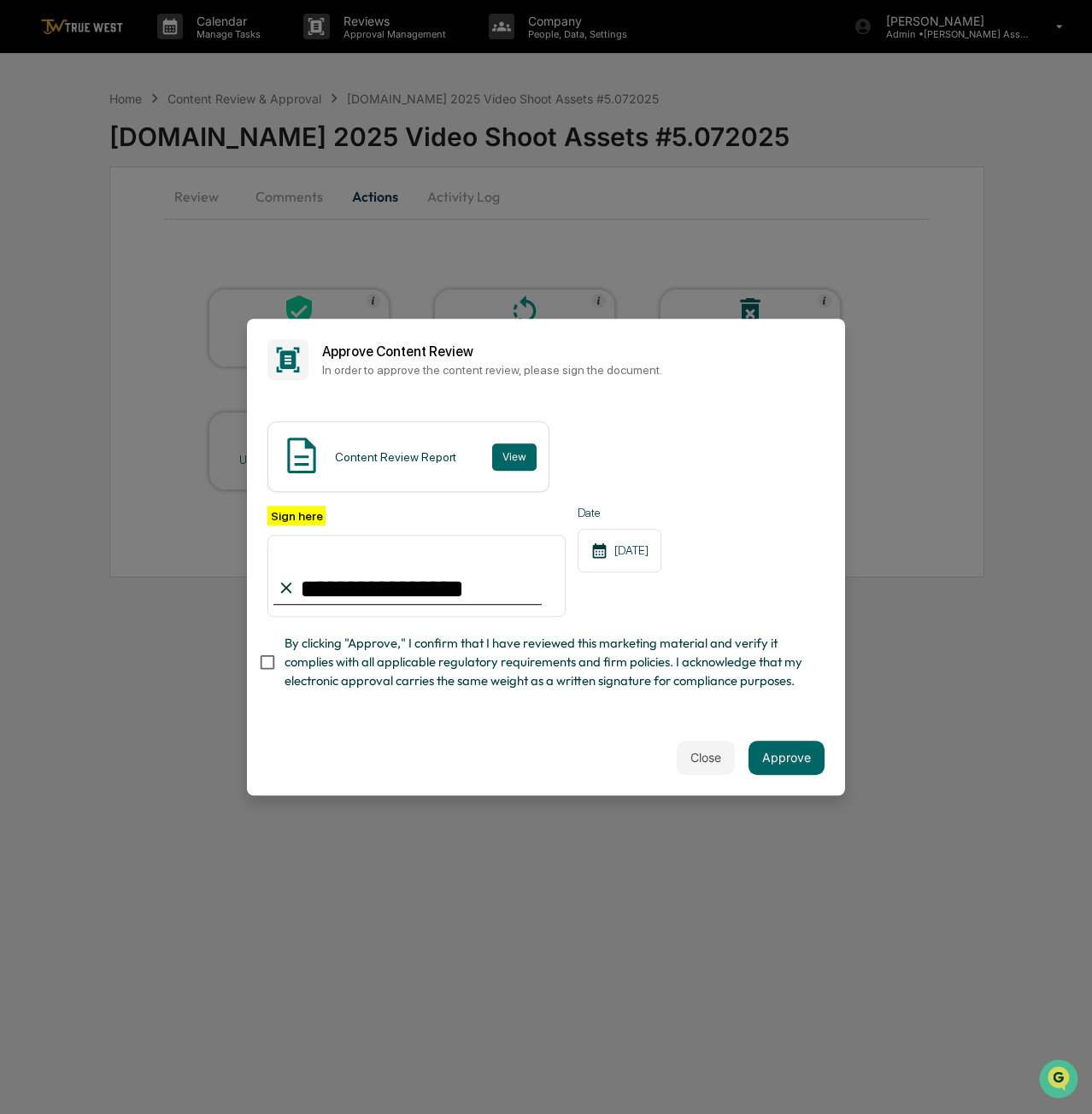
type input "**********"
click at [394, 710] on div "**********" at bounding box center [546, 559] width 599 height 319
click at [759, 757] on button "Approve" at bounding box center [787, 758] width 76 height 34
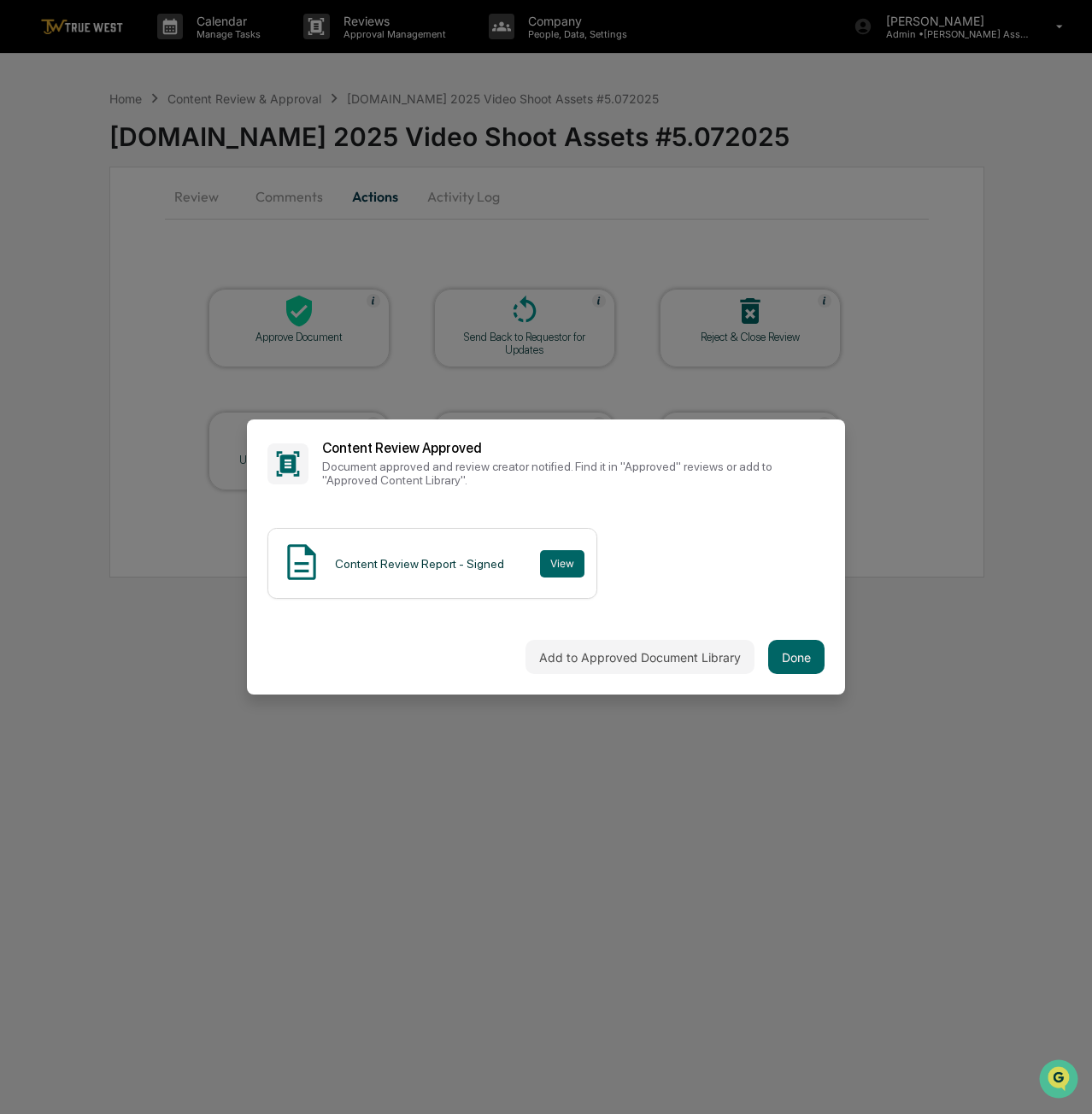
click at [798, 659] on button "Done" at bounding box center [797, 656] width 57 height 34
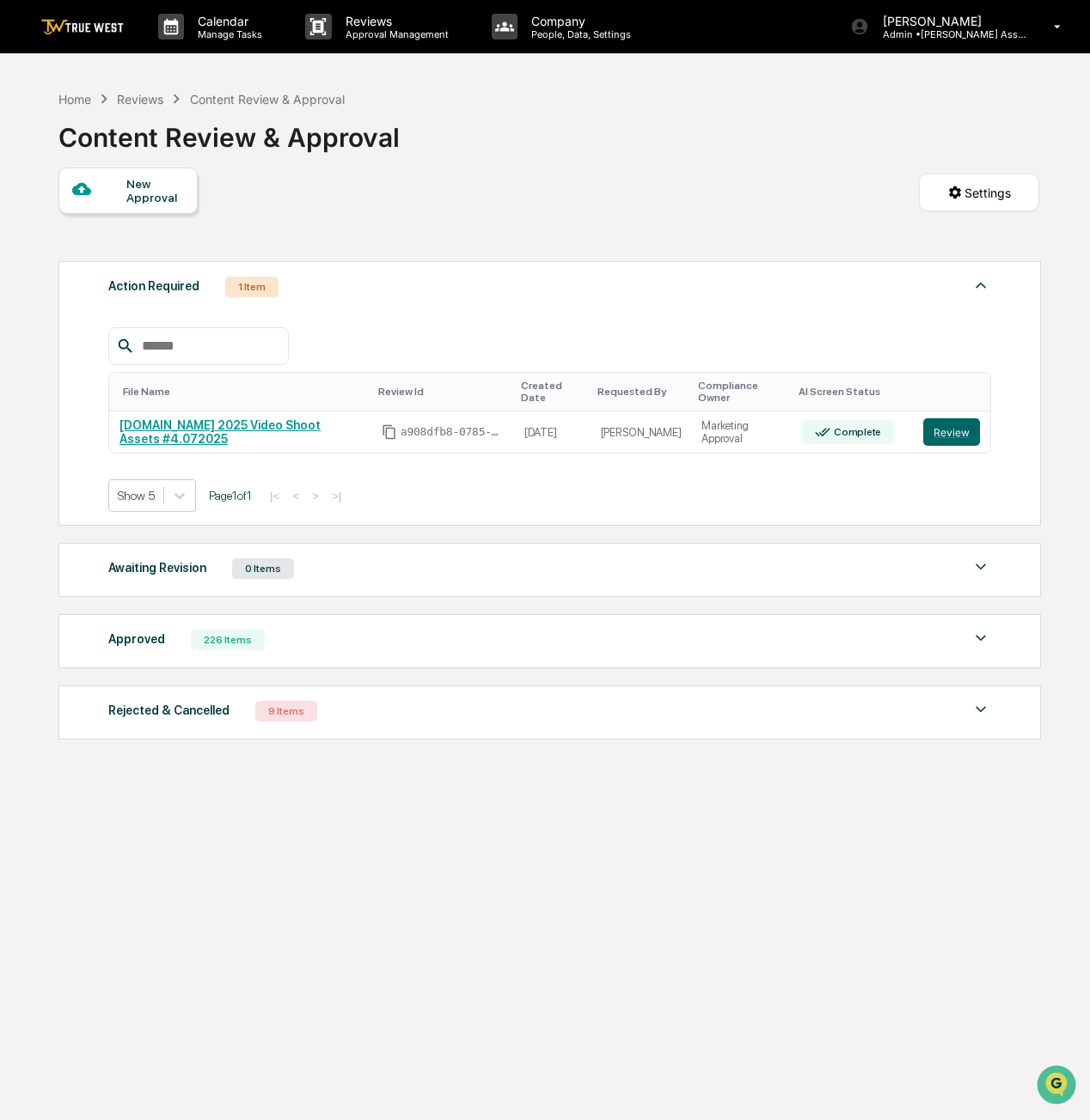
click at [964, 423] on button "Review" at bounding box center [952, 432] width 57 height 27
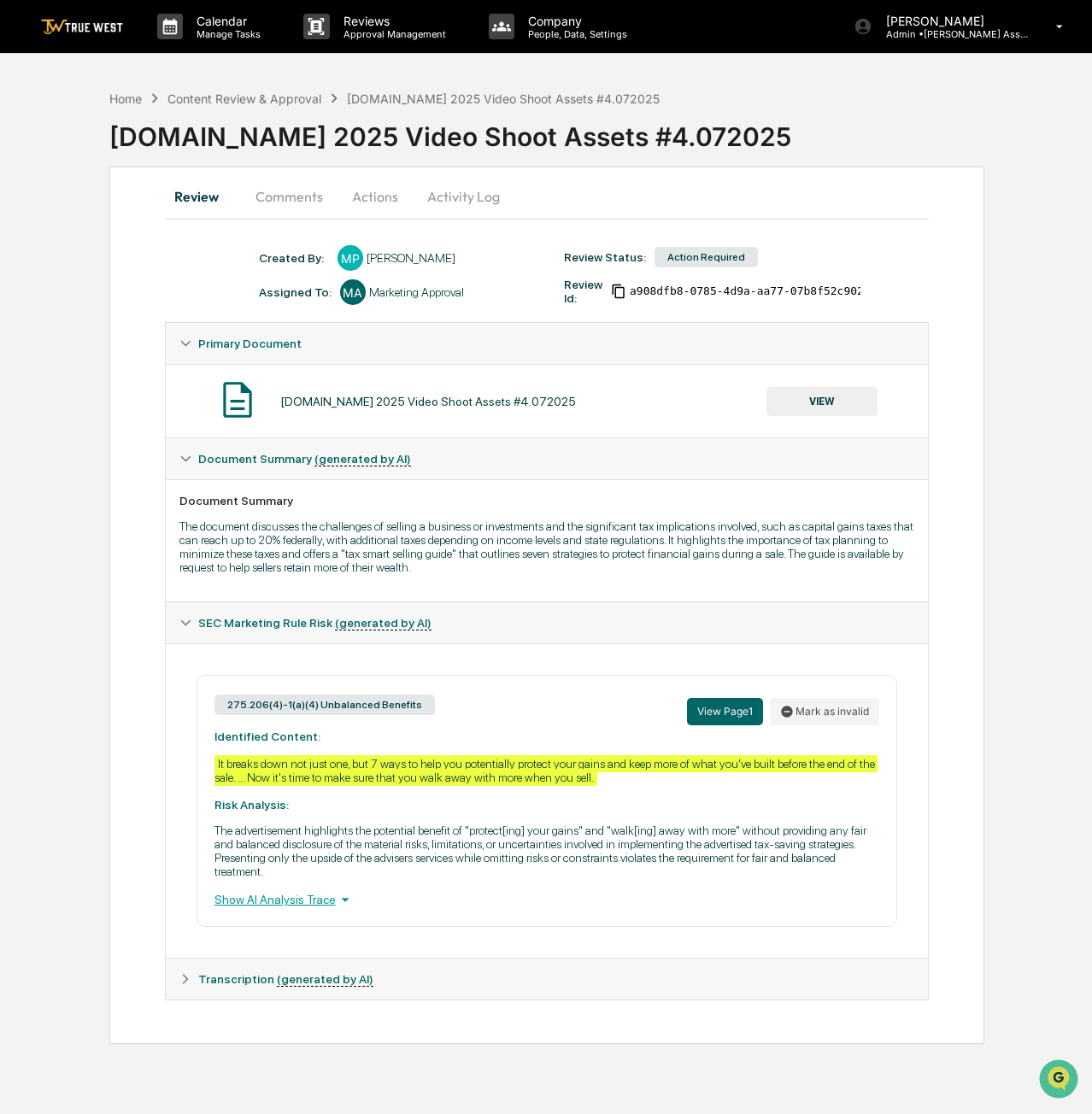
click at [387, 194] on button "Actions" at bounding box center [375, 196] width 77 height 41
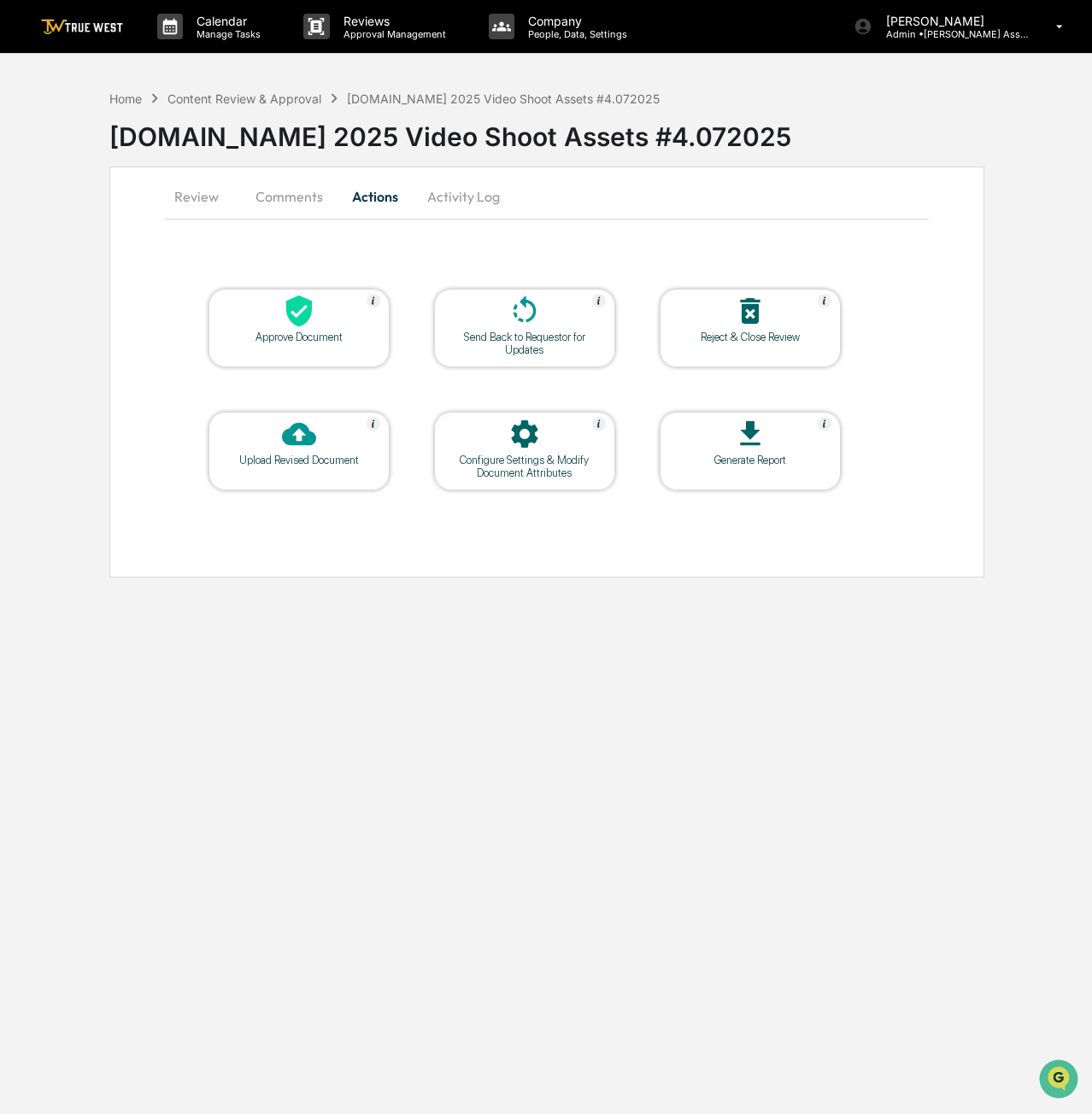
click at [334, 339] on div "Approve Document" at bounding box center [300, 337] width 154 height 13
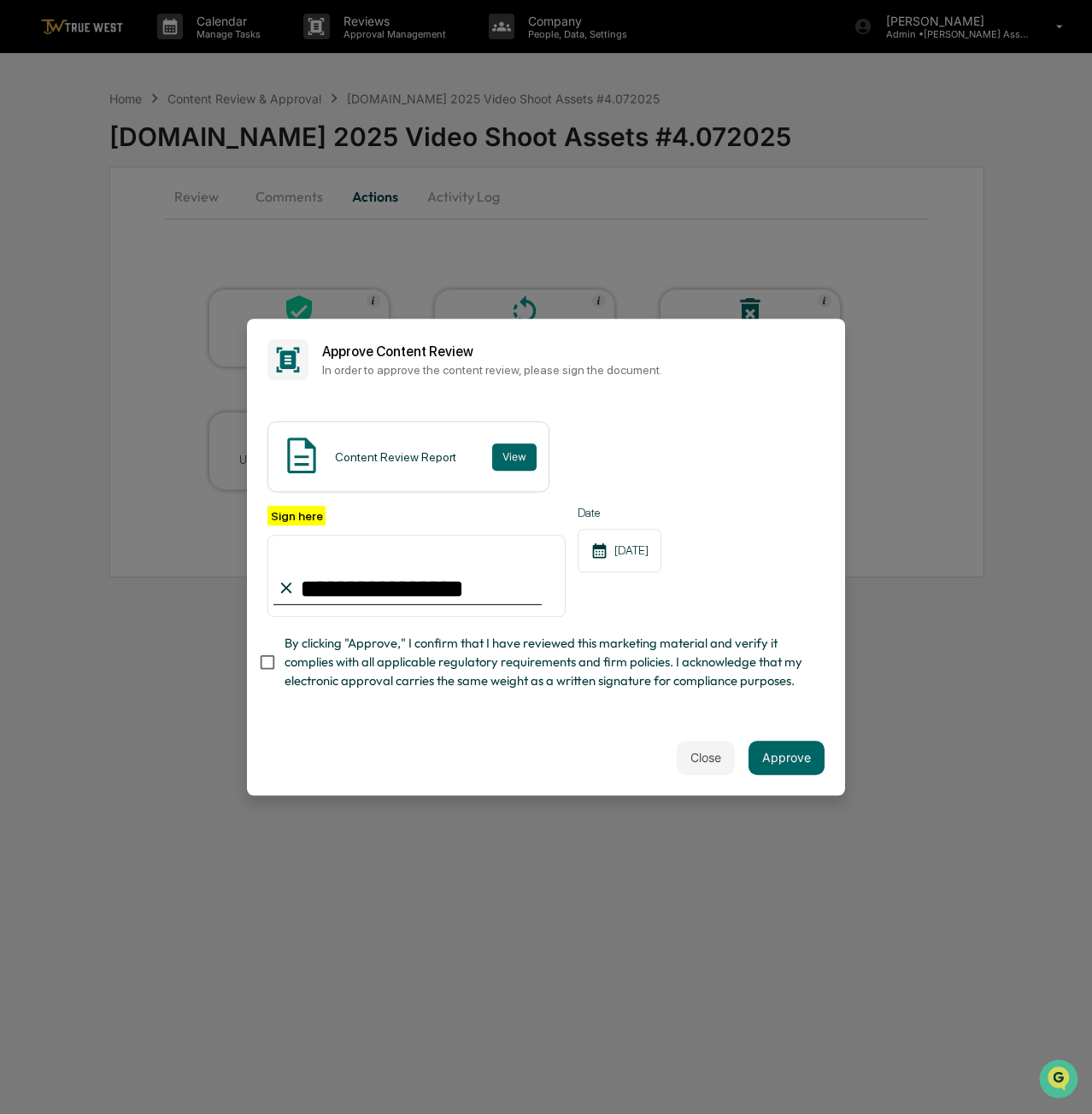
type input "**********"
click at [401, 708] on div "**********" at bounding box center [546, 559] width 599 height 319
click at [797, 767] on button "Approve" at bounding box center [787, 758] width 76 height 34
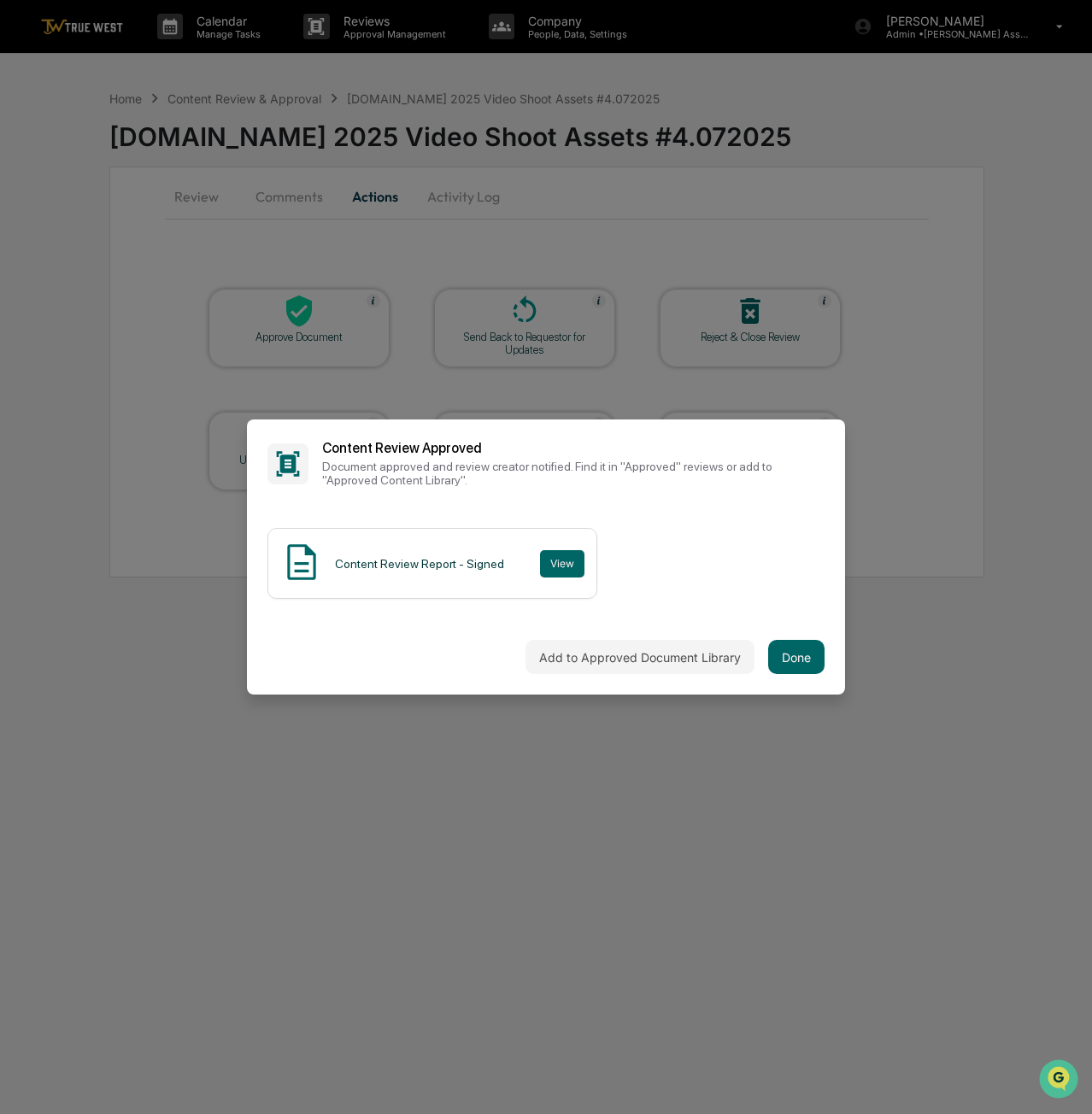
click at [804, 664] on button "Done" at bounding box center [797, 656] width 57 height 34
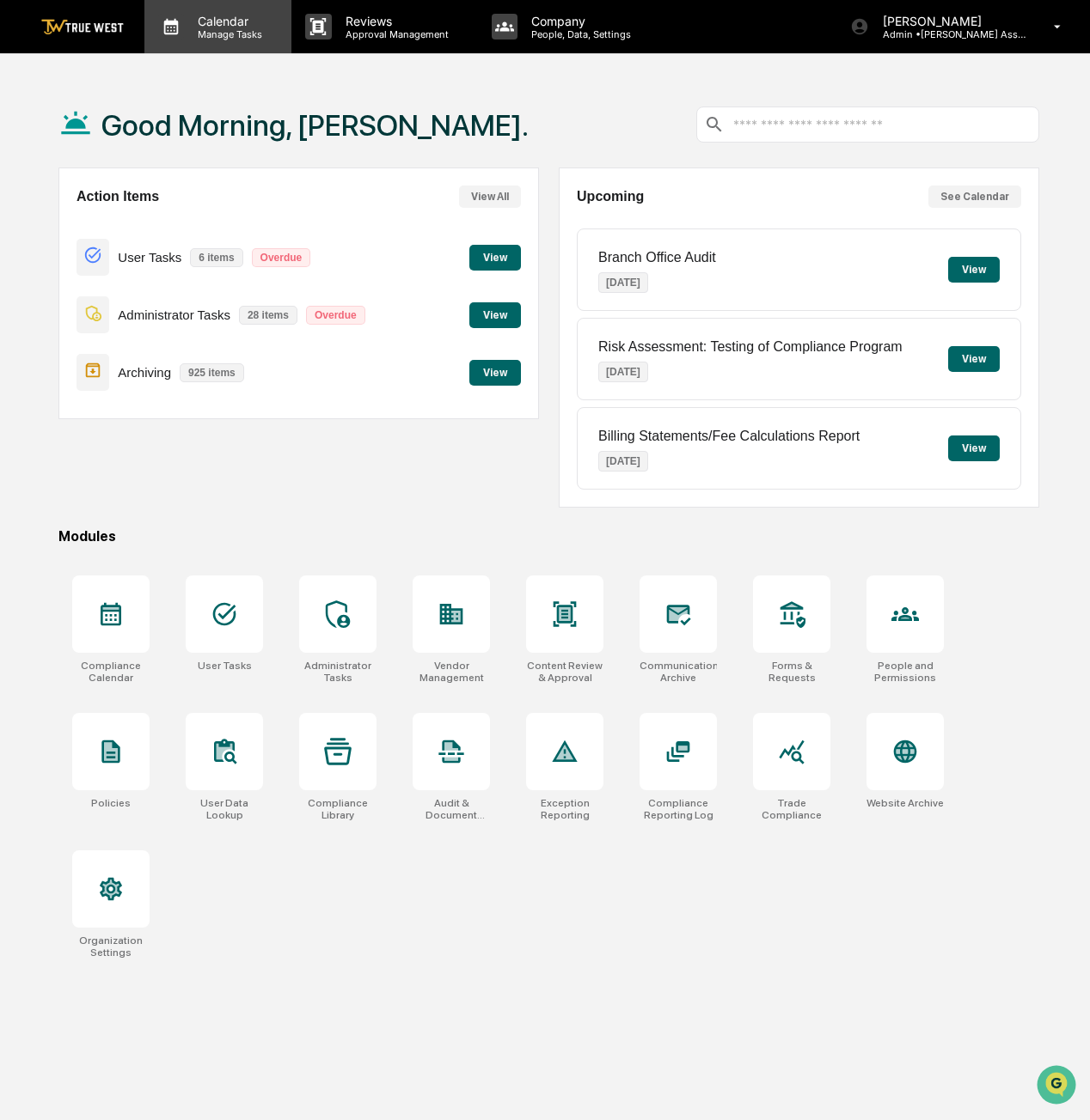
click at [219, 15] on p "Calendar" at bounding box center [227, 21] width 86 height 15
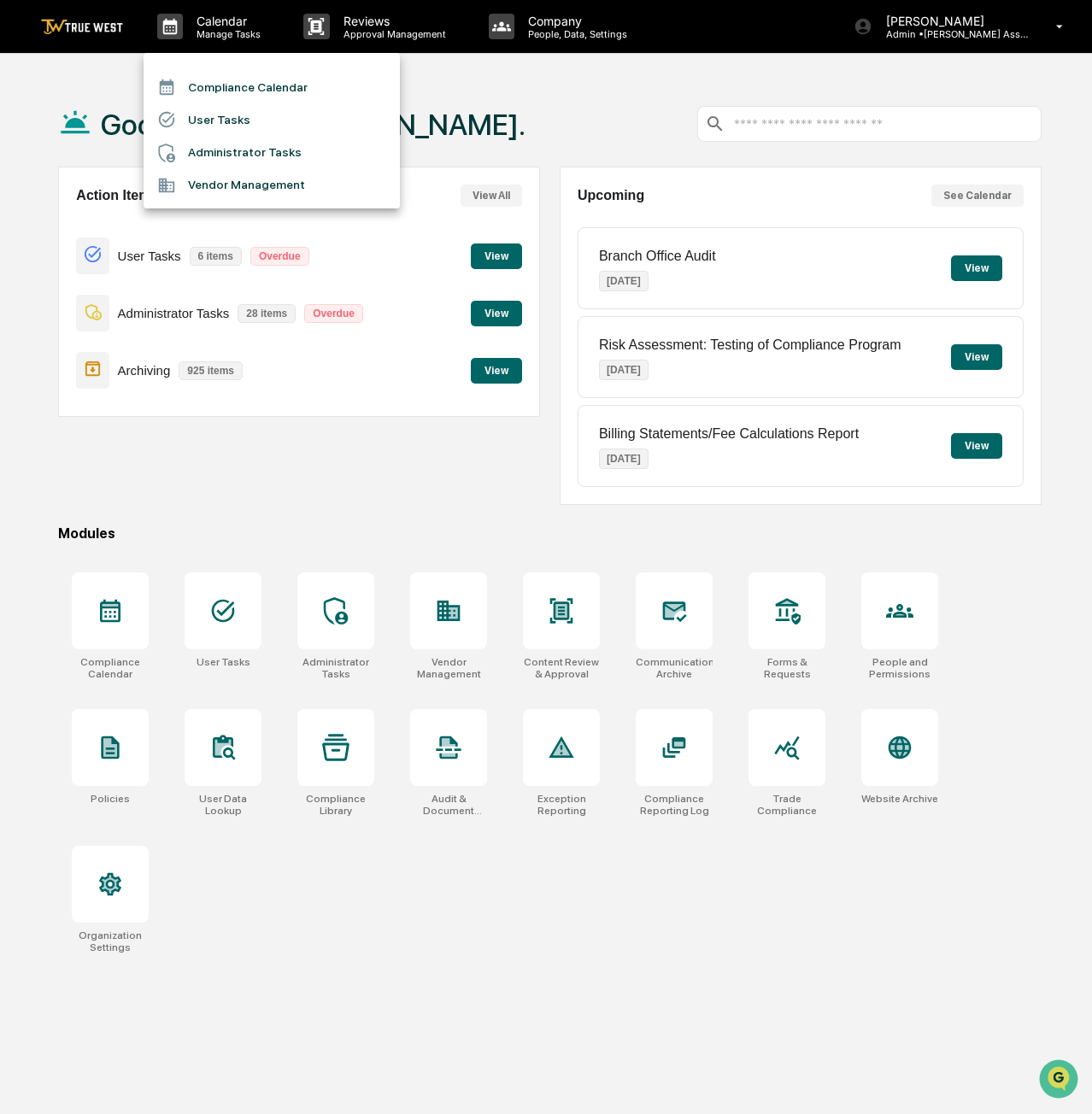
click at [277, 79] on li "Compliance Calendar" at bounding box center [272, 87] width 257 height 32
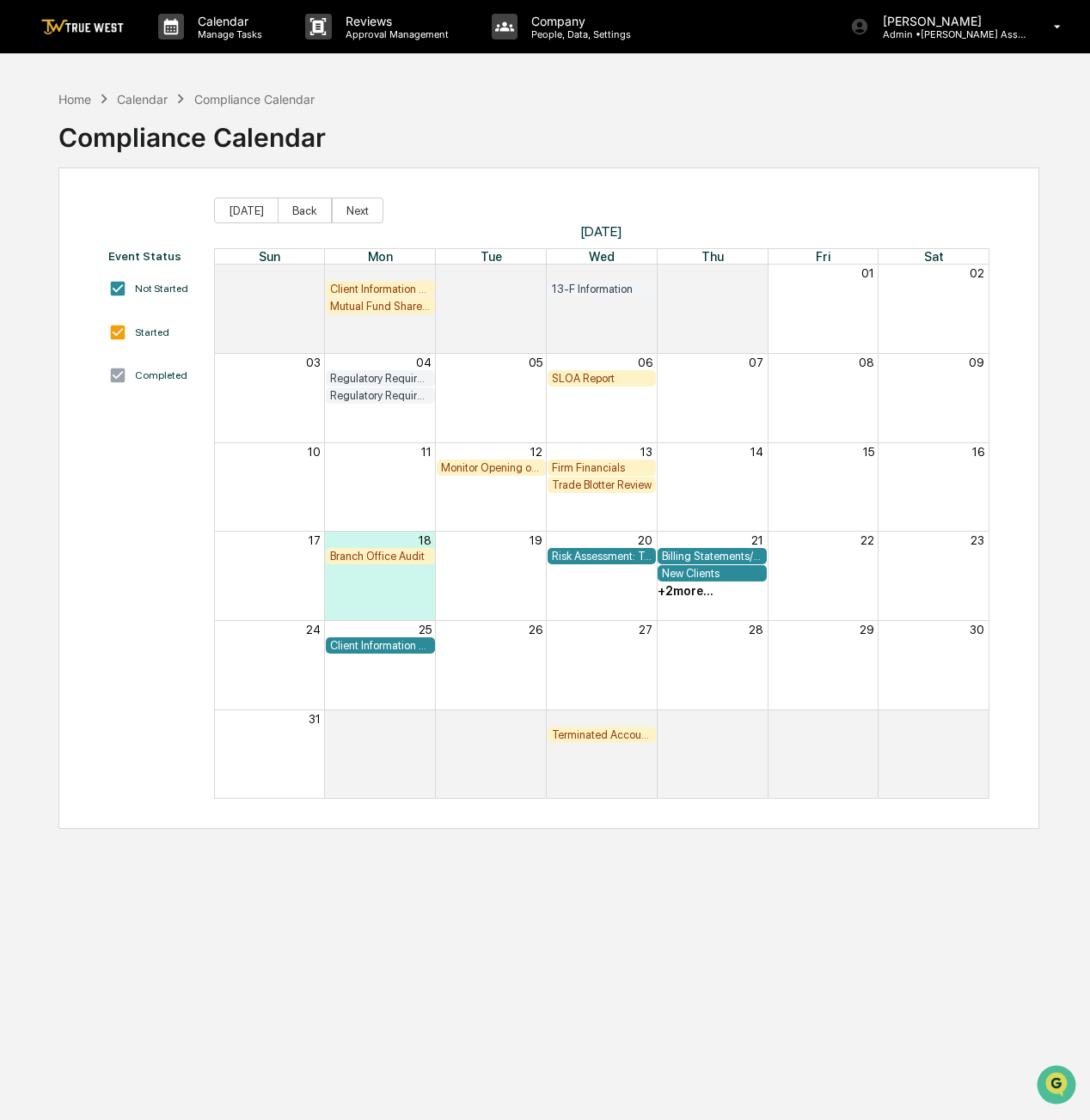
drag, startPoint x: 392, startPoint y: 557, endPoint x: 420, endPoint y: 560, distance: 28.2
click at [420, 560] on div "Branch Office Audit" at bounding box center [380, 556] width 100 height 13
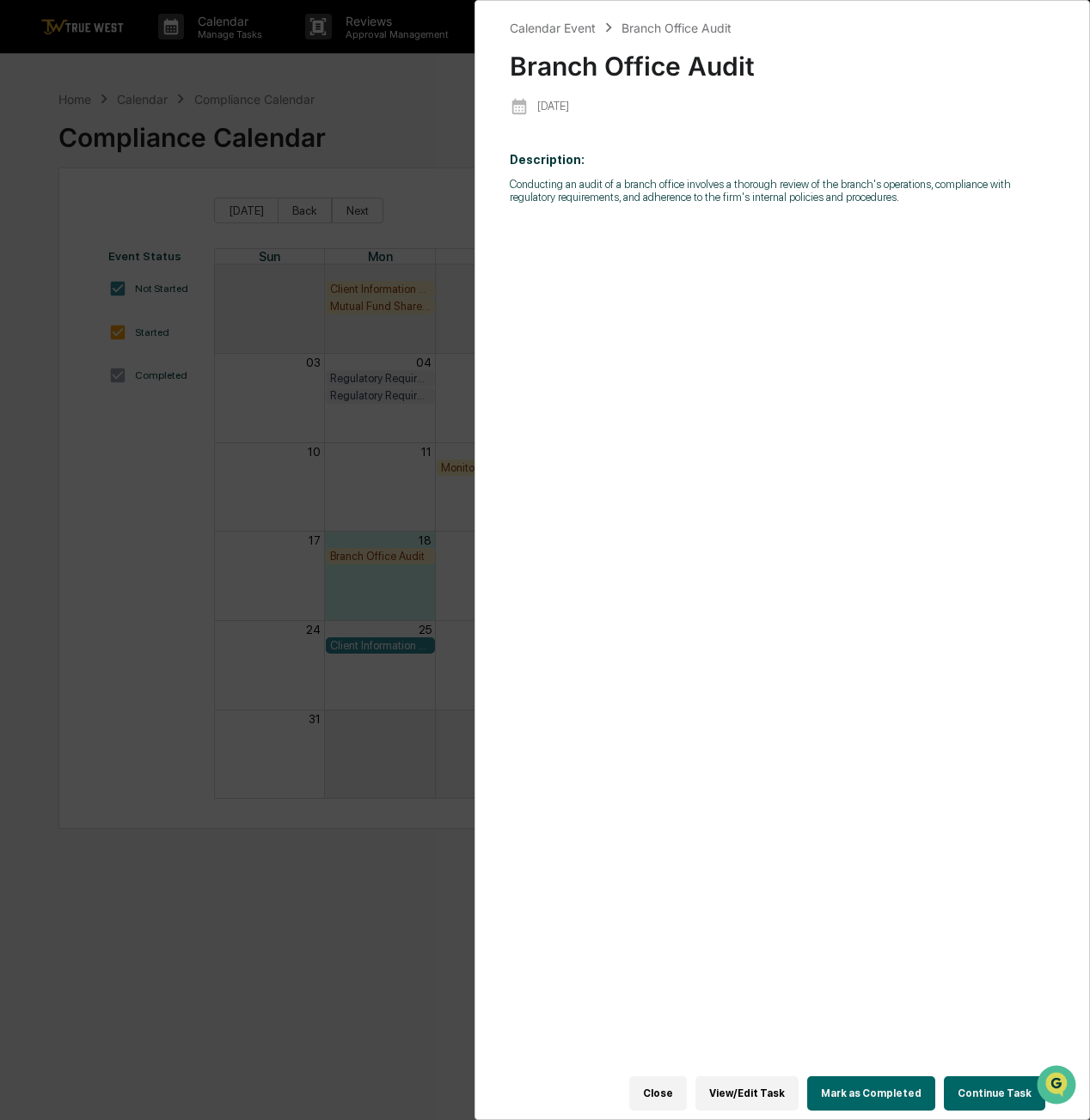
click at [564, 102] on p "[DATE]" at bounding box center [553, 106] width 31 height 13
click at [736, 1097] on button "View/Edit Task" at bounding box center [746, 1093] width 103 height 34
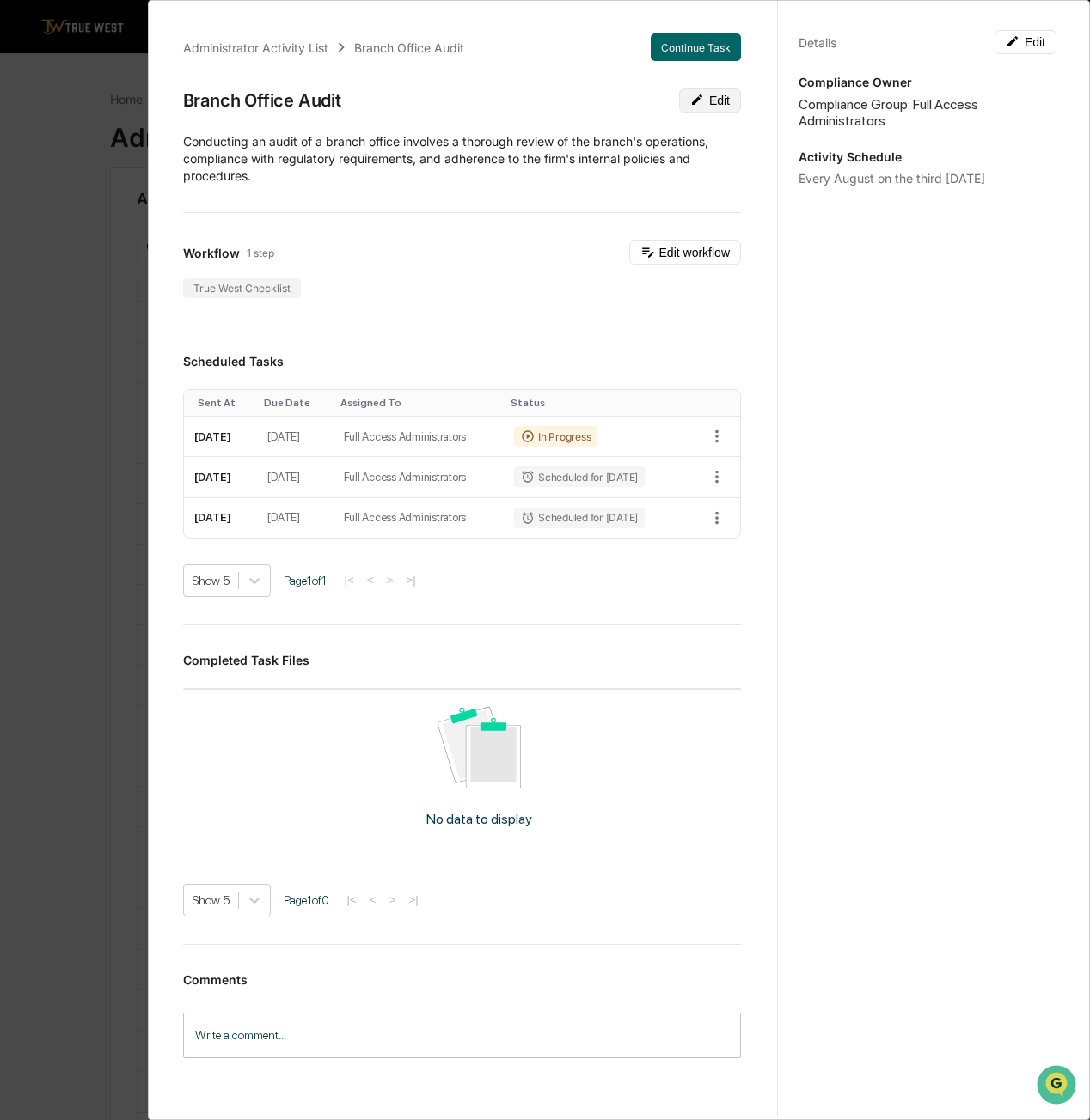
click at [700, 100] on button "Edit" at bounding box center [709, 100] width 62 height 25
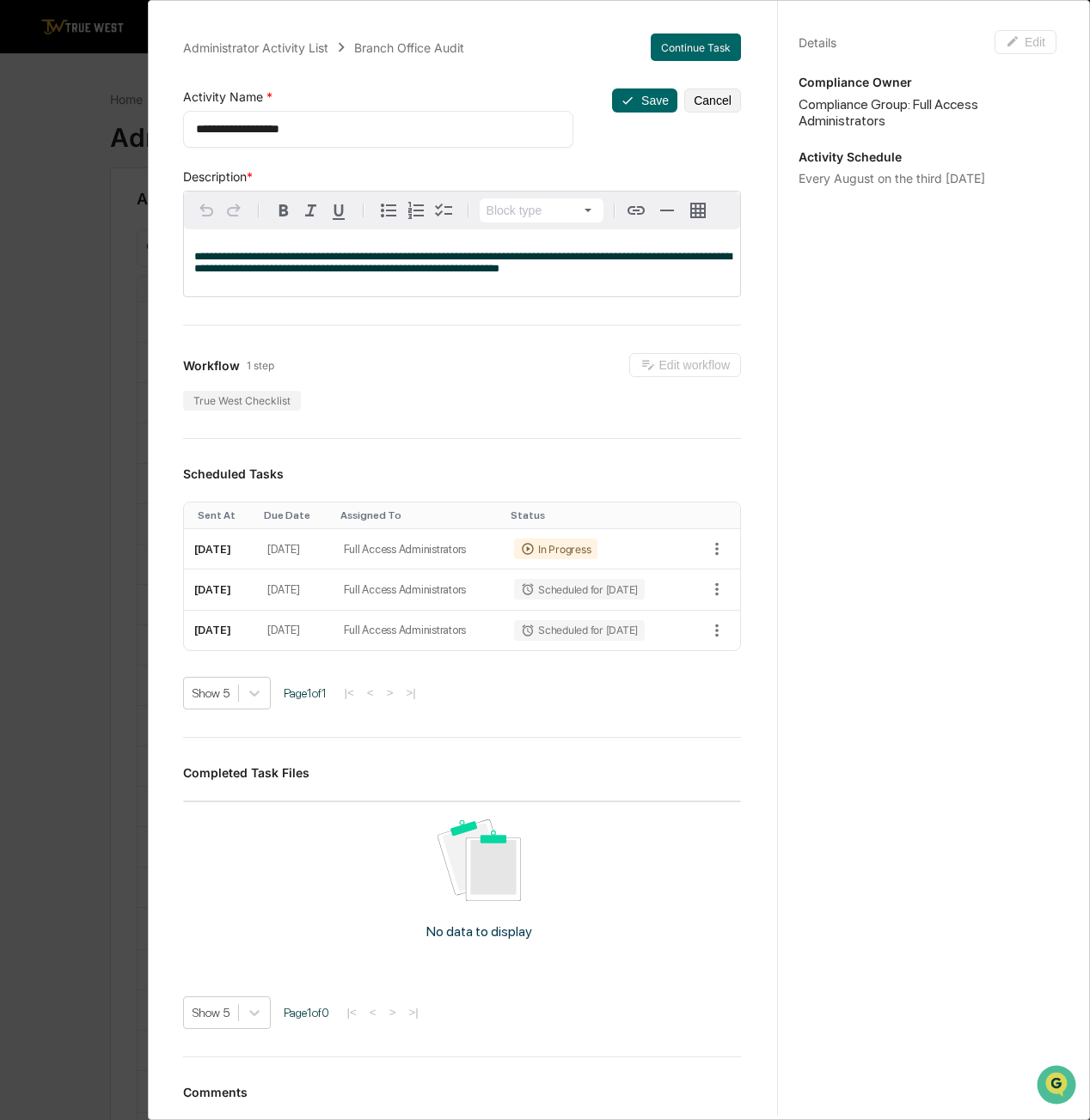
click at [698, 473] on h3 "Scheduled Tasks" at bounding box center [462, 473] width 558 height 15
click at [632, 107] on button "Save" at bounding box center [644, 100] width 66 height 25
click at [633, 101] on button "Save" at bounding box center [644, 100] width 66 height 25
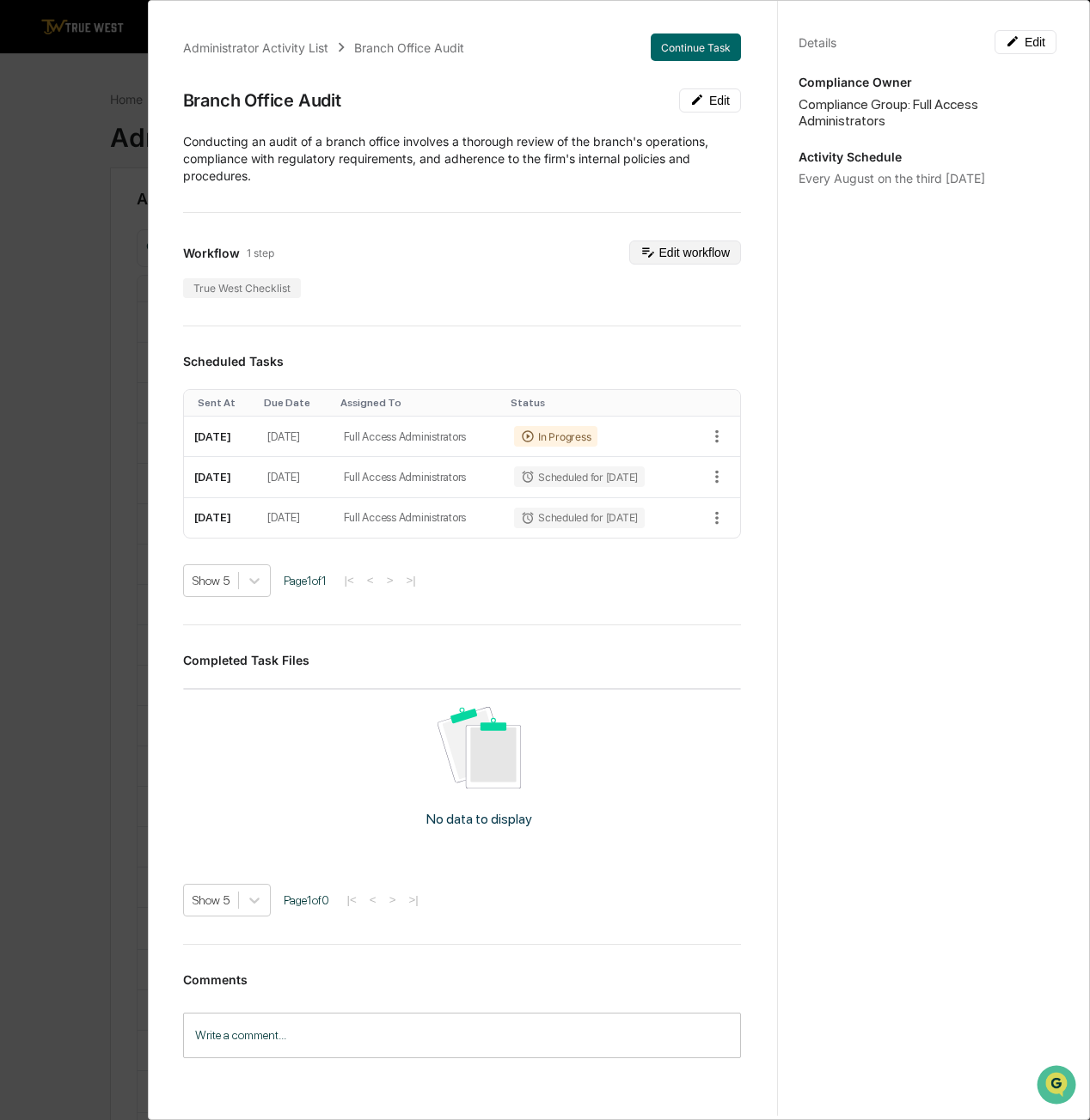
click at [661, 249] on button "Edit workflow" at bounding box center [685, 252] width 112 height 25
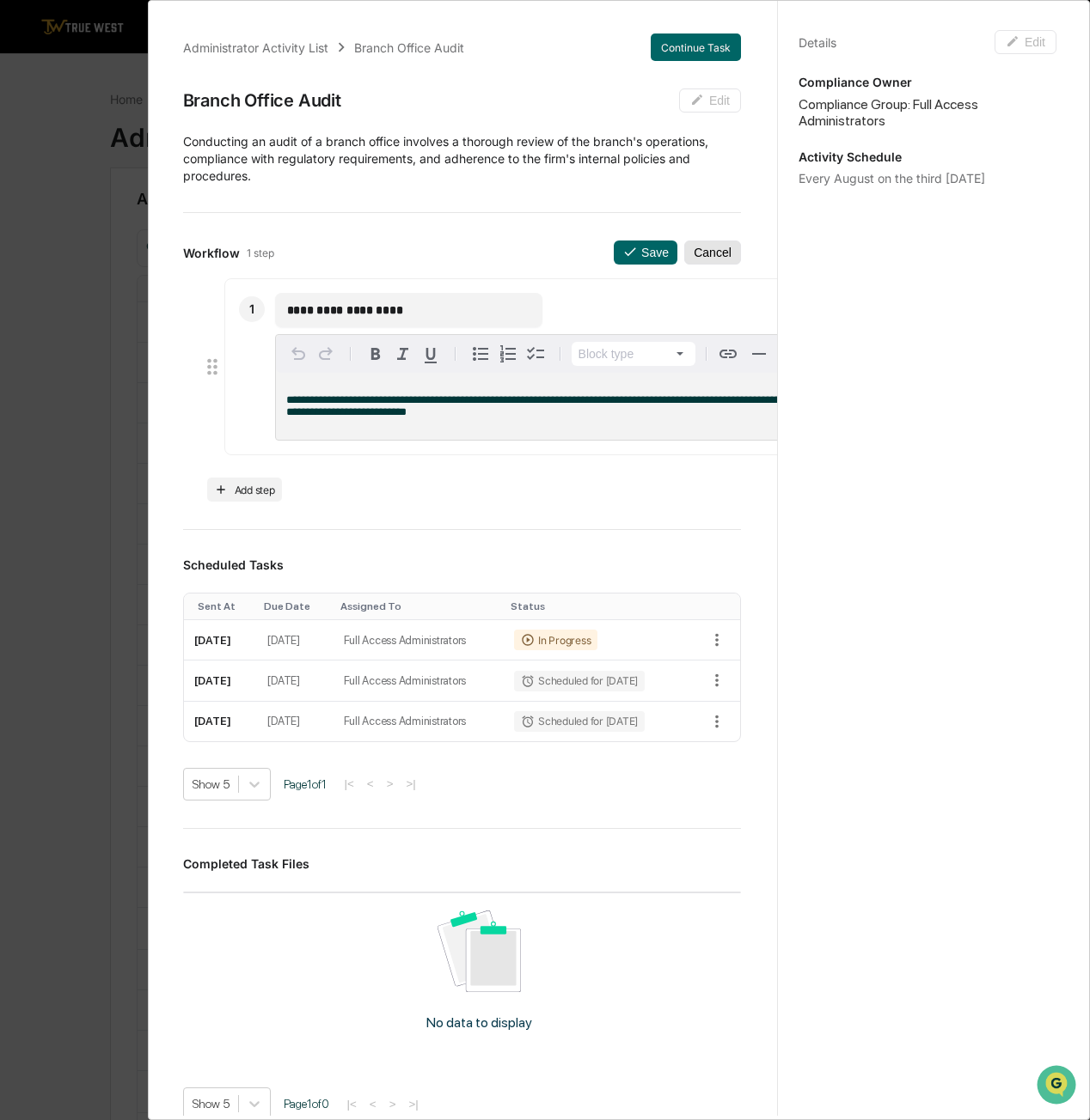
click at [703, 253] on button "Cancel" at bounding box center [713, 252] width 57 height 25
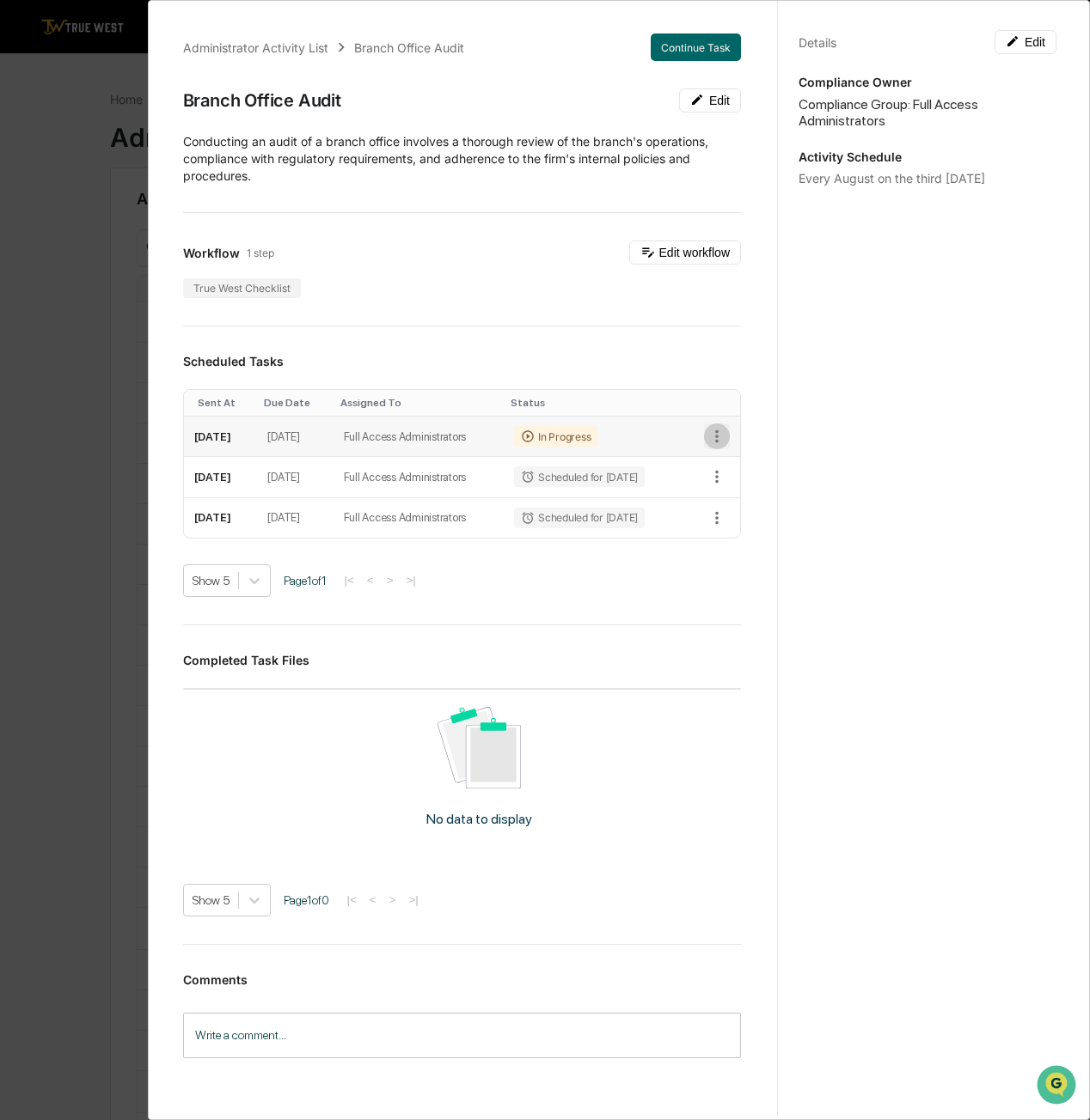
click at [707, 431] on icon "button" at bounding box center [716, 436] width 19 height 19
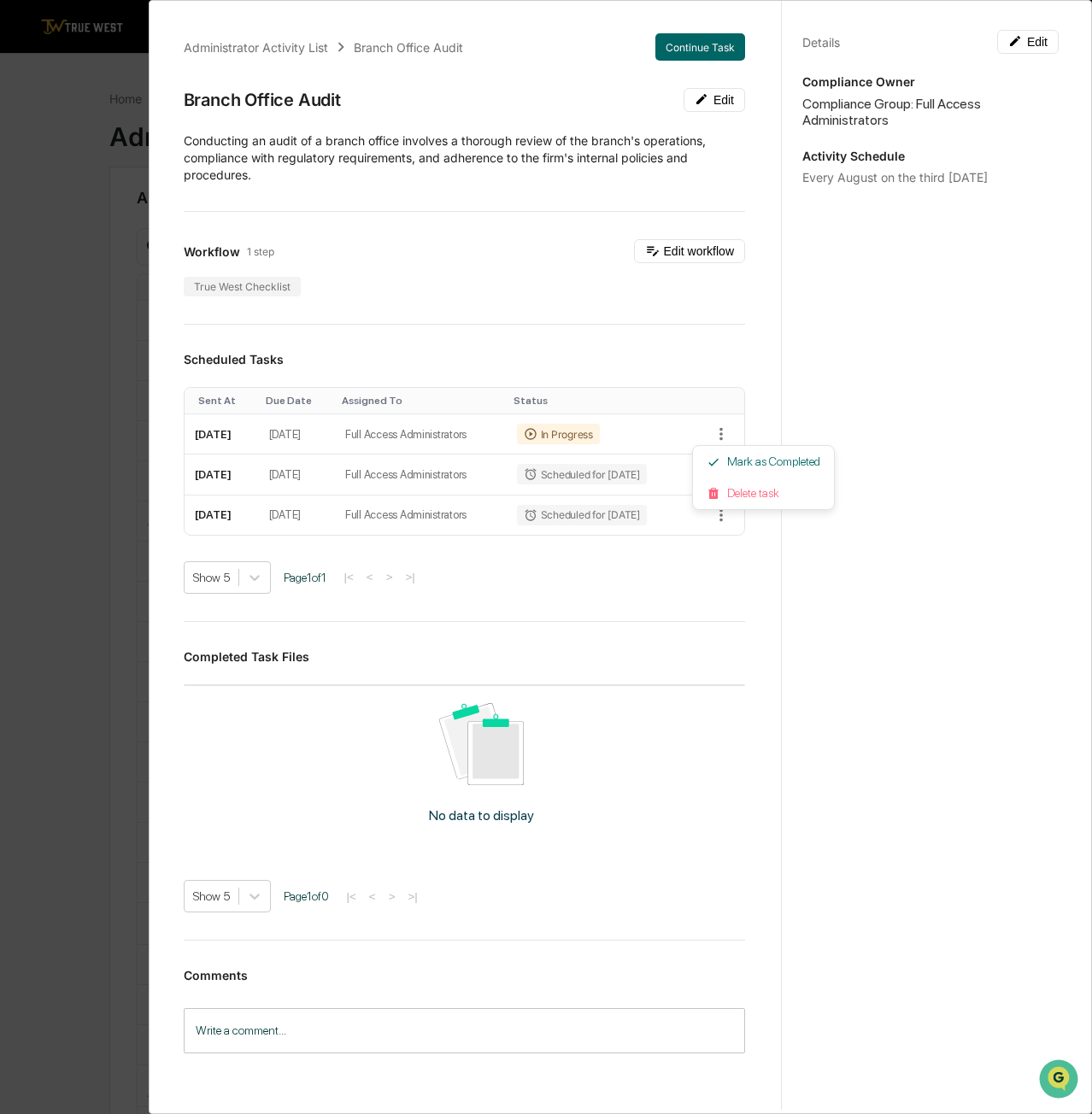
click at [492, 475] on div at bounding box center [546, 557] width 1092 height 1114
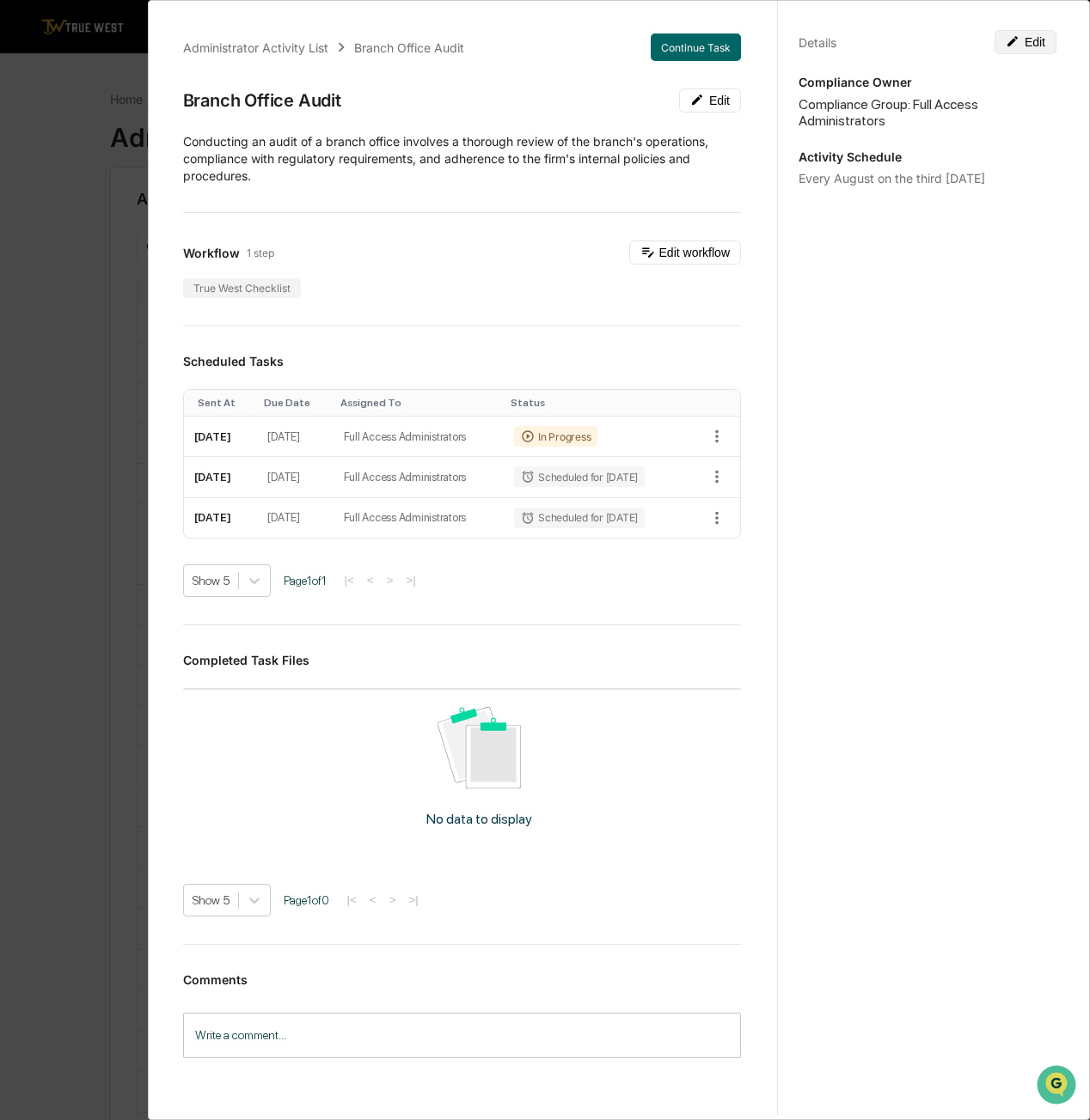
click at [1029, 37] on button "Edit" at bounding box center [1025, 42] width 62 height 25
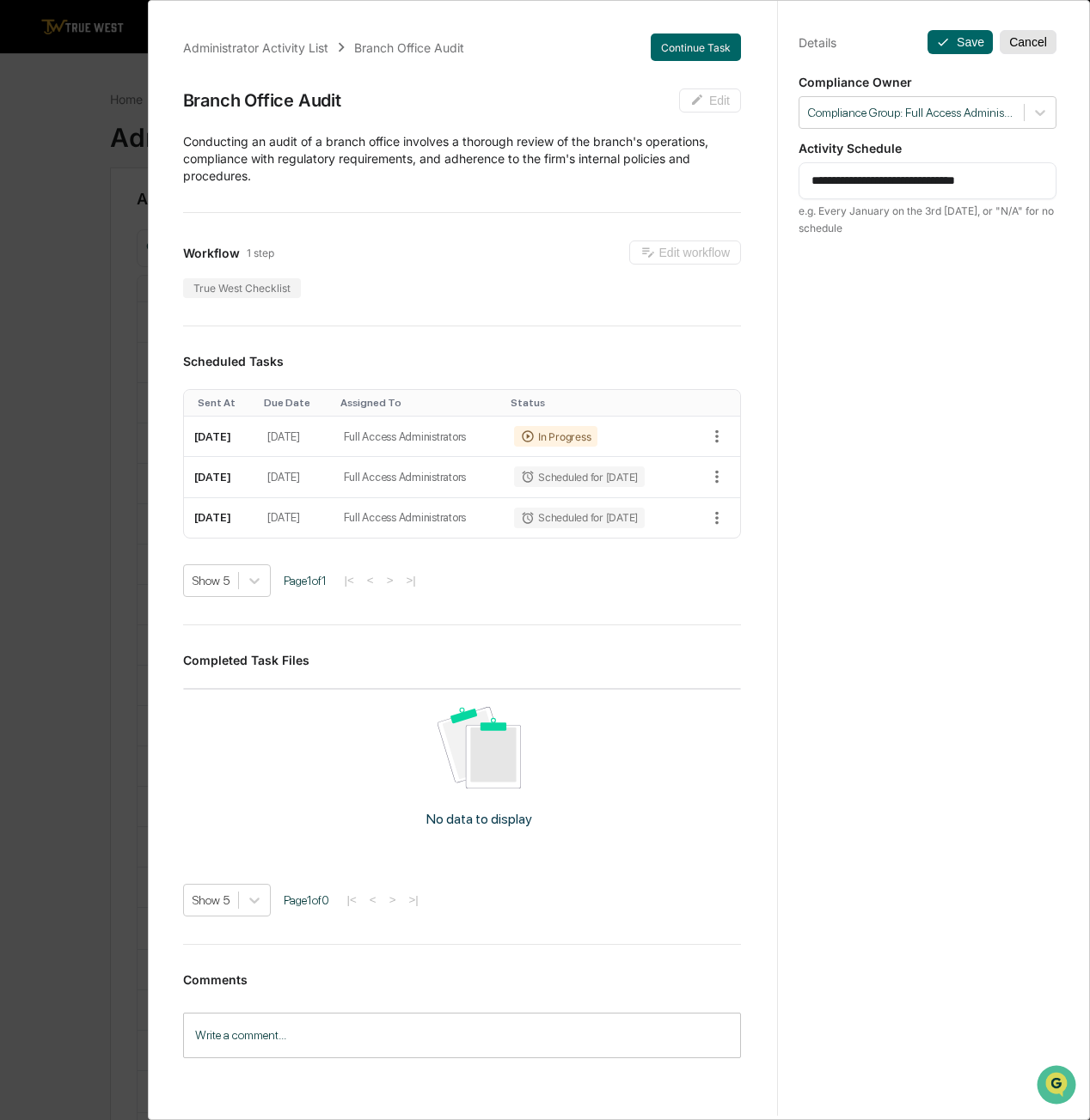
click at [1017, 45] on button "Cancel" at bounding box center [1028, 42] width 57 height 25
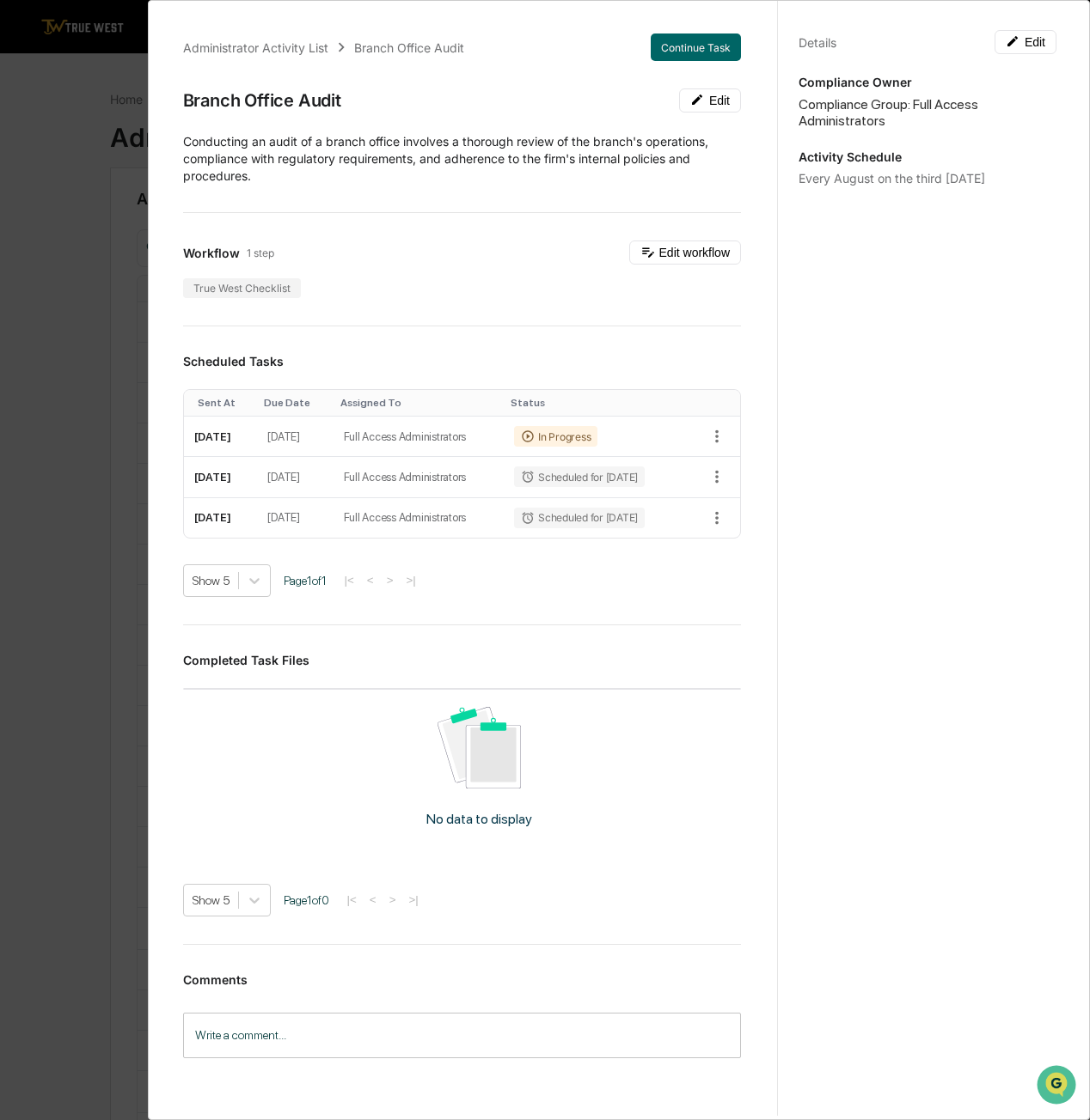
click at [16, 212] on div "Administrator Activity List Branch Office Audit Continue Task Branch Office Aud…" at bounding box center [545, 560] width 1090 height 1120
click at [286, 41] on div "Administrator Activity List" at bounding box center [255, 47] width 145 height 15
